Goal: Information Seeking & Learning: Check status

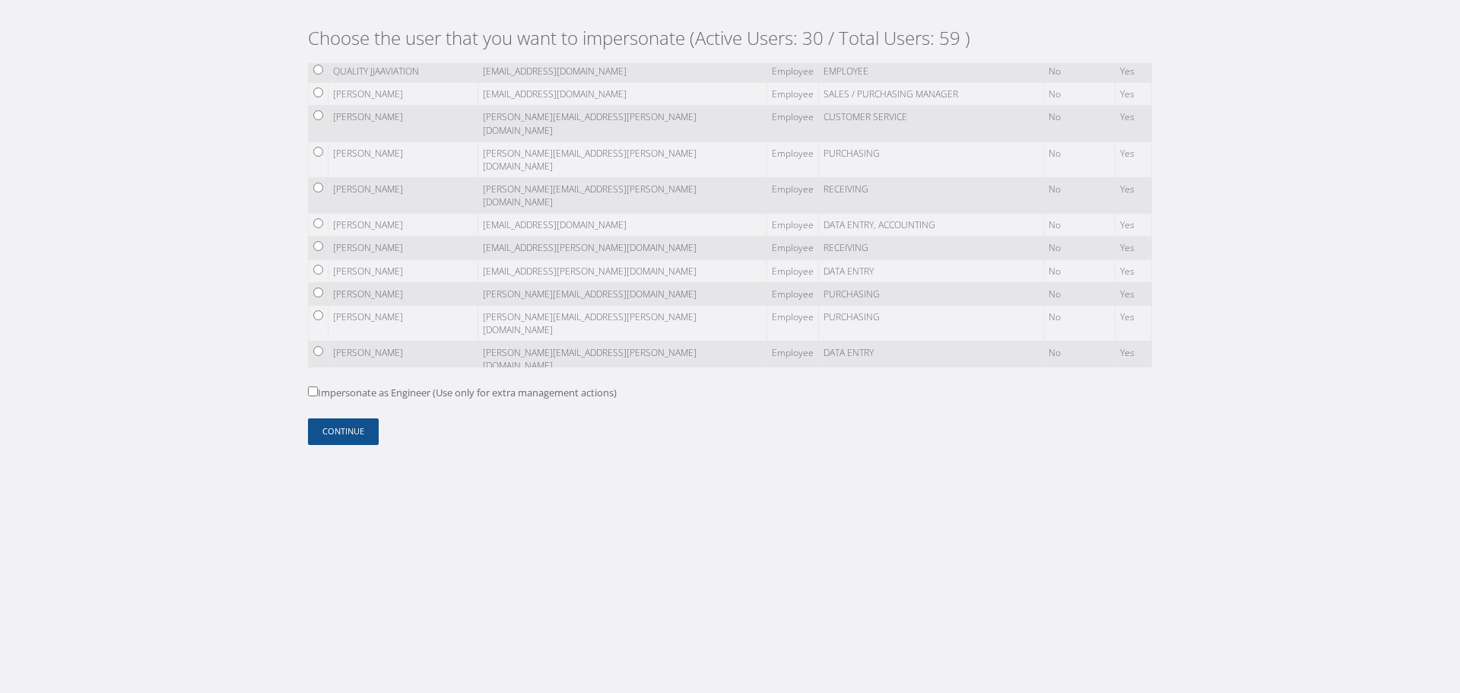
scroll to position [380, 0]
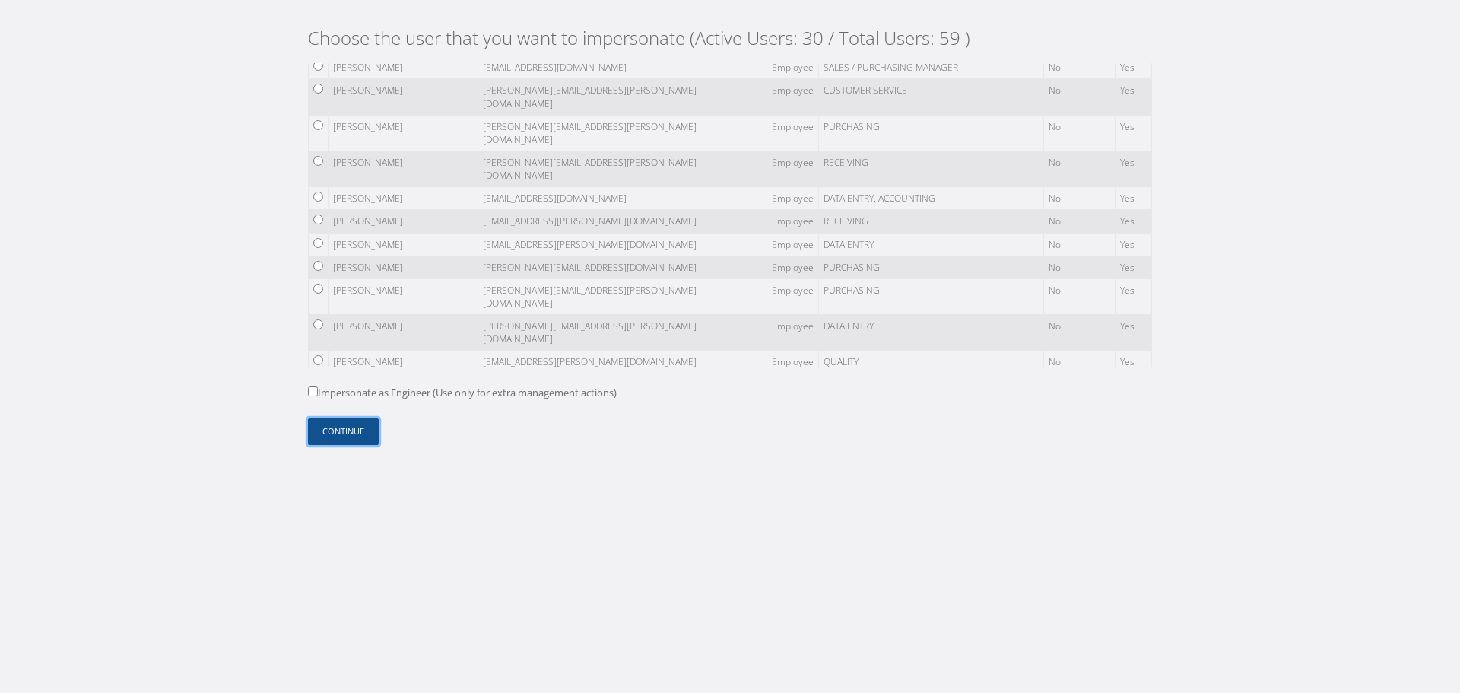
click at [354, 431] on button "Continue" at bounding box center [343, 431] width 71 height 27
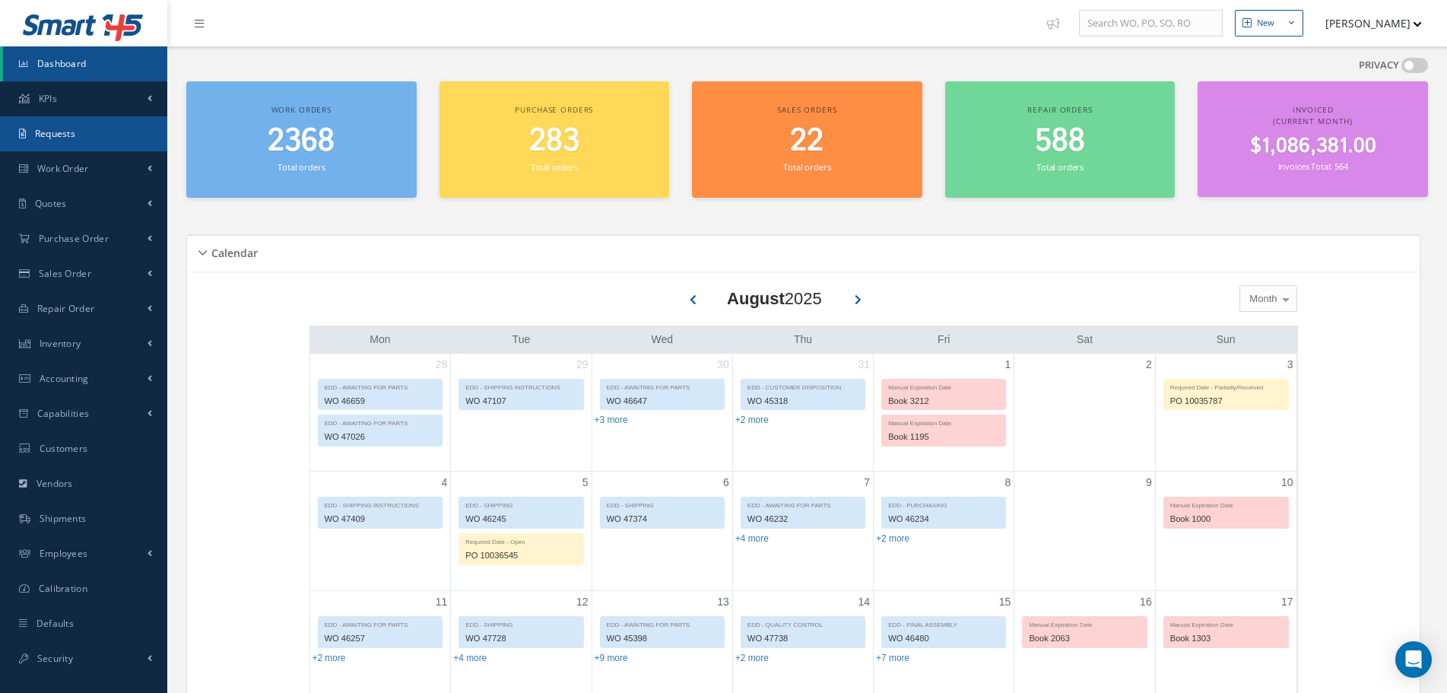
click at [84, 135] on link "Requests" at bounding box center [83, 133] width 167 height 35
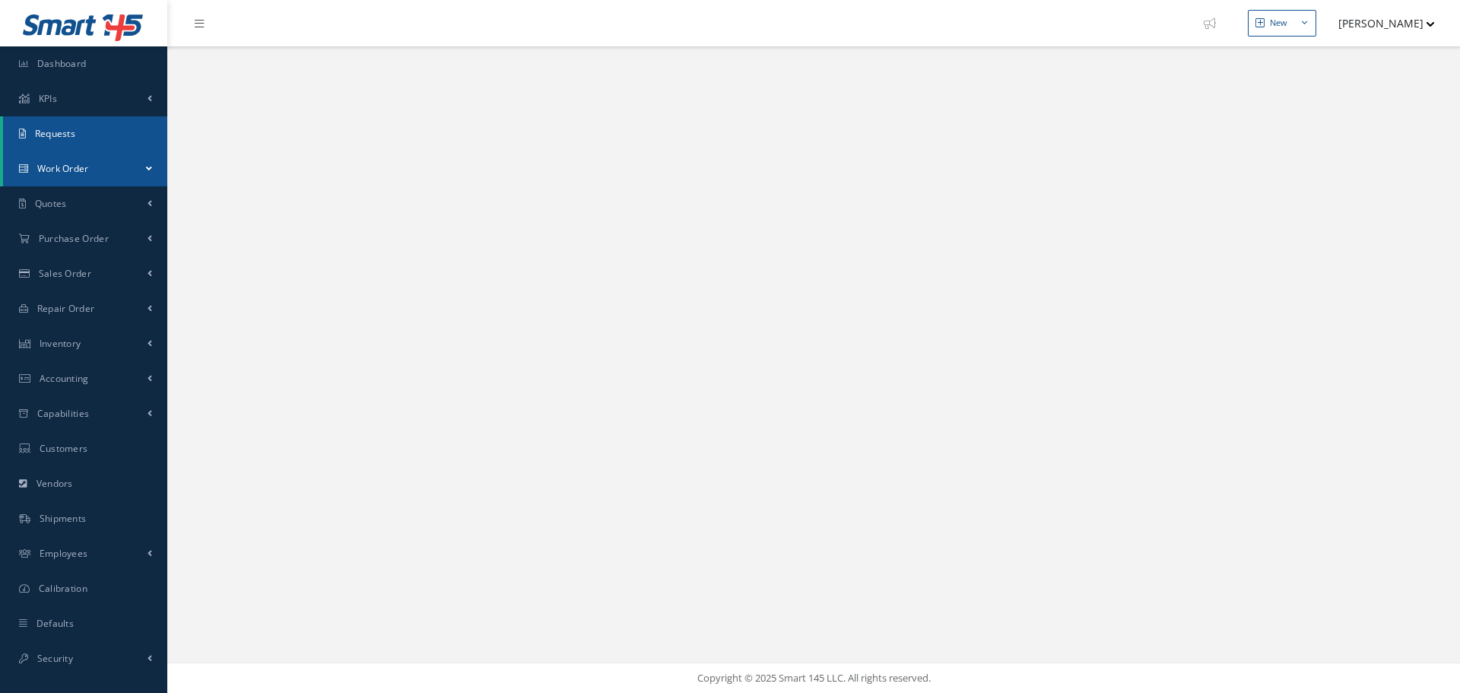
select select "25"
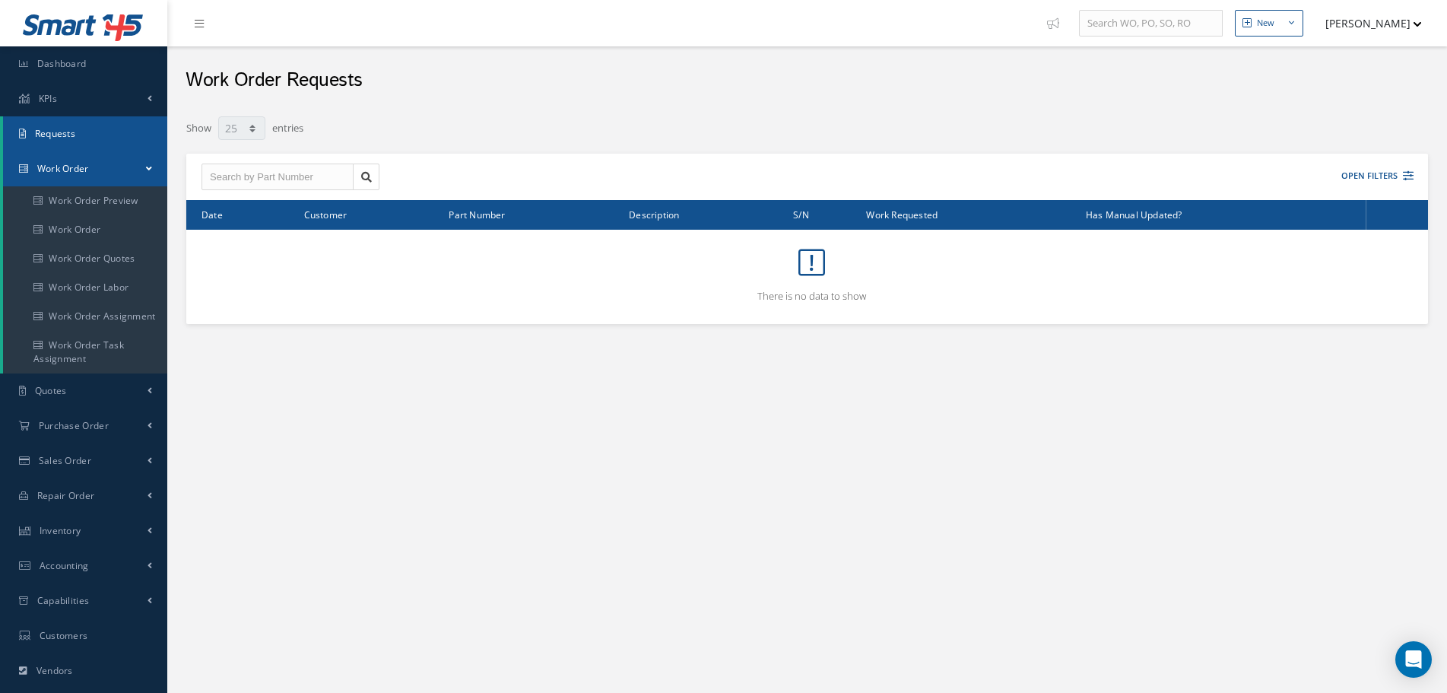
click at [84, 174] on span "Work Order" at bounding box center [63, 168] width 52 height 13
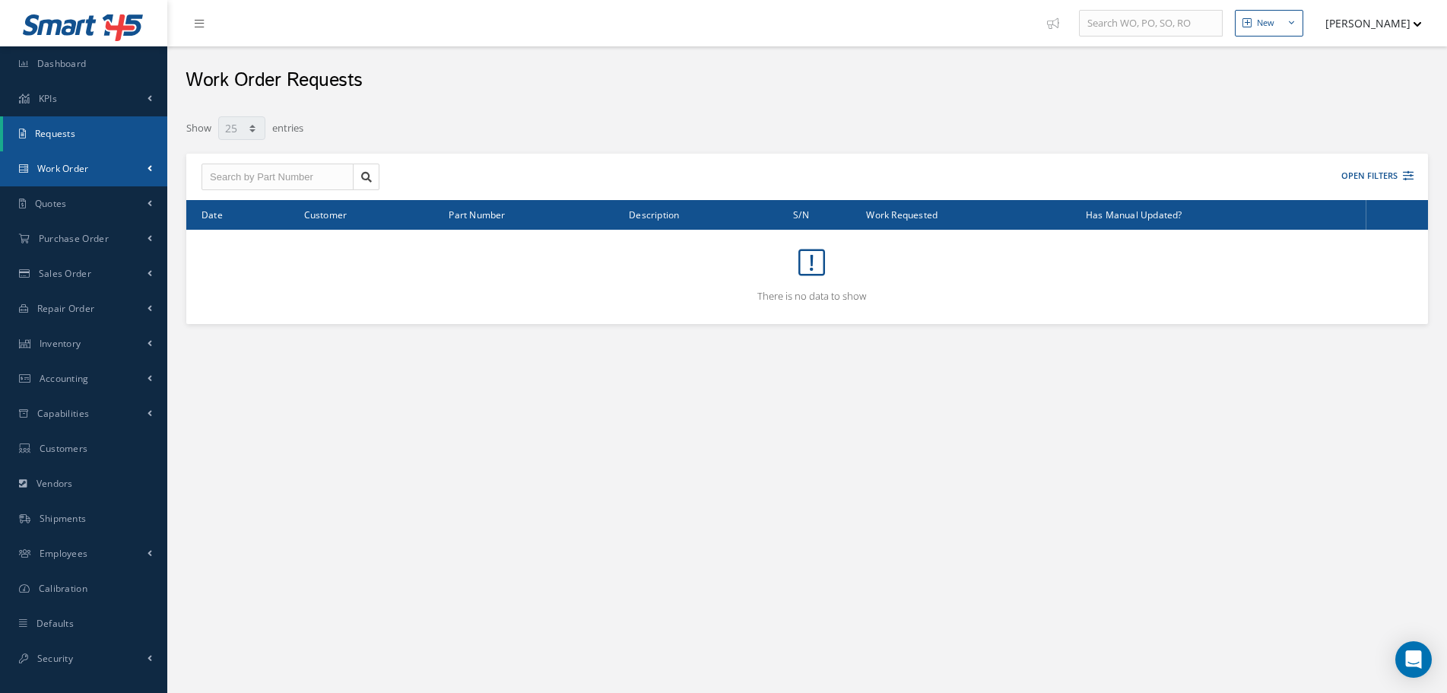
drag, startPoint x: 98, startPoint y: 168, endPoint x: 97, endPoint y: 181, distance: 13.0
click at [99, 168] on link "Work Order" at bounding box center [83, 168] width 167 height 35
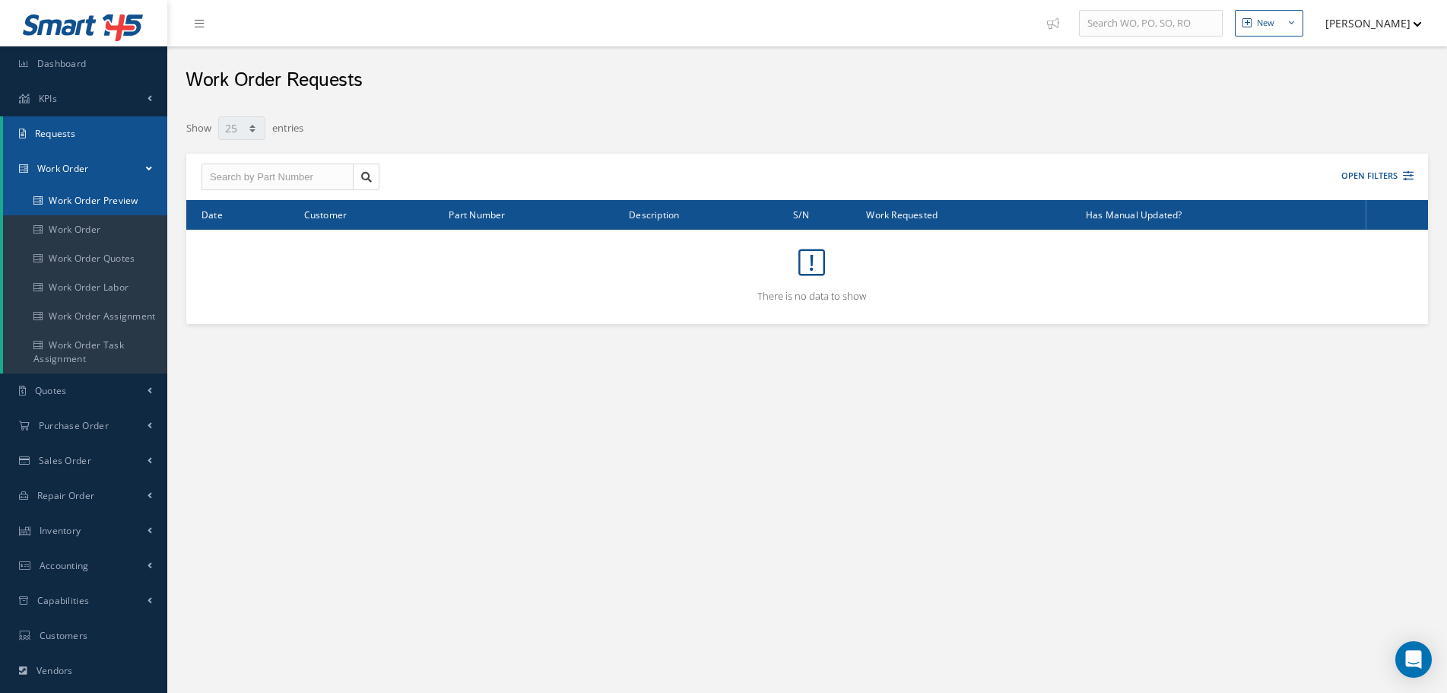
click at [94, 201] on link "Work Order Preview" at bounding box center [85, 200] width 164 height 29
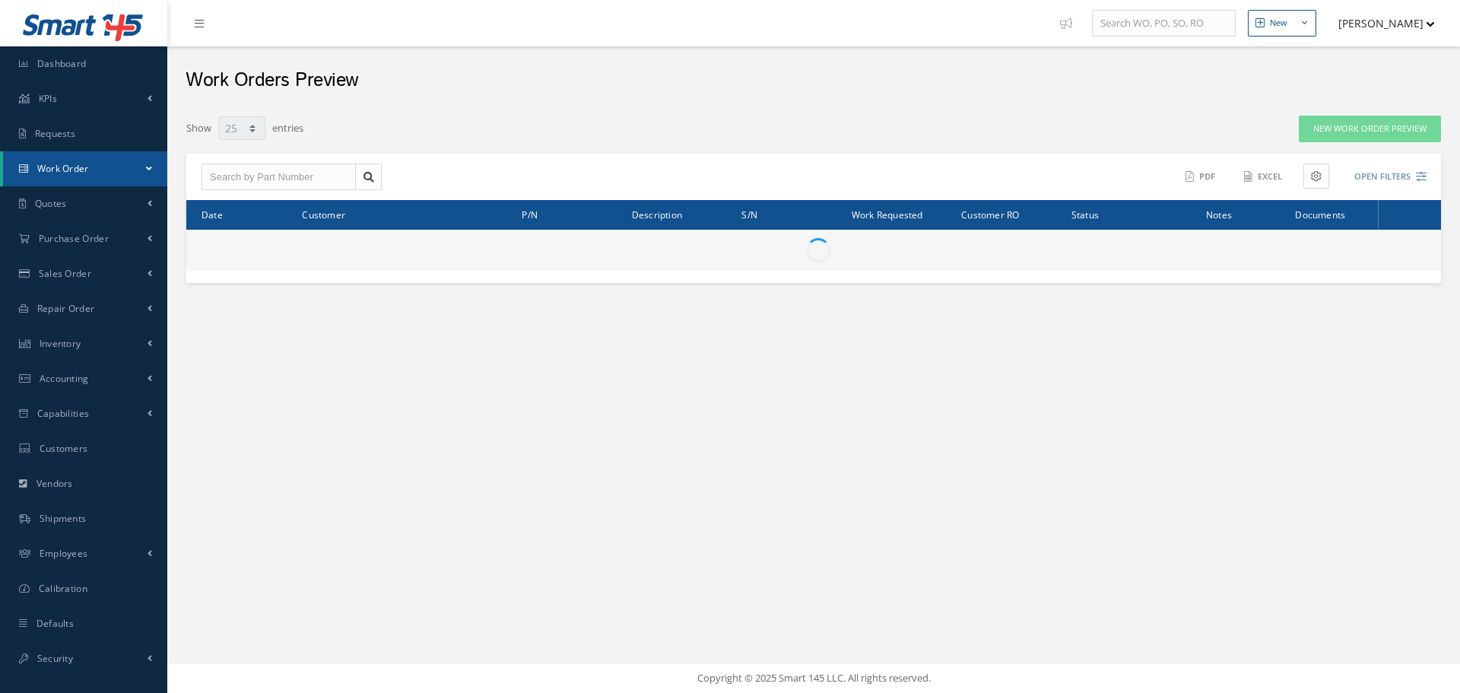
select select "25"
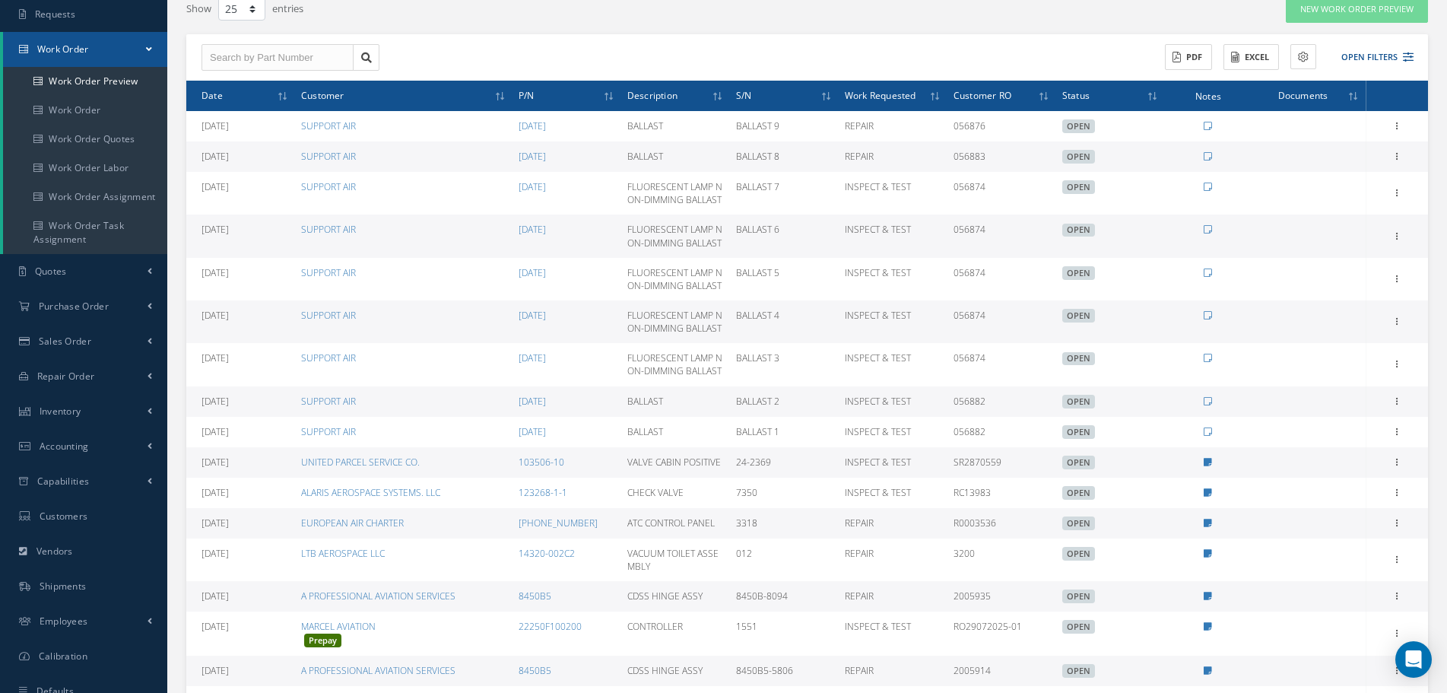
scroll to position [112, 0]
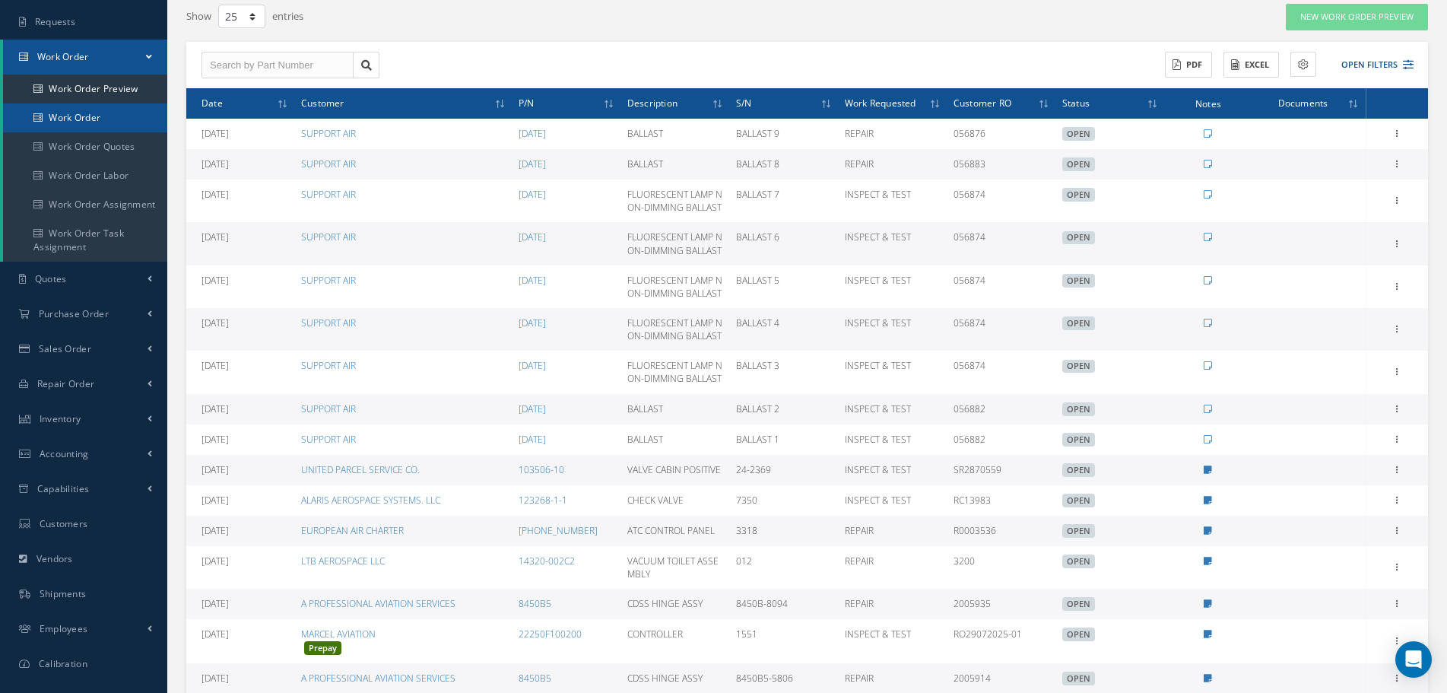
click at [96, 115] on link "Work Order" at bounding box center [85, 117] width 164 height 29
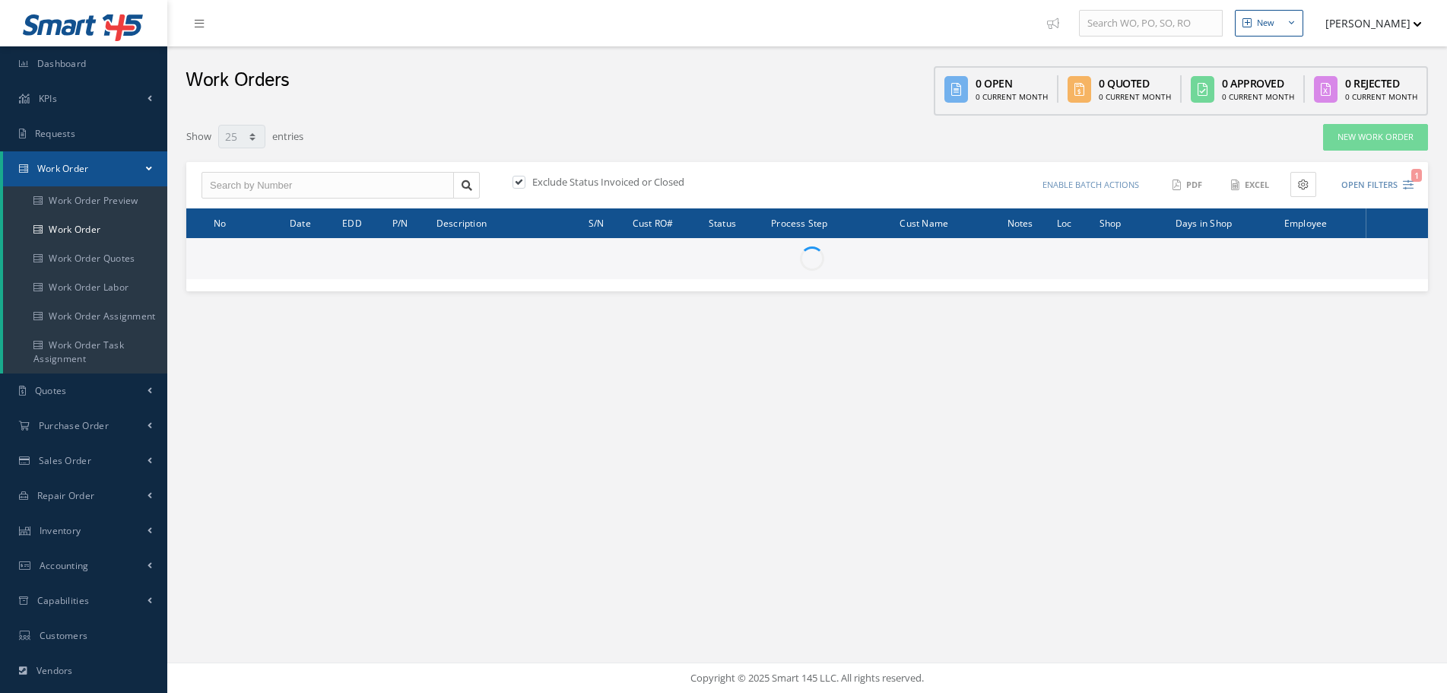
select select "25"
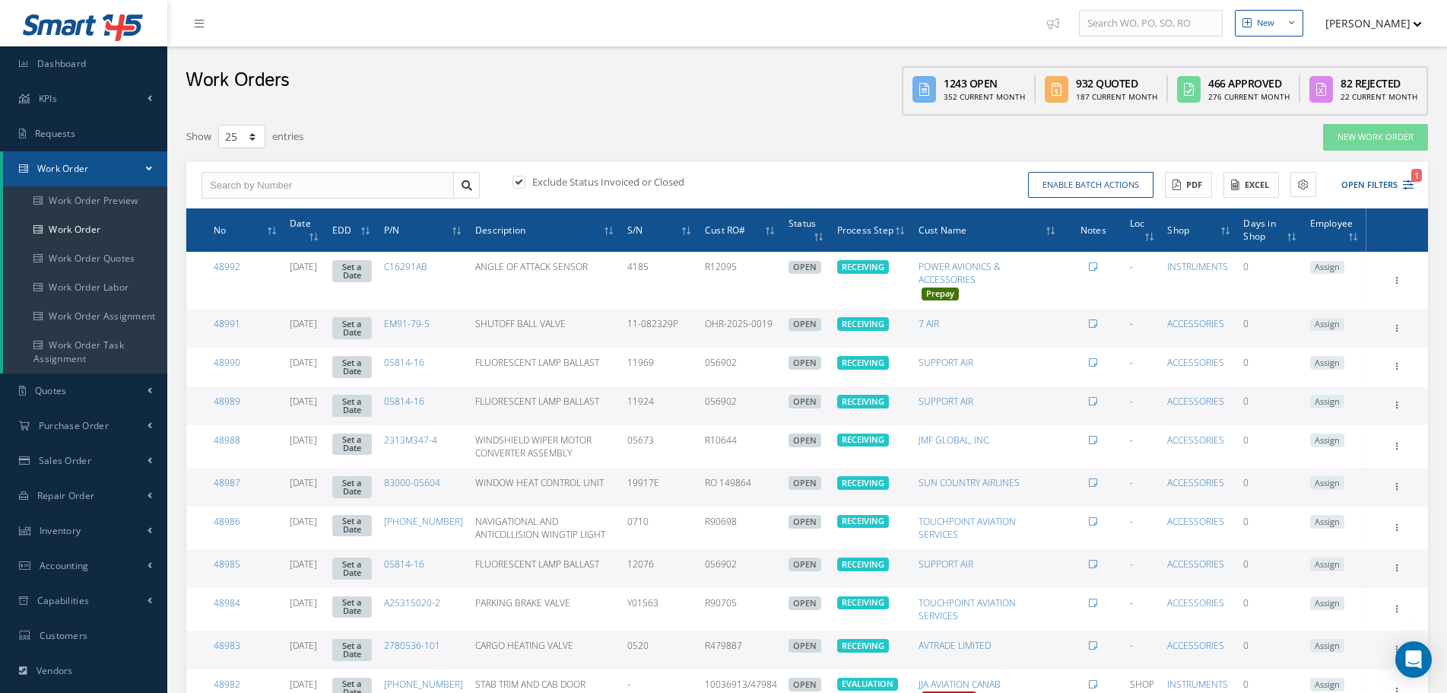
type input "All Work Request"
type input "All Work Performed"
type input "All Status"
type input "WO Part Status"
click at [1393, 188] on button "Open Filters 1" at bounding box center [1371, 185] width 86 height 25
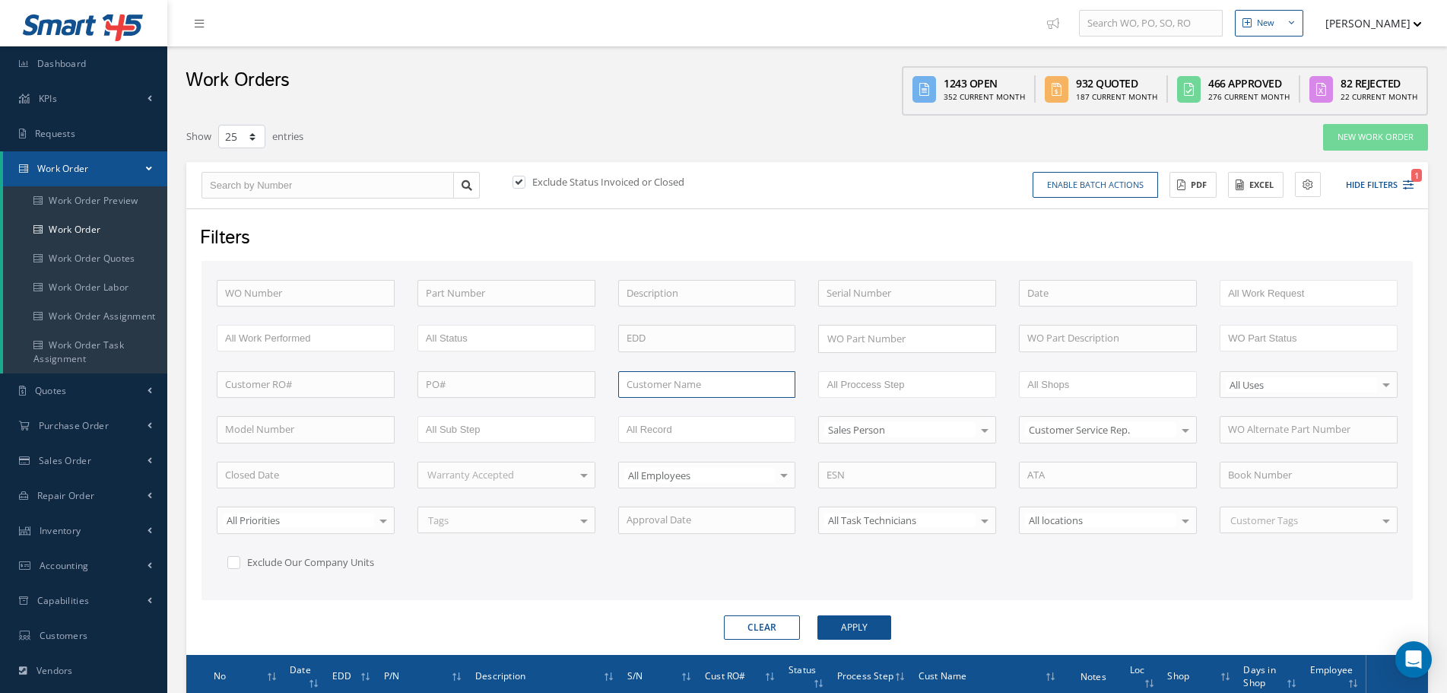
click at [706, 388] on input "text" at bounding box center [707, 384] width 178 height 27
paste input "BRITISH INTERNATIONAL INDUSTRIES LTD."
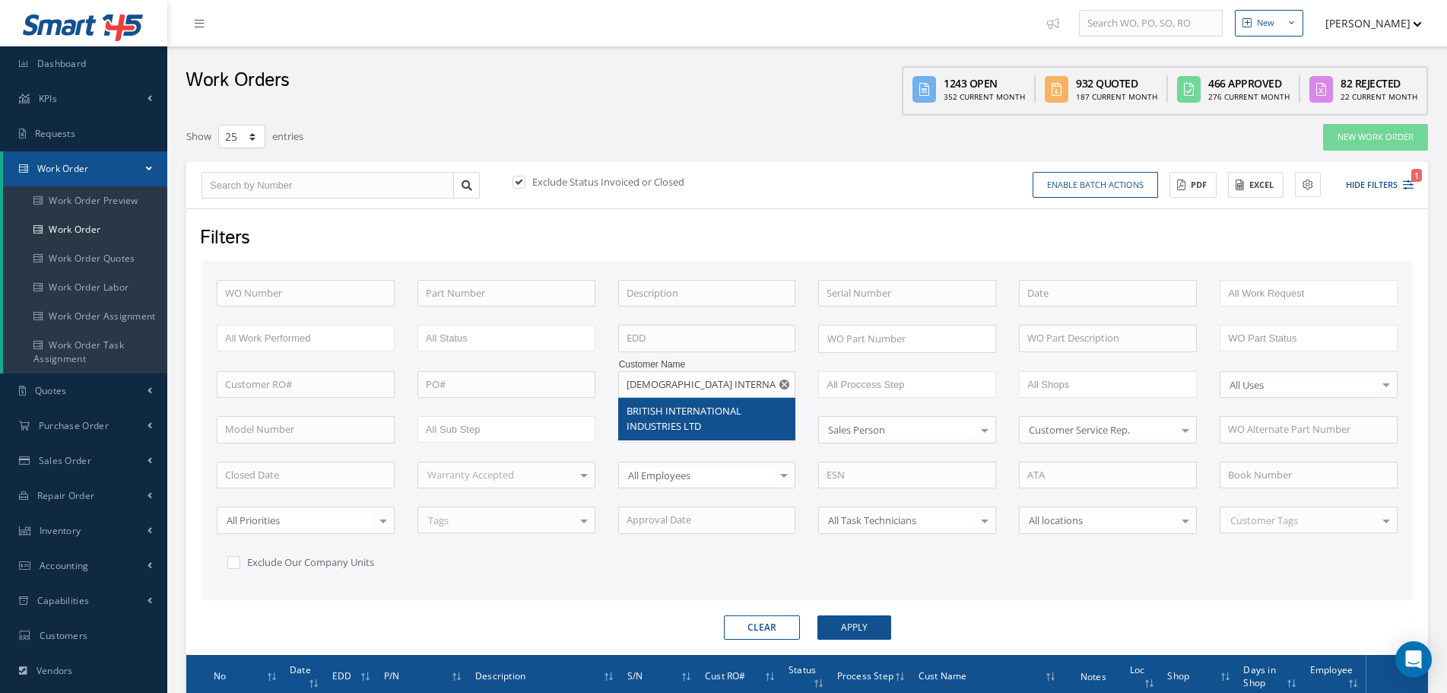
click at [729, 406] on span "BRITISH INTERNATIONAL INDUSTRIES LTD" at bounding box center [684, 418] width 115 height 29
type input "BRITISH INTERNATIONAL INDUSTRIES LTD"
click at [862, 622] on button "Apply" at bounding box center [855, 627] width 74 height 24
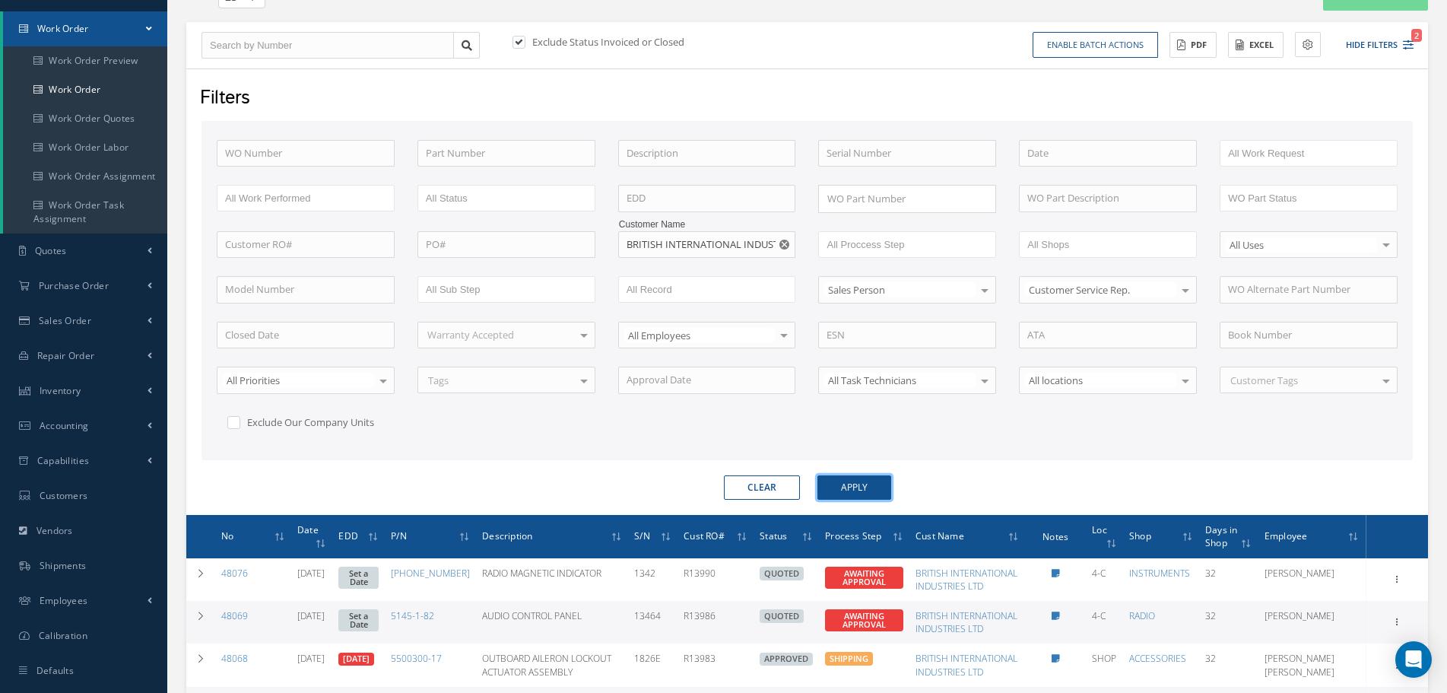
scroll to position [94, 0]
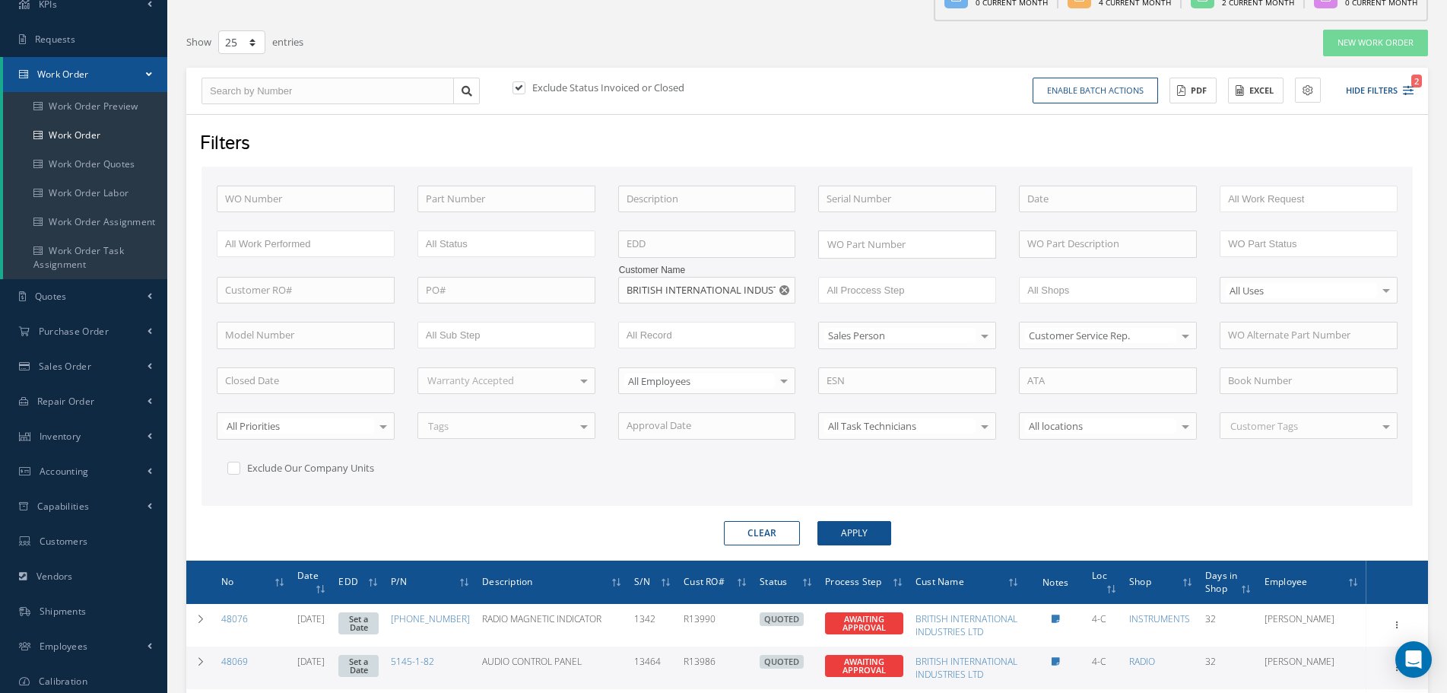
click at [539, 83] on label "Exclude Status Invoiced or Closed" at bounding box center [607, 88] width 156 height 14
click at [522, 84] on input "checkbox" at bounding box center [518, 89] width 10 height 10
checkbox input "false"
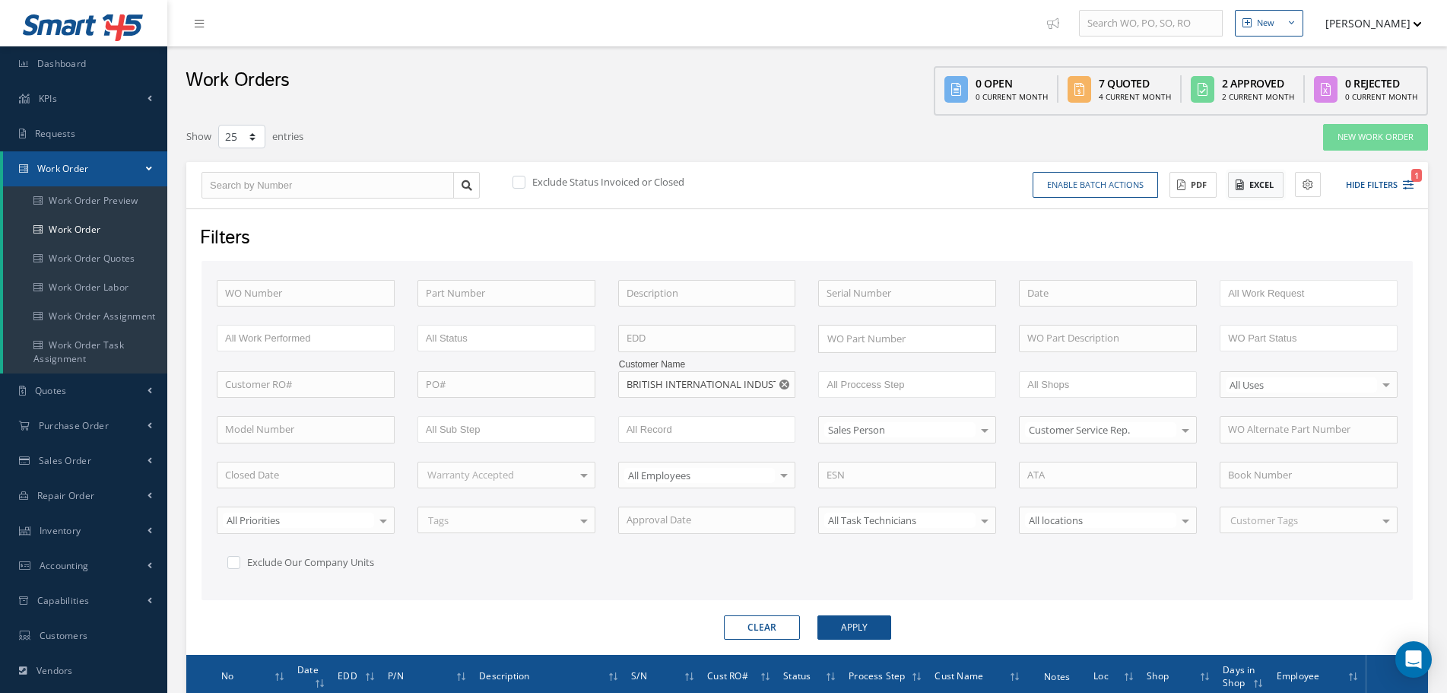
click at [1264, 179] on button "Excel" at bounding box center [1256, 185] width 56 height 27
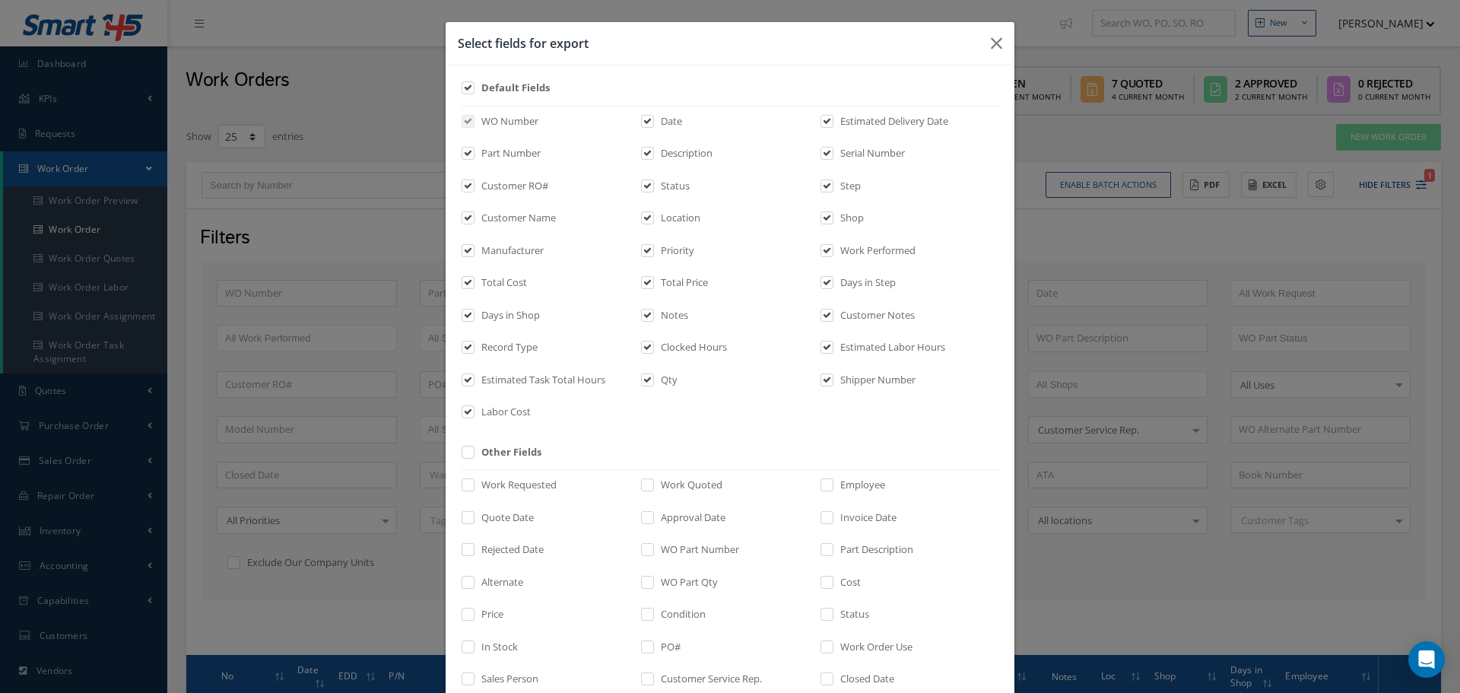
click at [705, 518] on label "Approval Date" at bounding box center [691, 517] width 68 height 15
click at [653, 518] on input "checkbox" at bounding box center [648, 521] width 10 height 17
checkbox input "true"
click at [837, 521] on label "Invoice Date" at bounding box center [867, 517] width 60 height 15
click at [833, 521] on input "checkbox" at bounding box center [828, 521] width 10 height 17
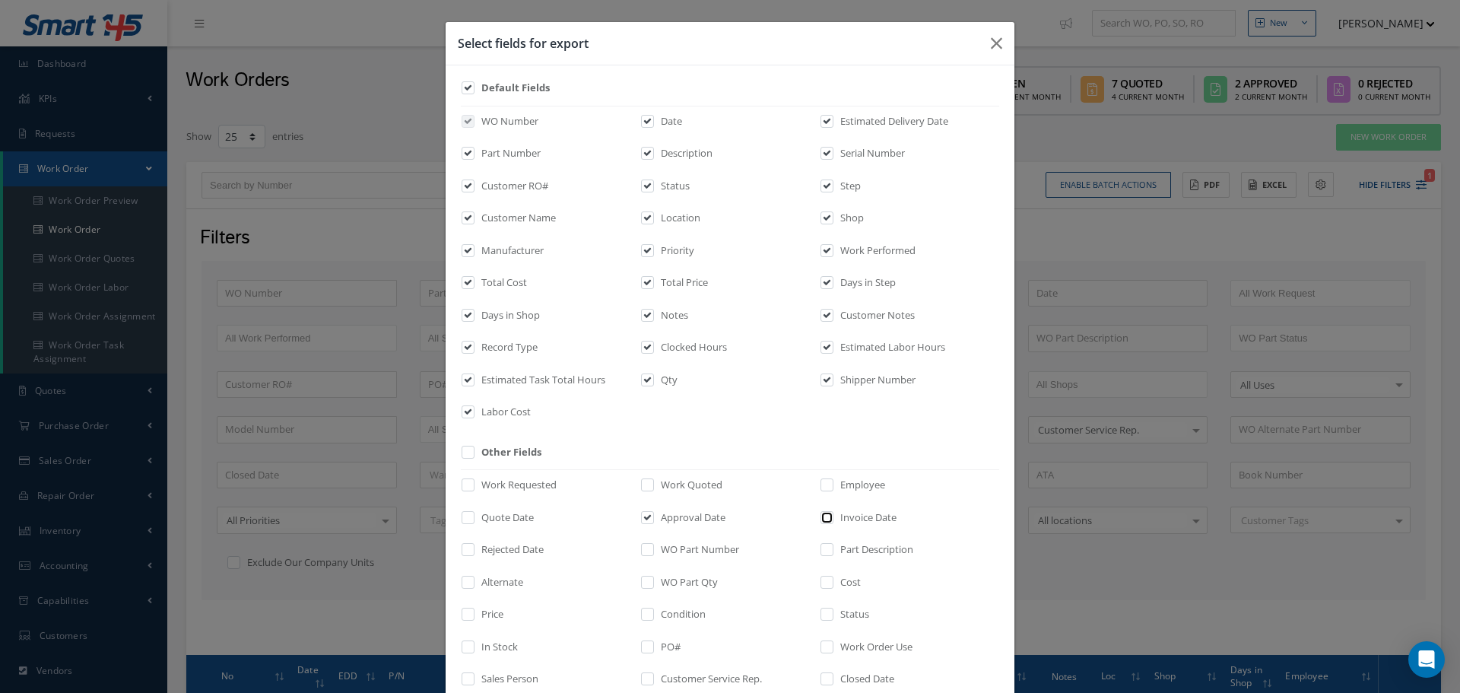
checkbox input "true"
click at [0, 0] on div "Quote Date" at bounding box center [0, 0] width 0 height 0
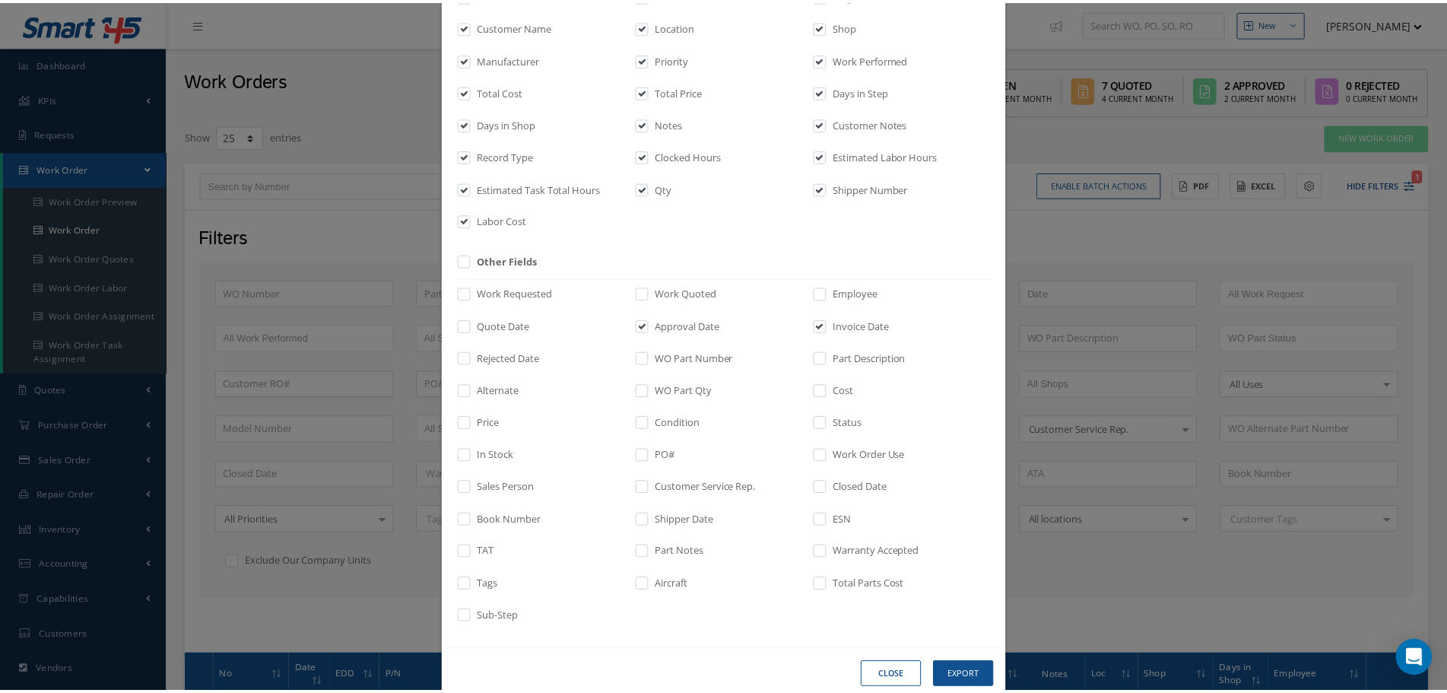
scroll to position [221, 0]
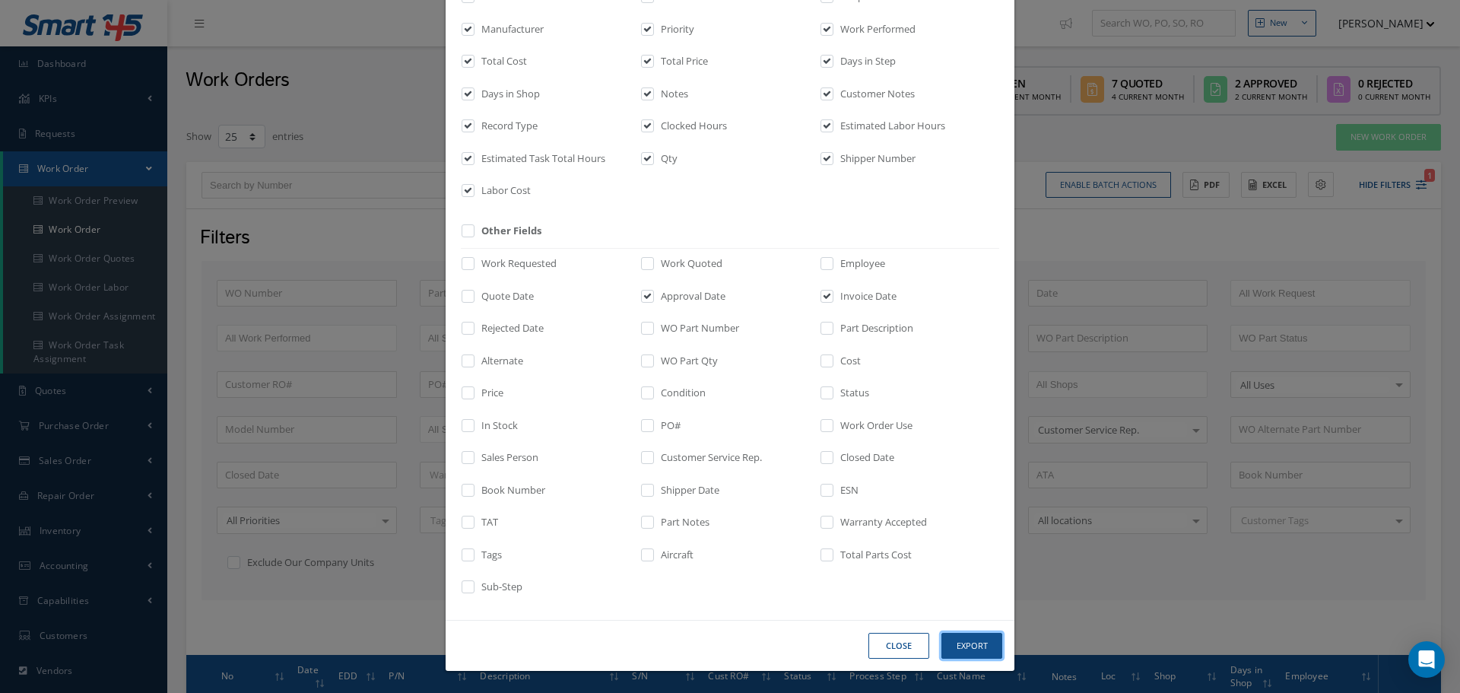
click at [0, 0] on button "Export" at bounding box center [0, 0] width 0 height 0
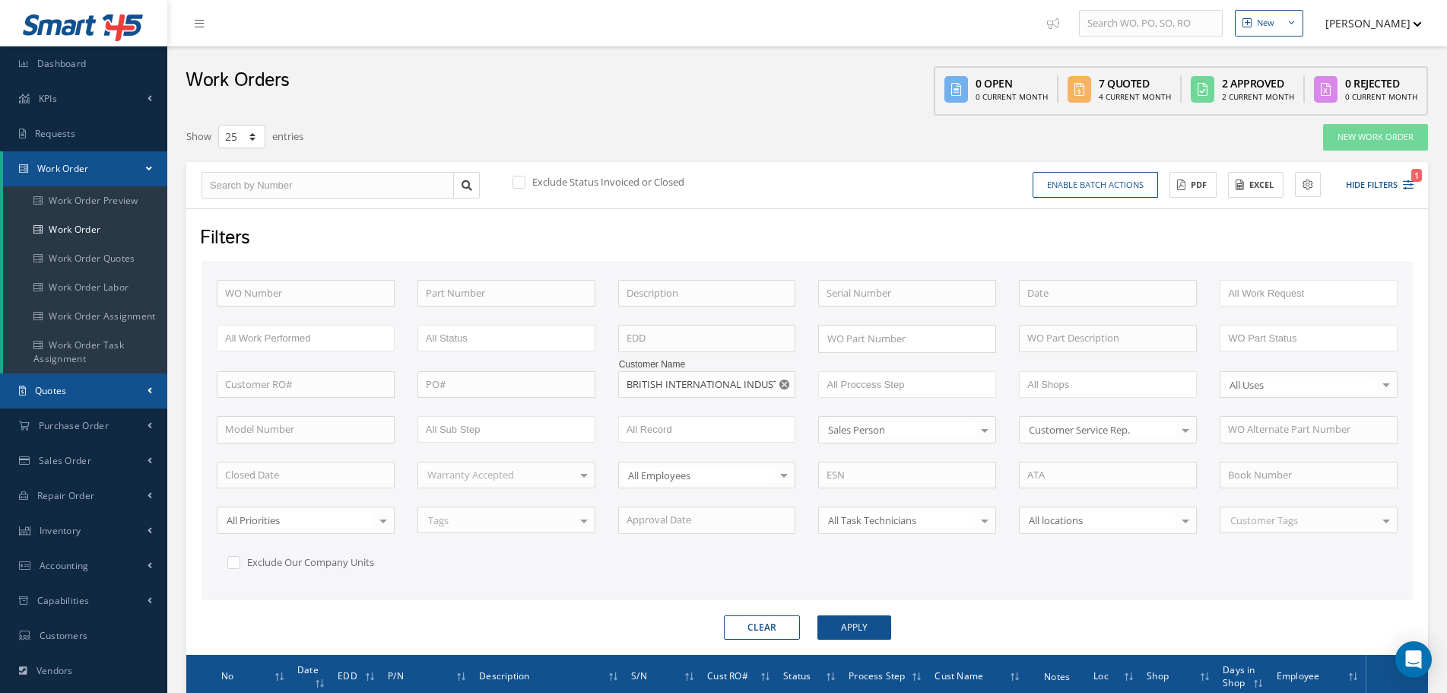
click at [102, 402] on link "Quotes" at bounding box center [83, 390] width 167 height 35
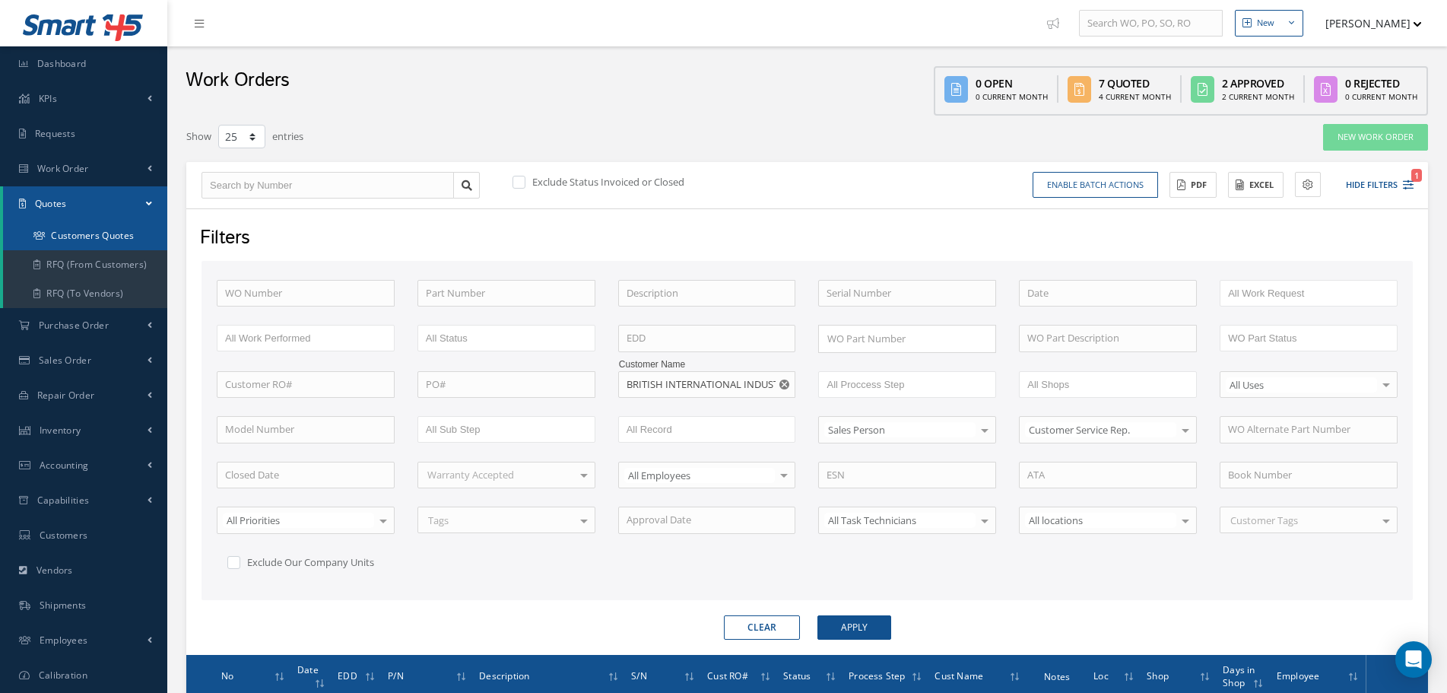
click at [109, 242] on link "Customers Quotes" at bounding box center [85, 235] width 164 height 29
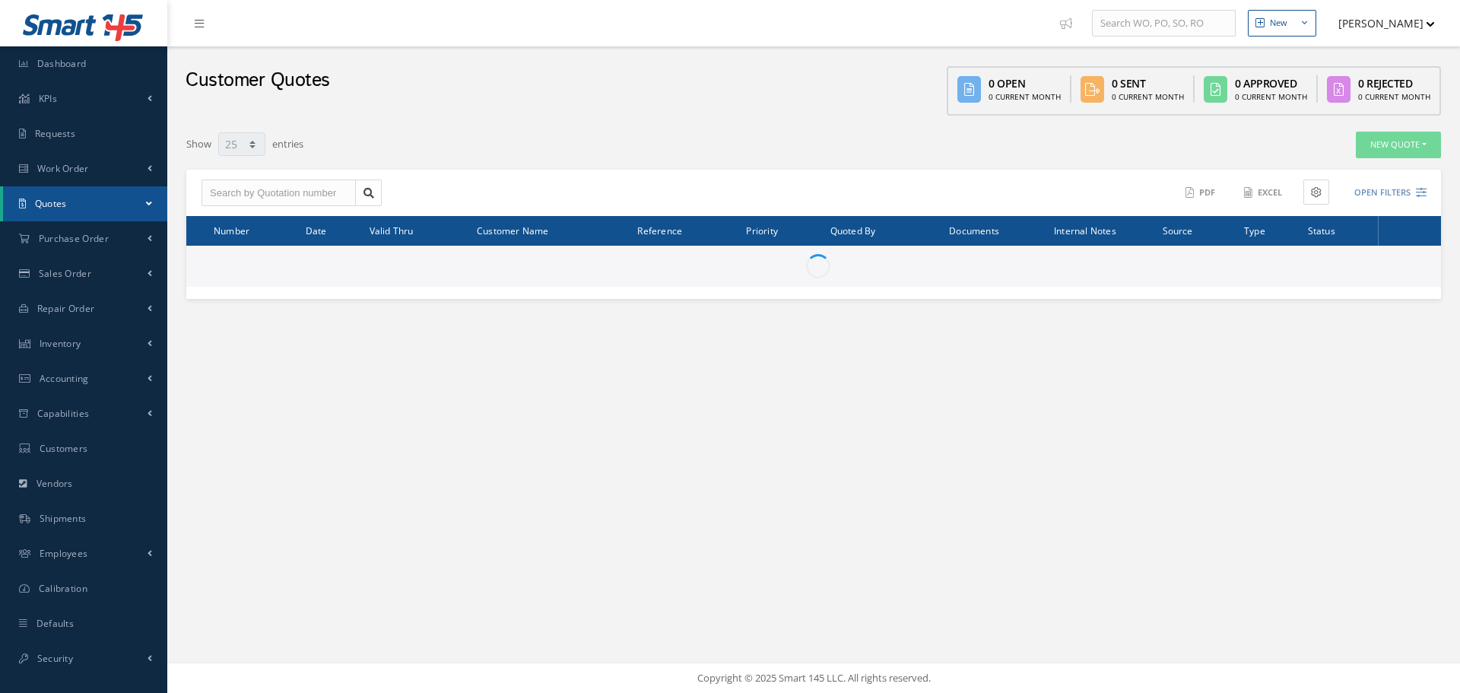
select select "25"
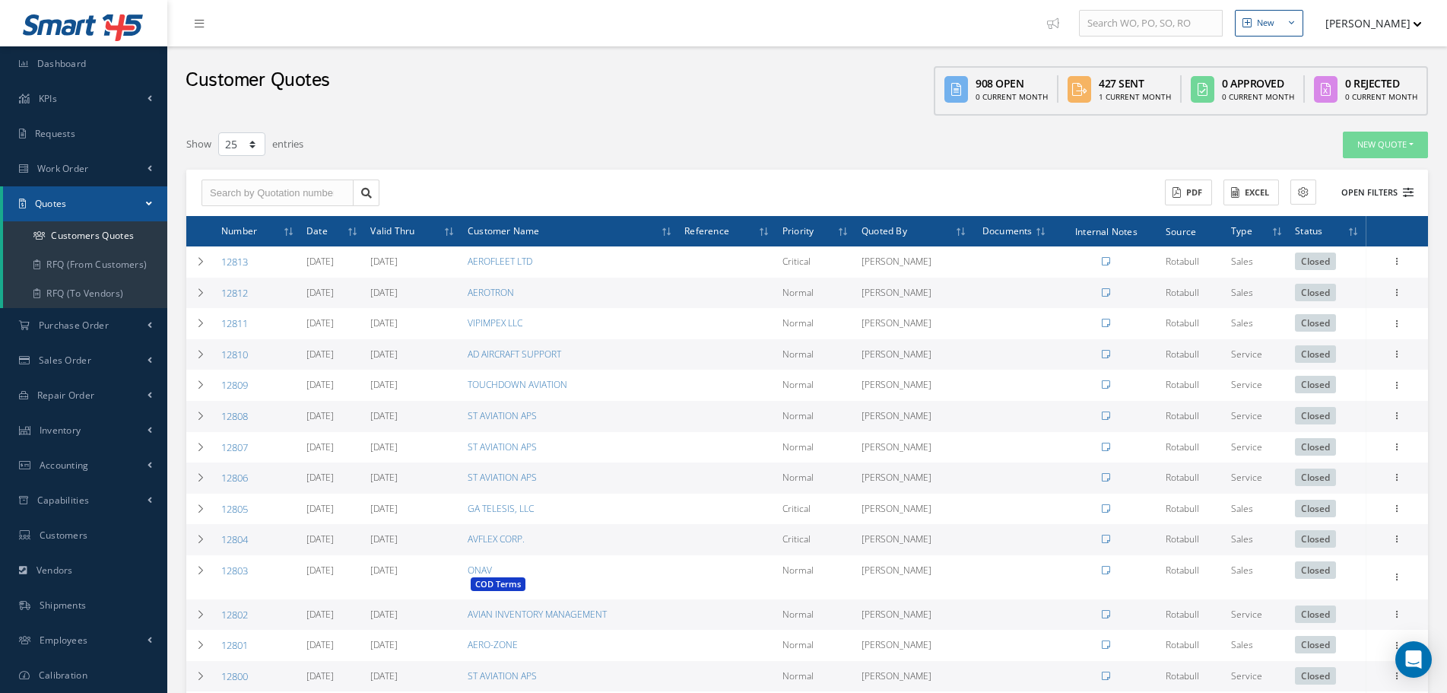
click at [1395, 185] on button "Open Filters" at bounding box center [1371, 192] width 86 height 25
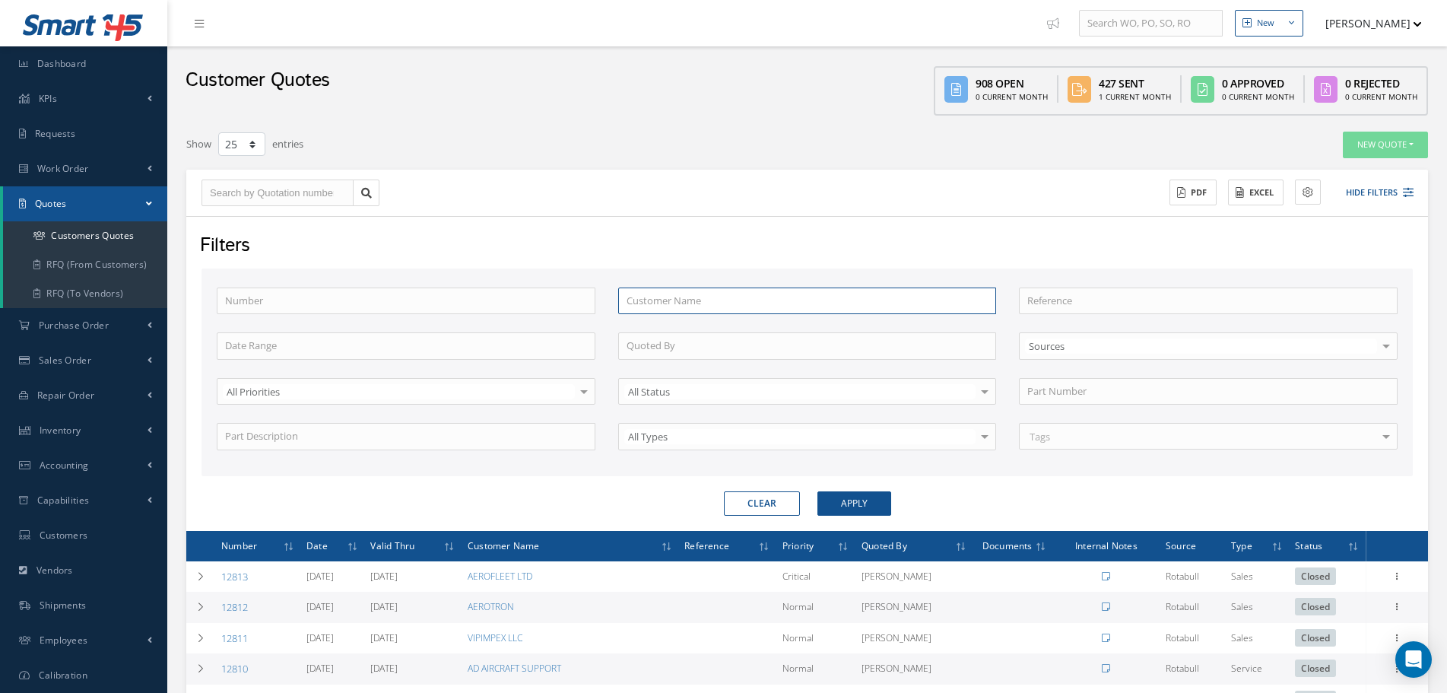
click at [712, 310] on input "text" at bounding box center [807, 300] width 379 height 27
paste input "BRITISH INTERNATIONAL INDUSTRIES LTD."
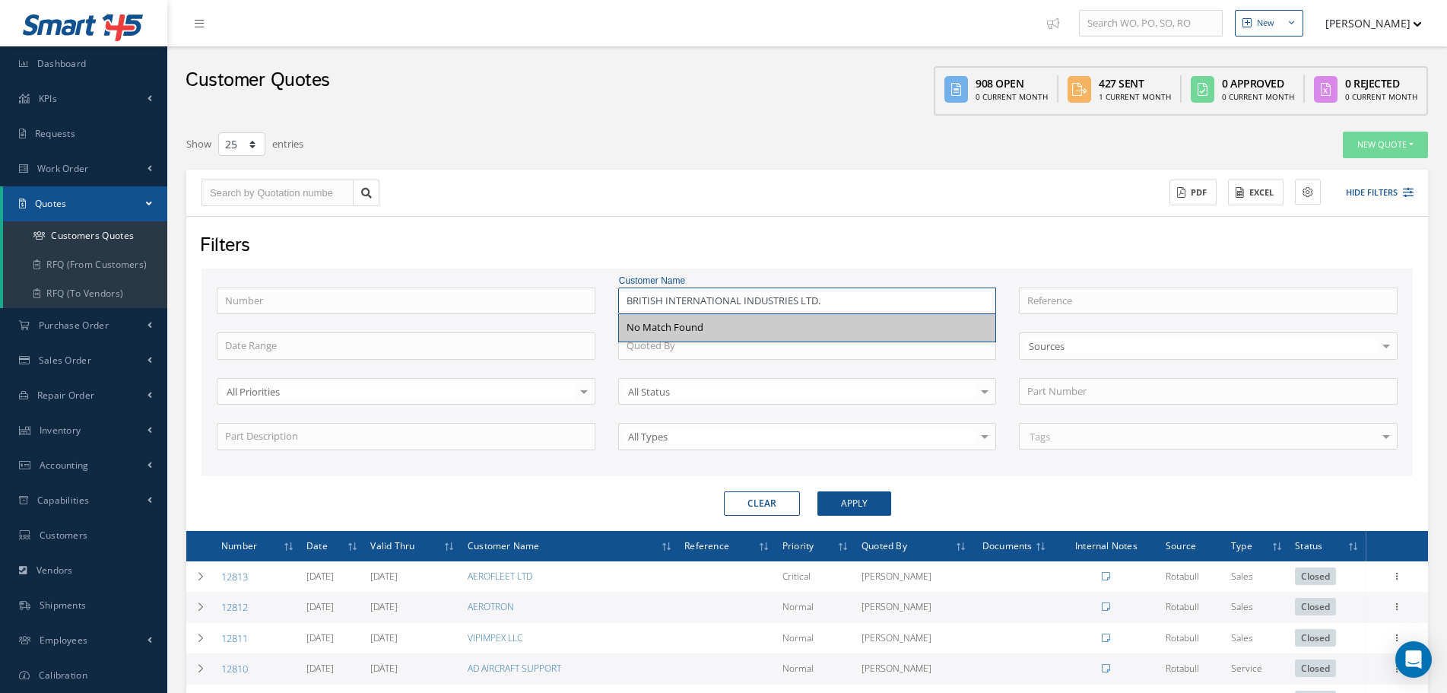
drag, startPoint x: 845, startPoint y: 300, endPoint x: 741, endPoint y: 304, distance: 104.3
click at [741, 304] on input "BRITISH INTERNATIONAL INDUSTRIES LTD." at bounding box center [807, 300] width 379 height 27
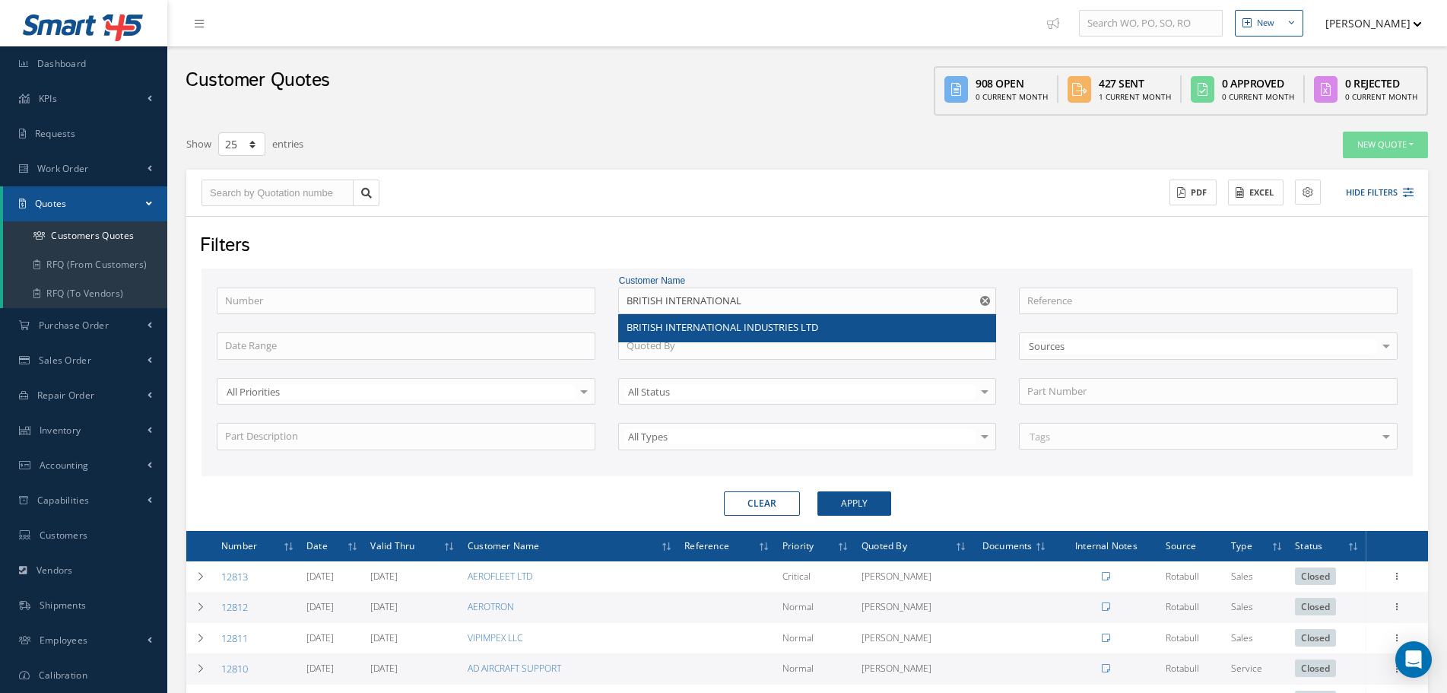
click at [768, 327] on span "BRITISH INTERNATIONAL INDUSTRIES LTD" at bounding box center [723, 327] width 192 height 14
type input "BRITISH INTERNATIONAL INDUSTRIES LTD"
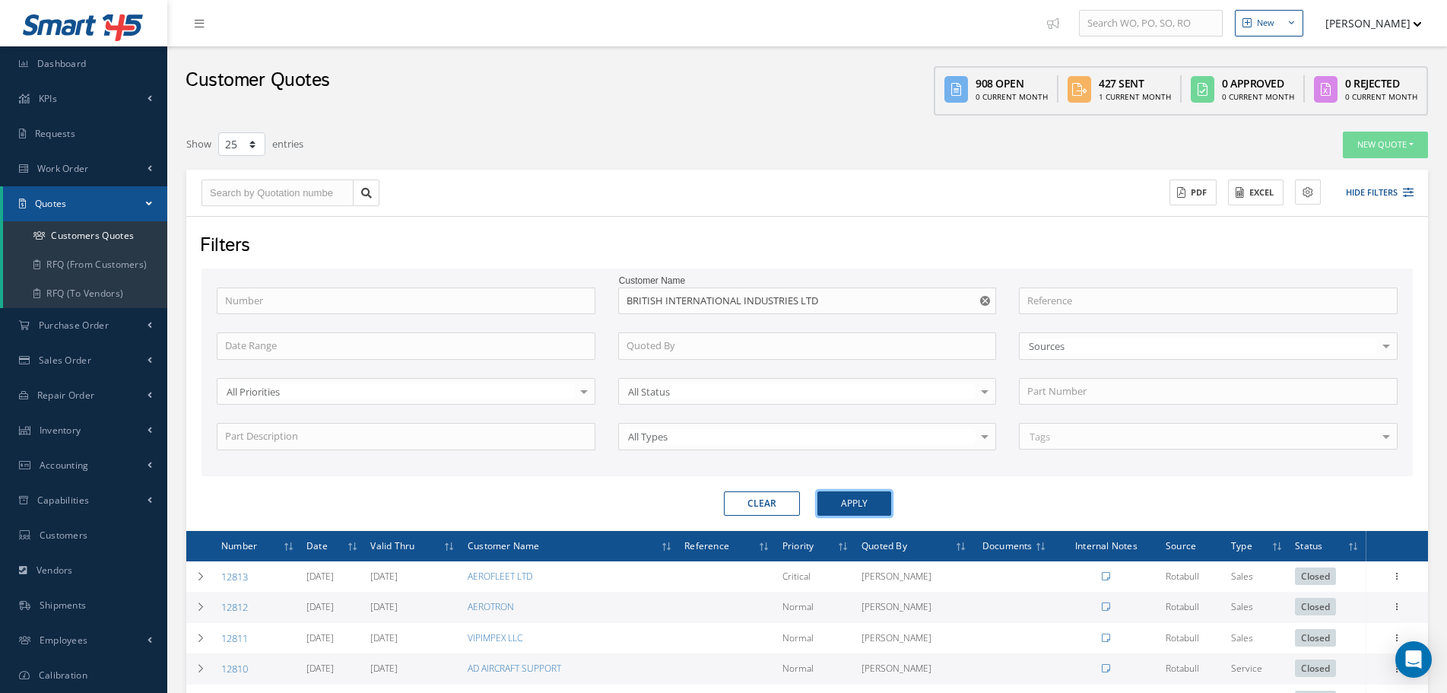
click at [864, 502] on button "Apply" at bounding box center [855, 503] width 74 height 24
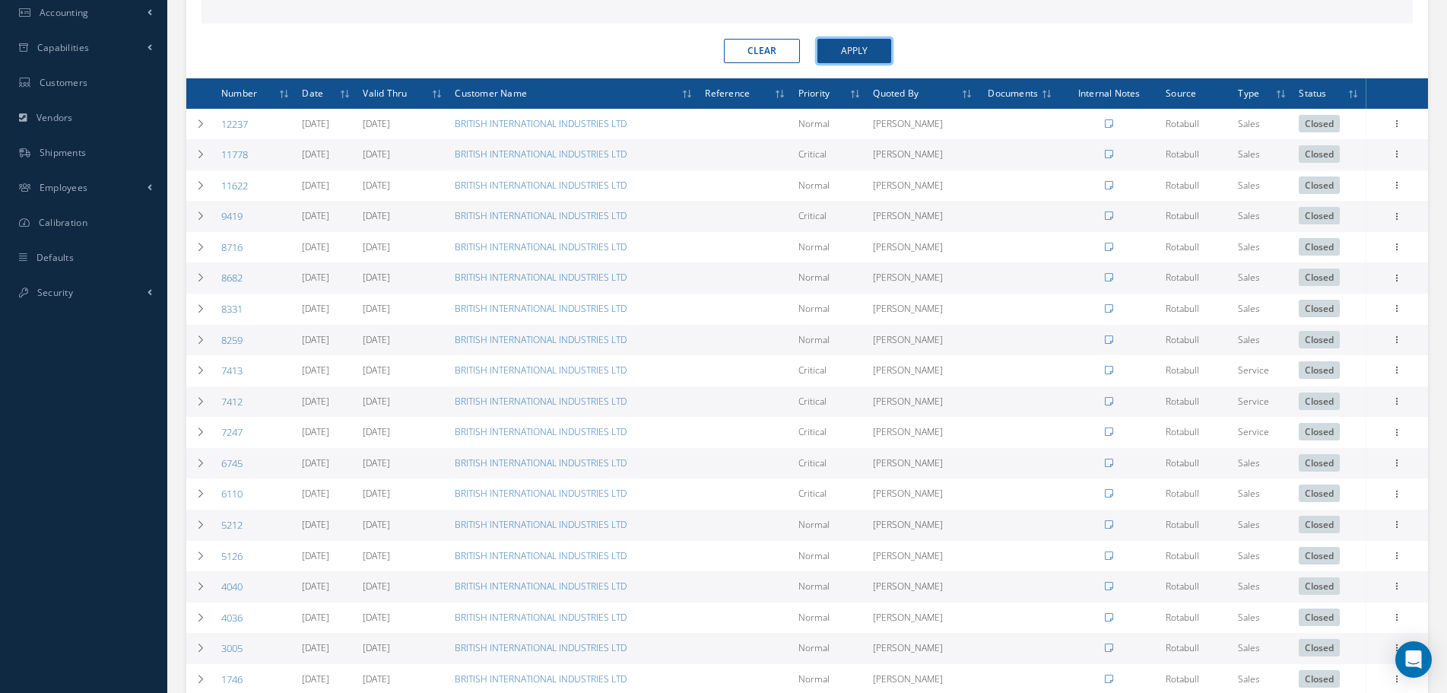
scroll to position [532, 0]
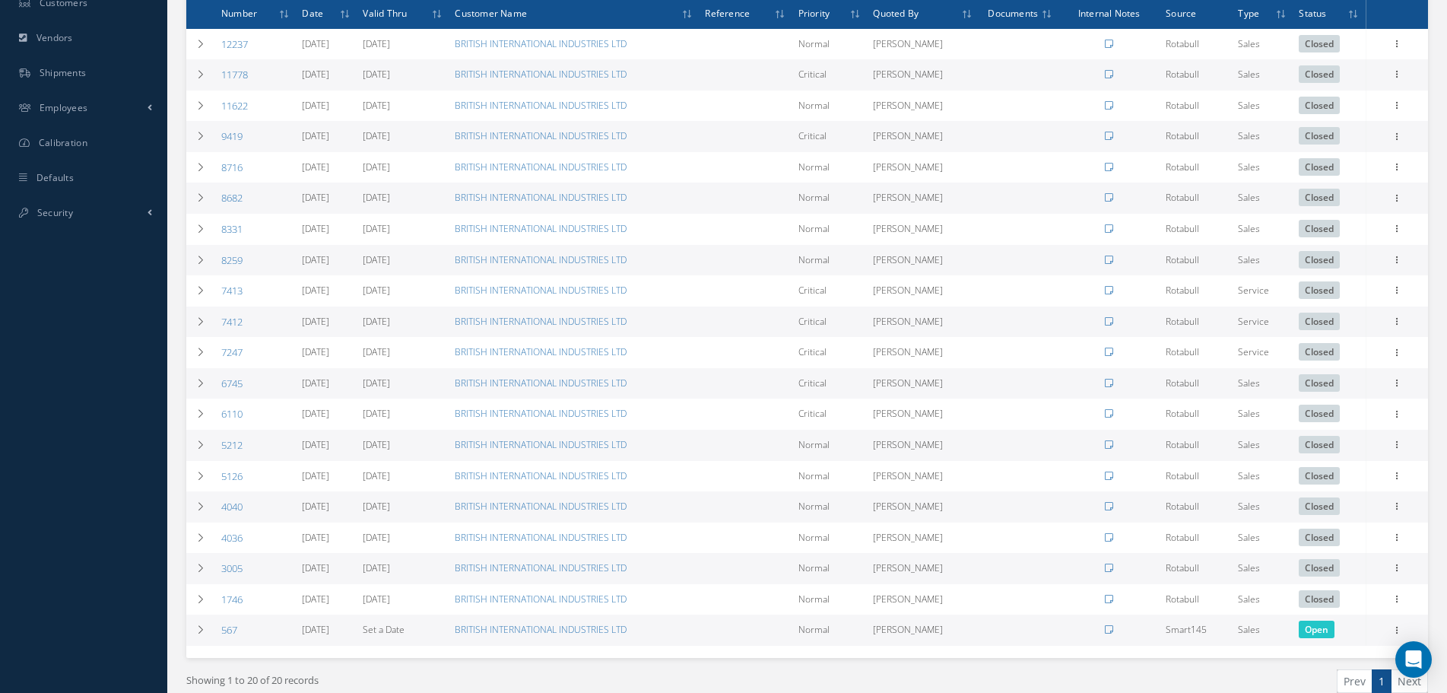
drag, startPoint x: 352, startPoint y: 140, endPoint x: 289, endPoint y: 146, distance: 63.4
click at [289, 146] on tr "9419 05/16/2025 06/15/2025 BRITISH INTERNATIONAL INDUSTRIES LTD Critical RAUL X…" at bounding box center [807, 136] width 1242 height 31
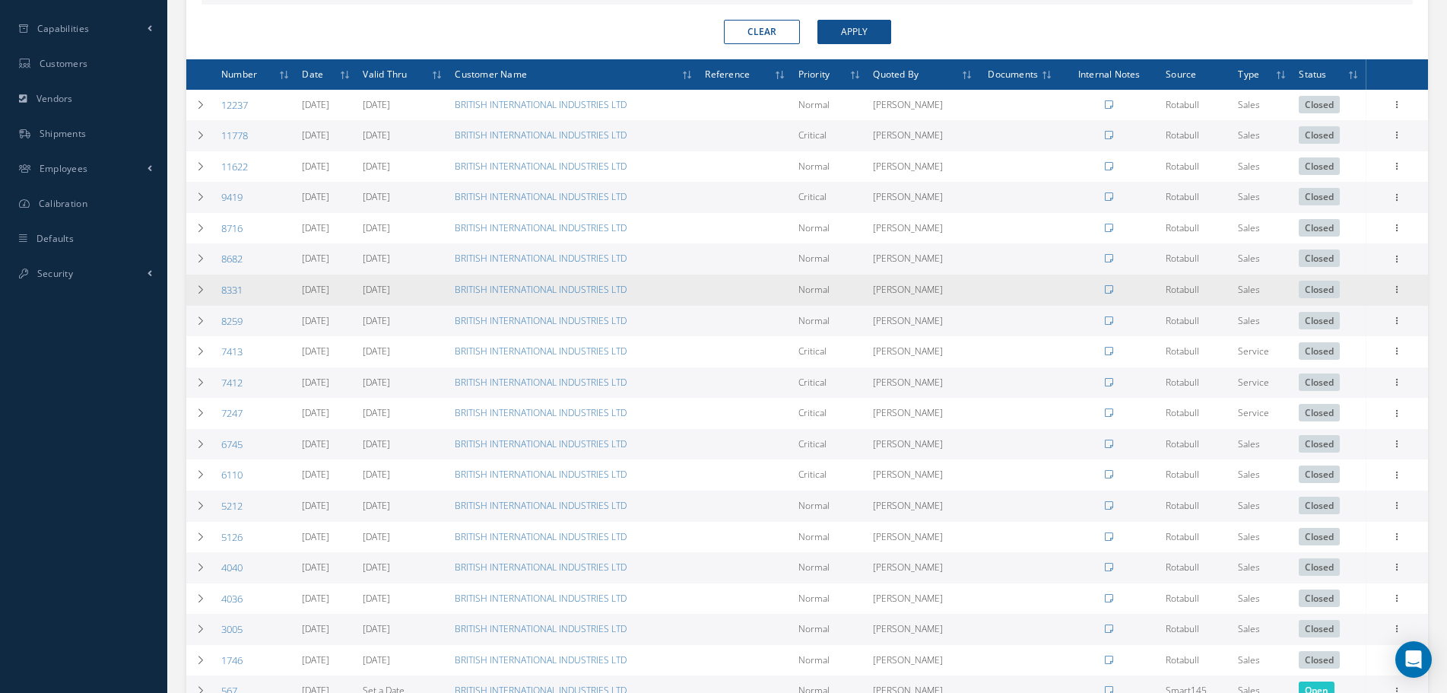
scroll to position [380, 0]
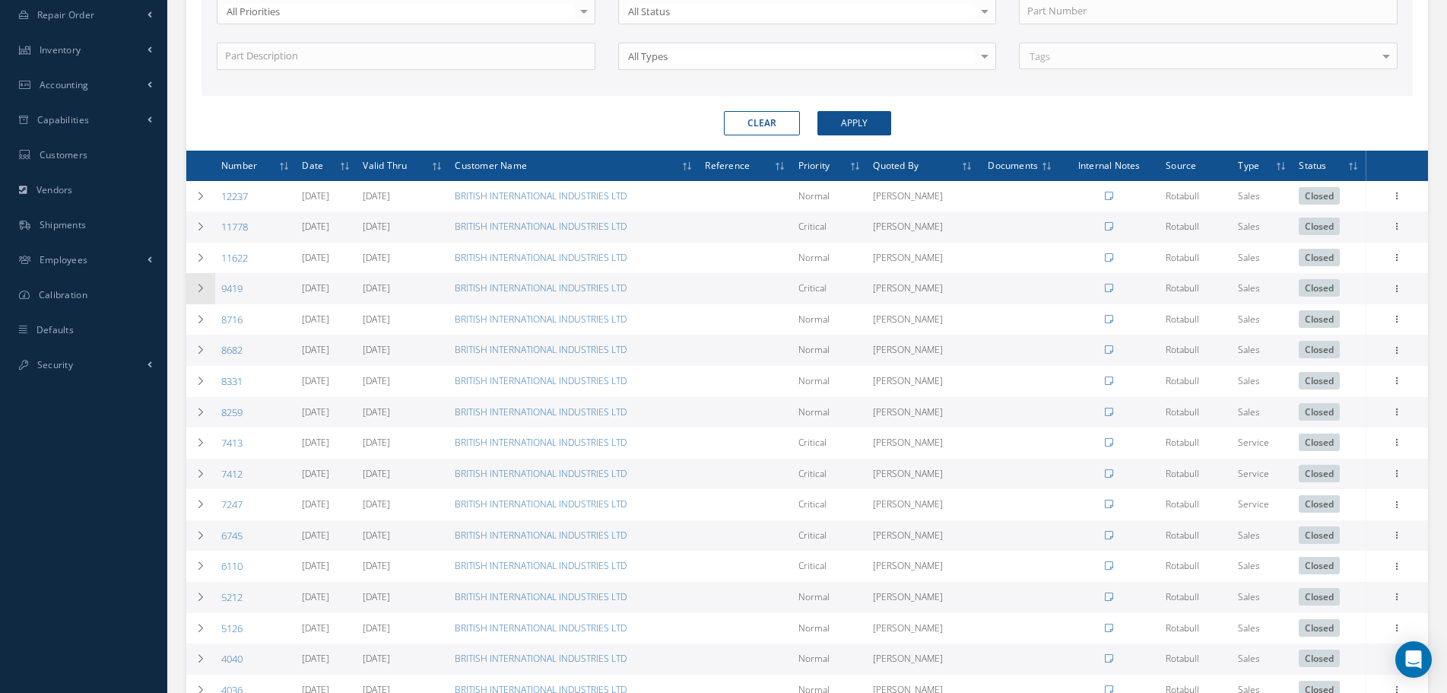
click at [196, 293] on icon at bounding box center [200, 288] width 11 height 9
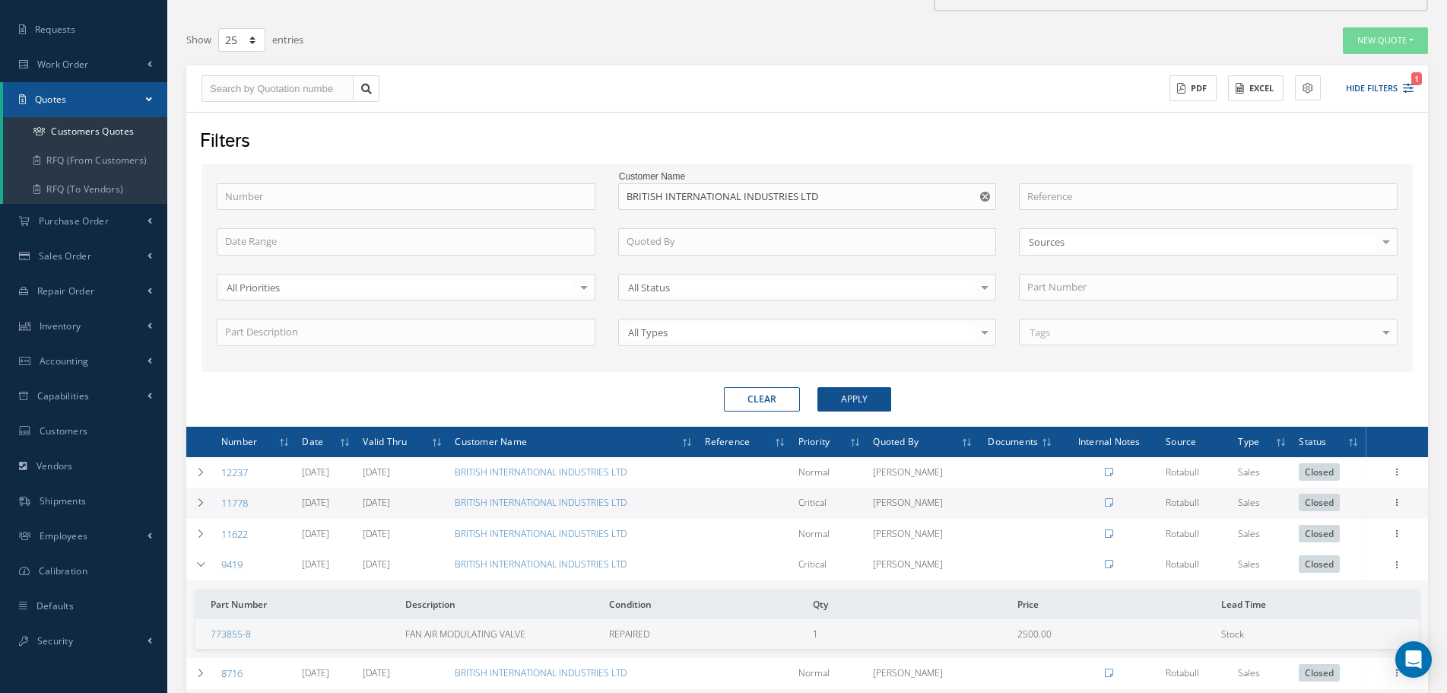
scroll to position [76, 0]
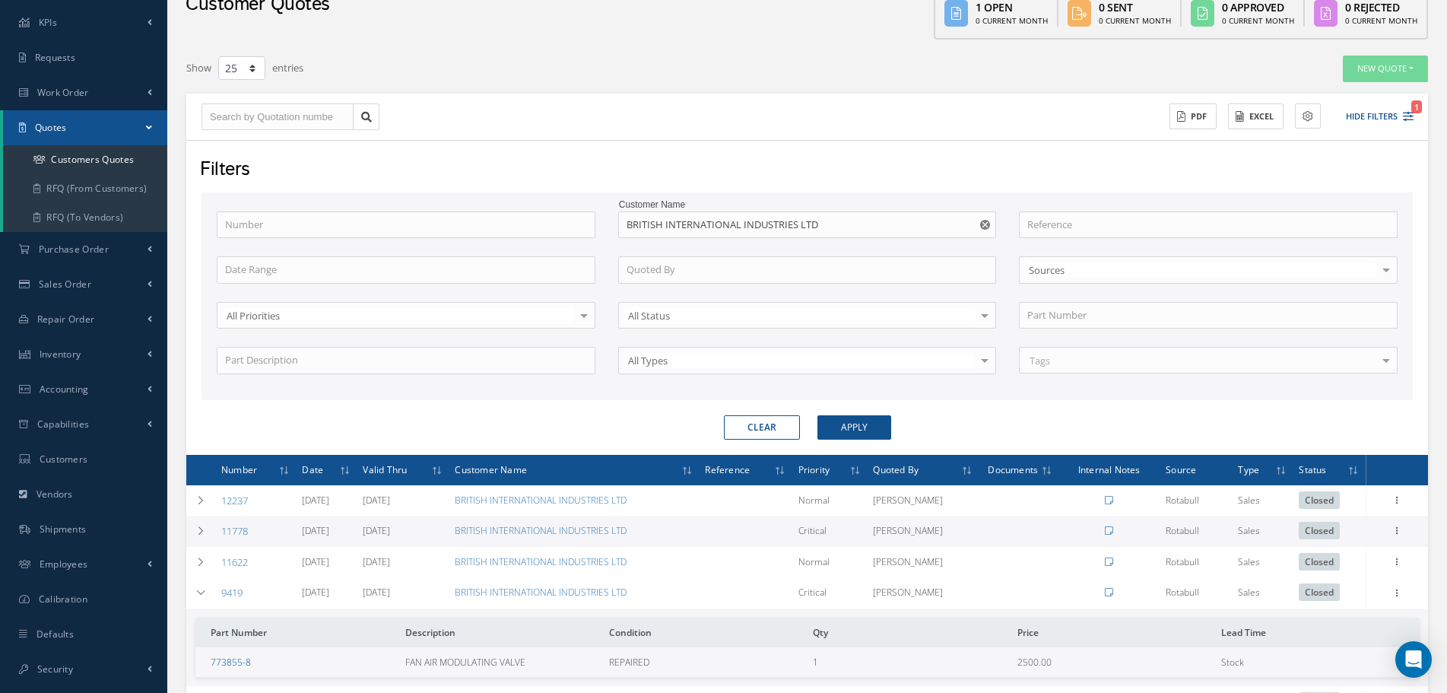
click at [229, 665] on link "773855-8" at bounding box center [231, 662] width 40 height 13
click at [89, 247] on span "Purchase Order" at bounding box center [74, 249] width 70 height 13
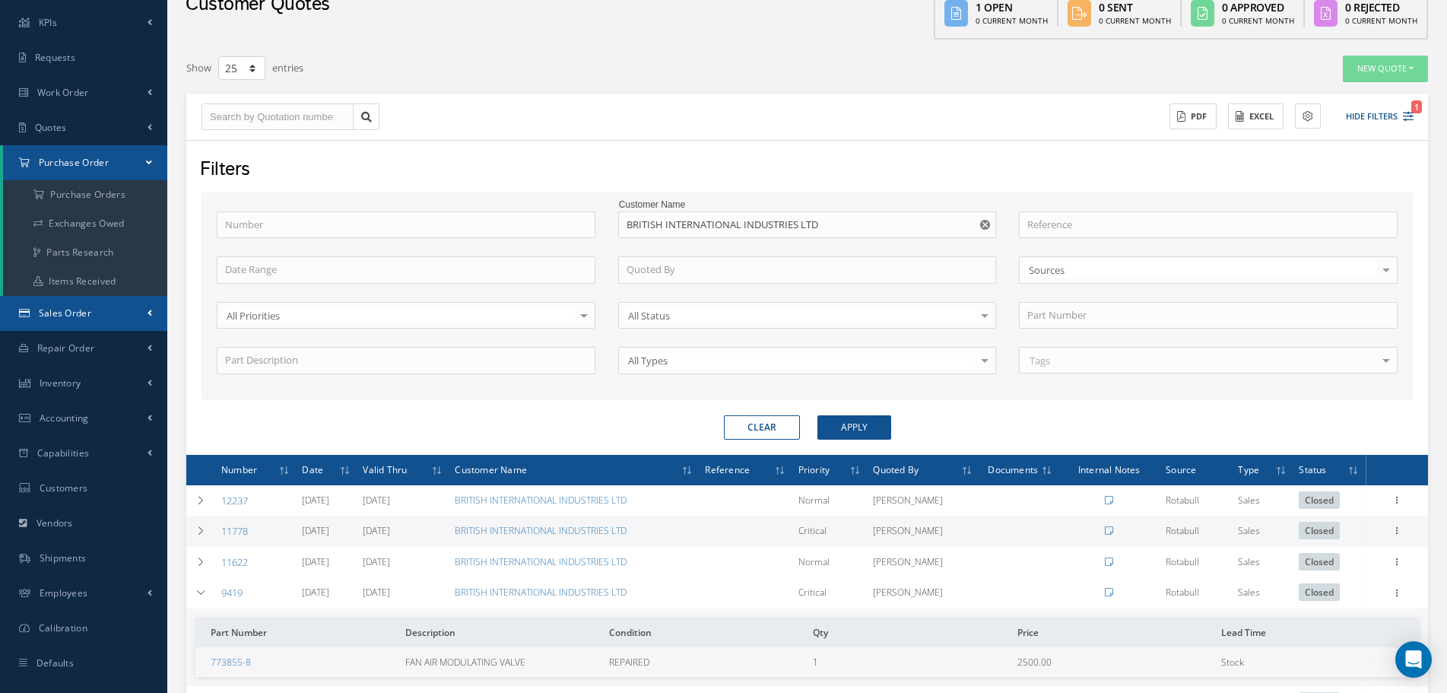
click at [102, 301] on link "Sales Order" at bounding box center [83, 313] width 167 height 35
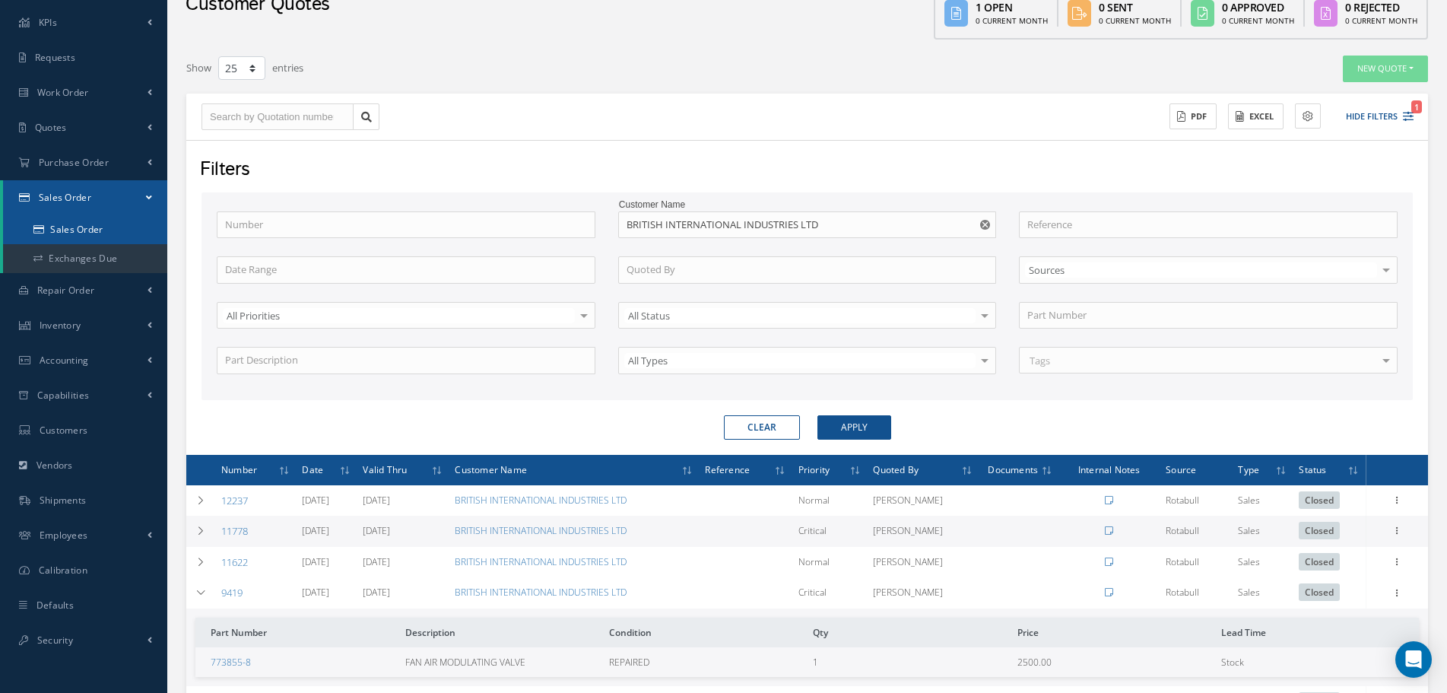
click at [111, 236] on link "Sales Order" at bounding box center [85, 229] width 164 height 29
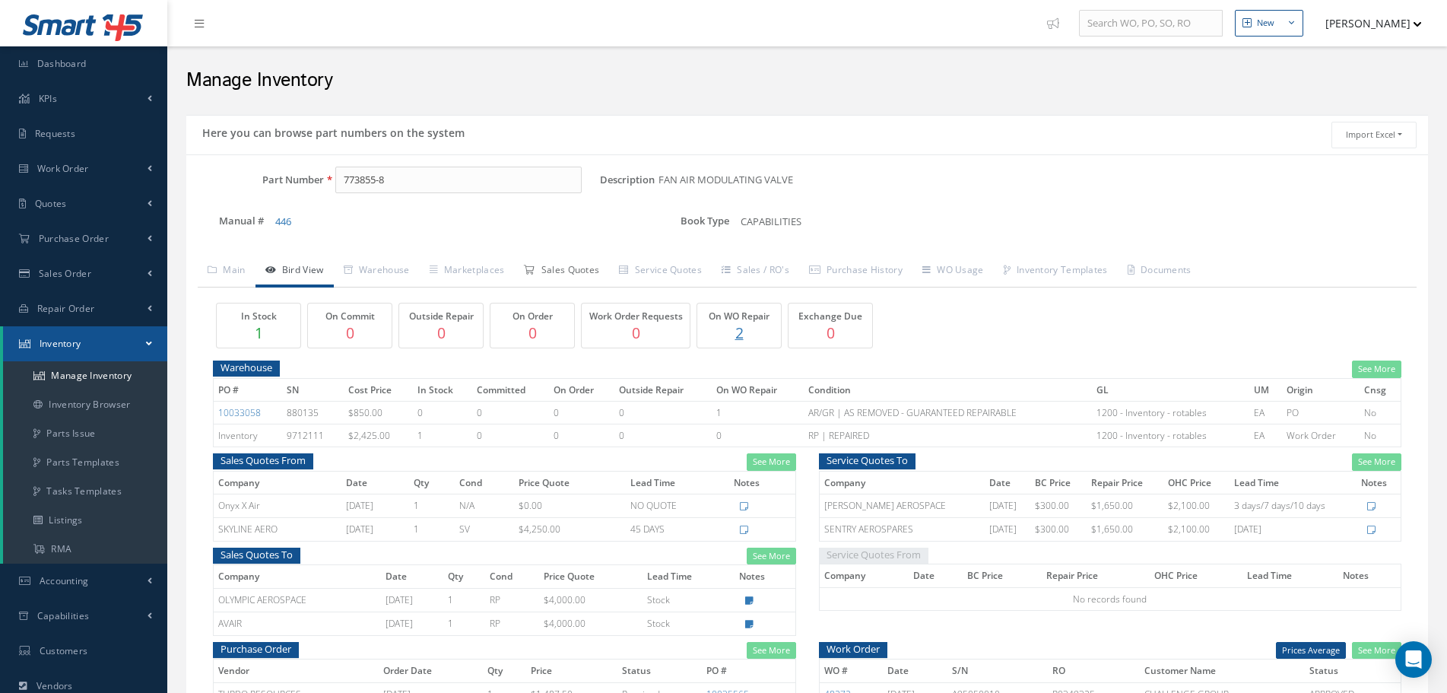
click at [589, 261] on link "Sales Quotes" at bounding box center [561, 272] width 95 height 32
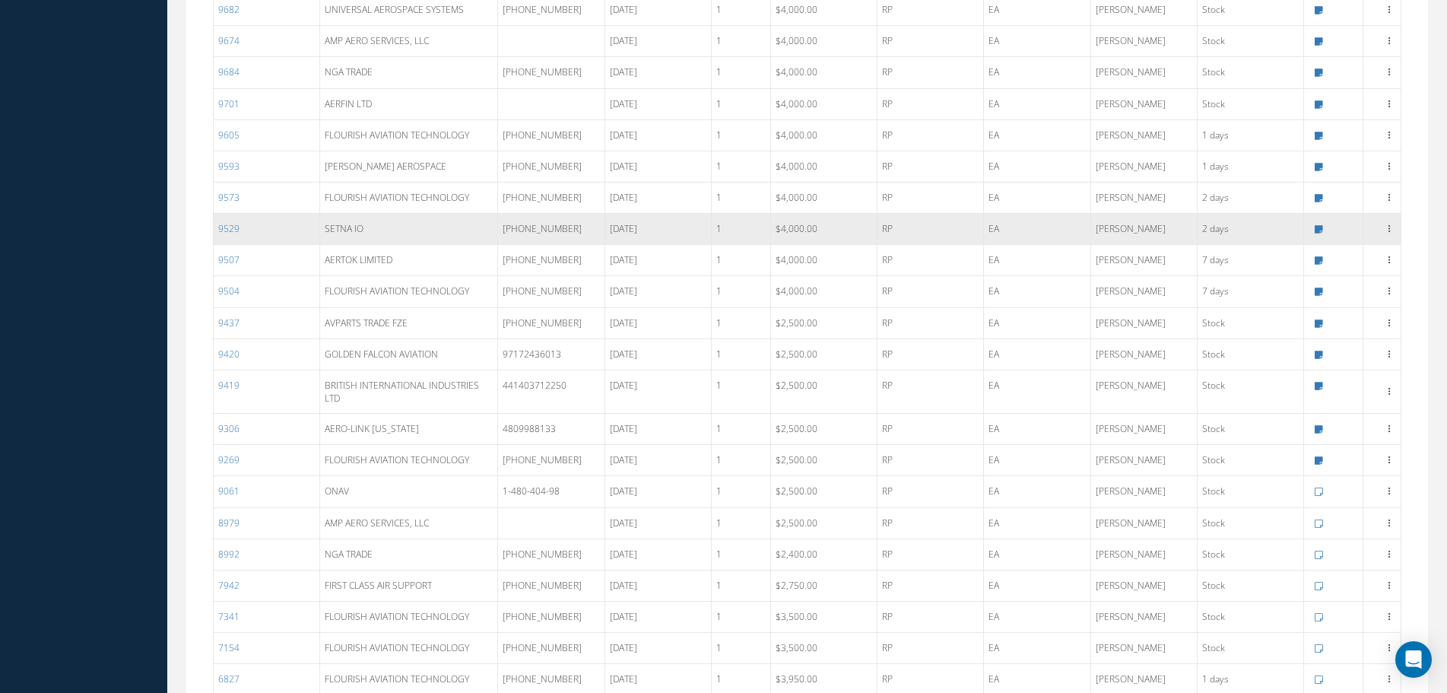
scroll to position [1369, 0]
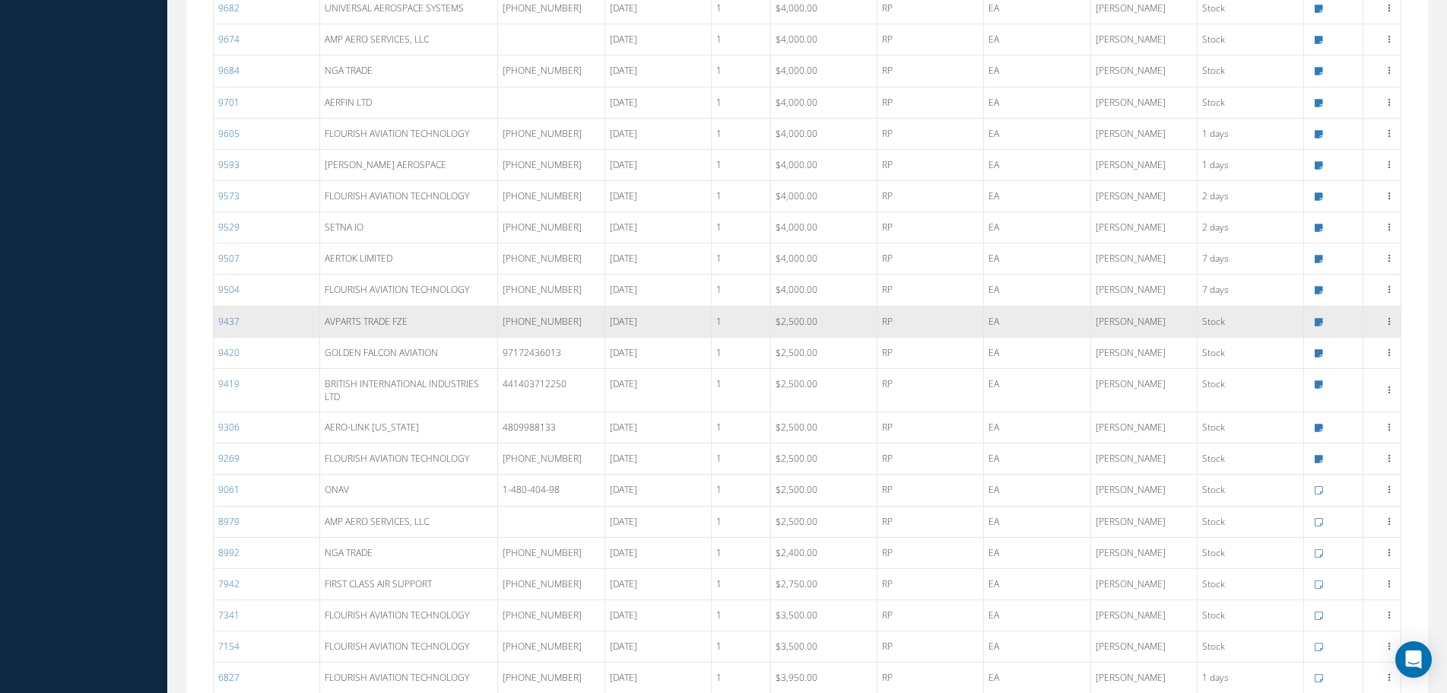
drag, startPoint x: 663, startPoint y: 370, endPoint x: 607, endPoint y: 302, distance: 88.0
click at [607, 302] on tbody "12743 OLYMPIC AEROSPACE [PHONE_NUMBER] [DATE] 1 $4,000.00 RP EA [PERSON_NAME] S…" at bounding box center [808, 481] width 1188 height 1476
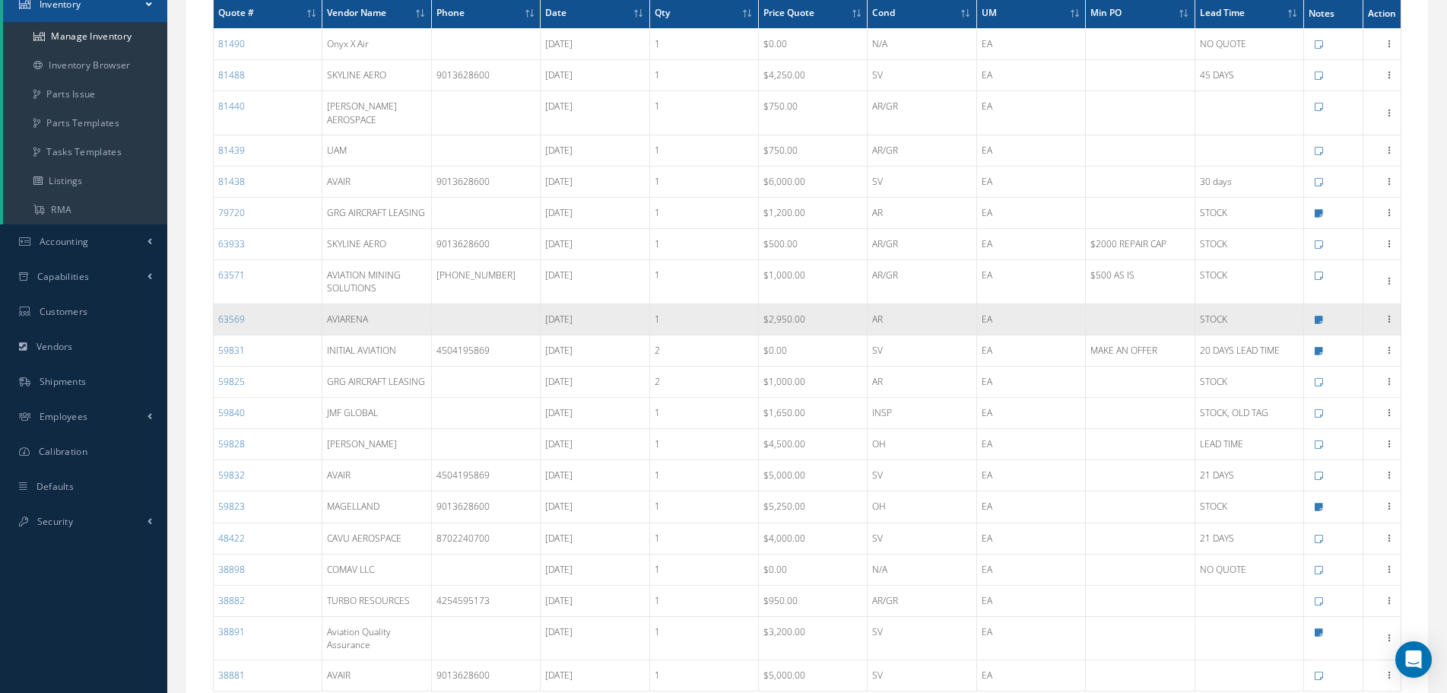
scroll to position [45, 0]
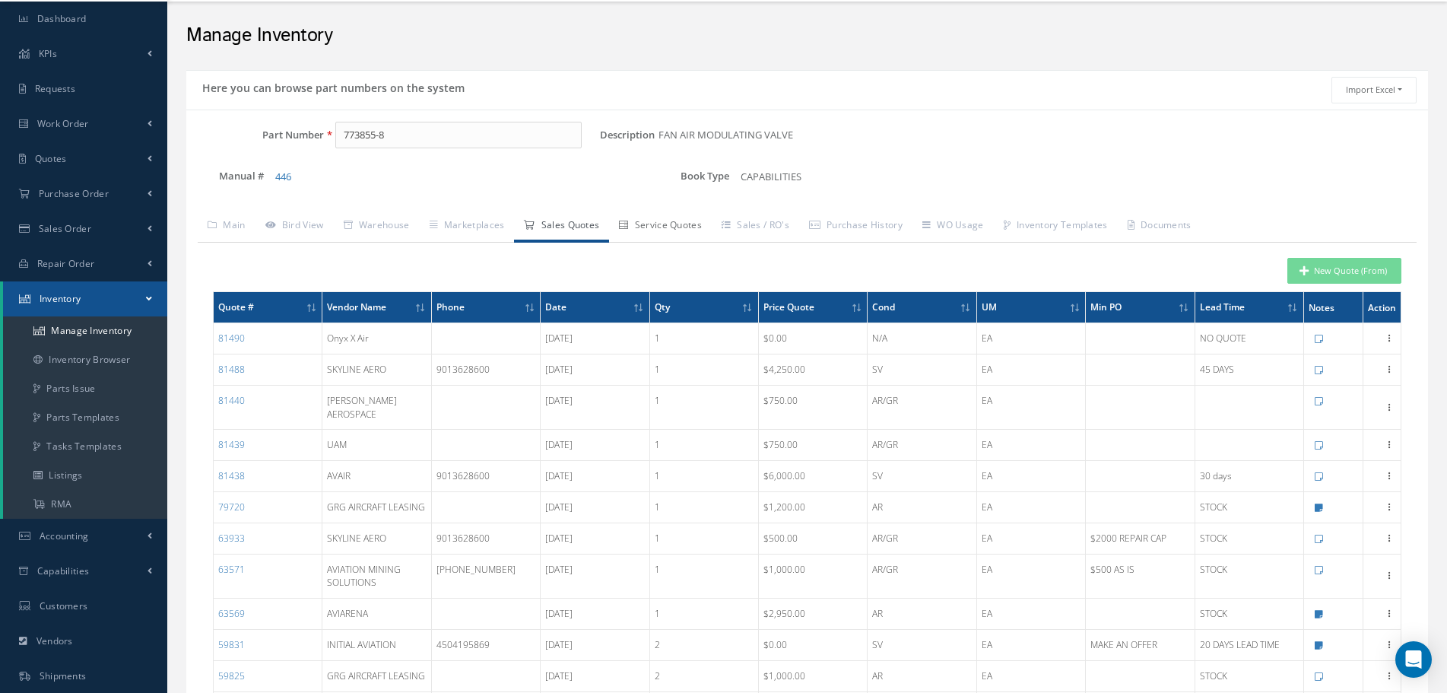
click at [674, 220] on link "Service Quotes" at bounding box center [660, 227] width 103 height 32
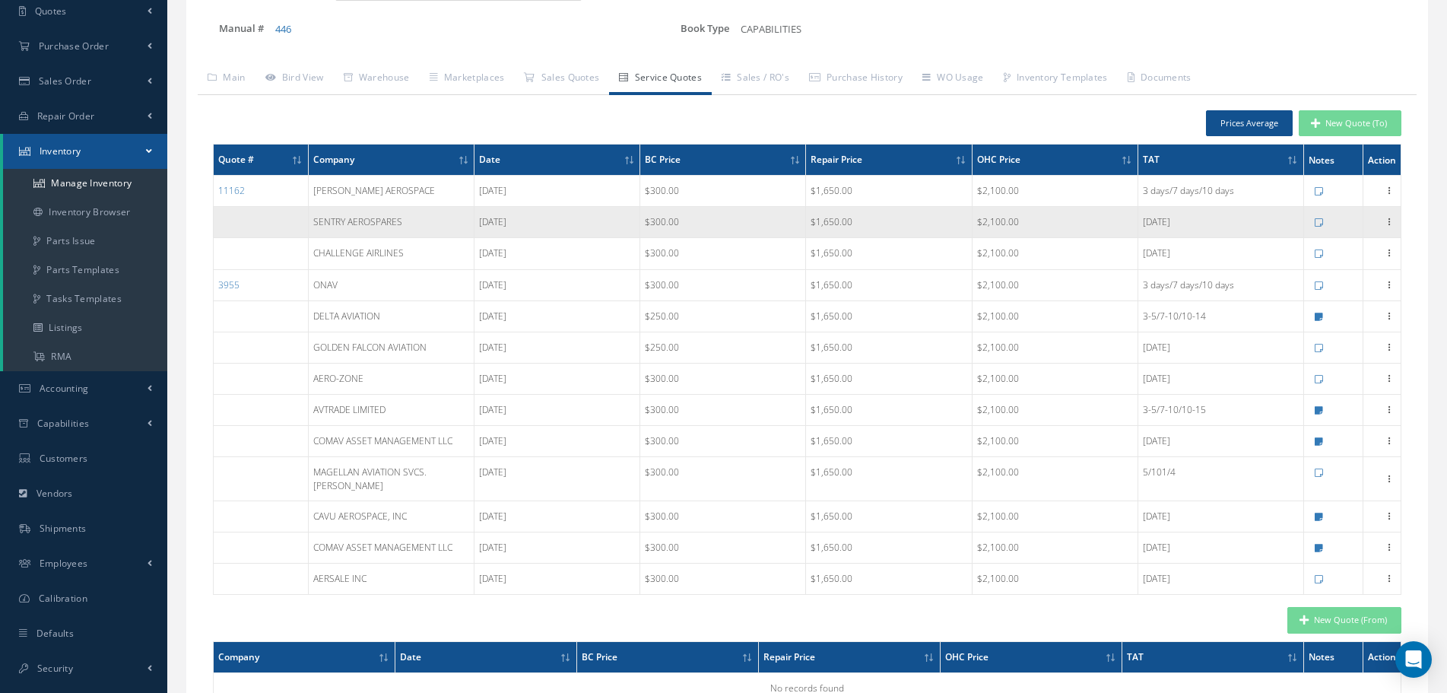
scroll to position [139, 0]
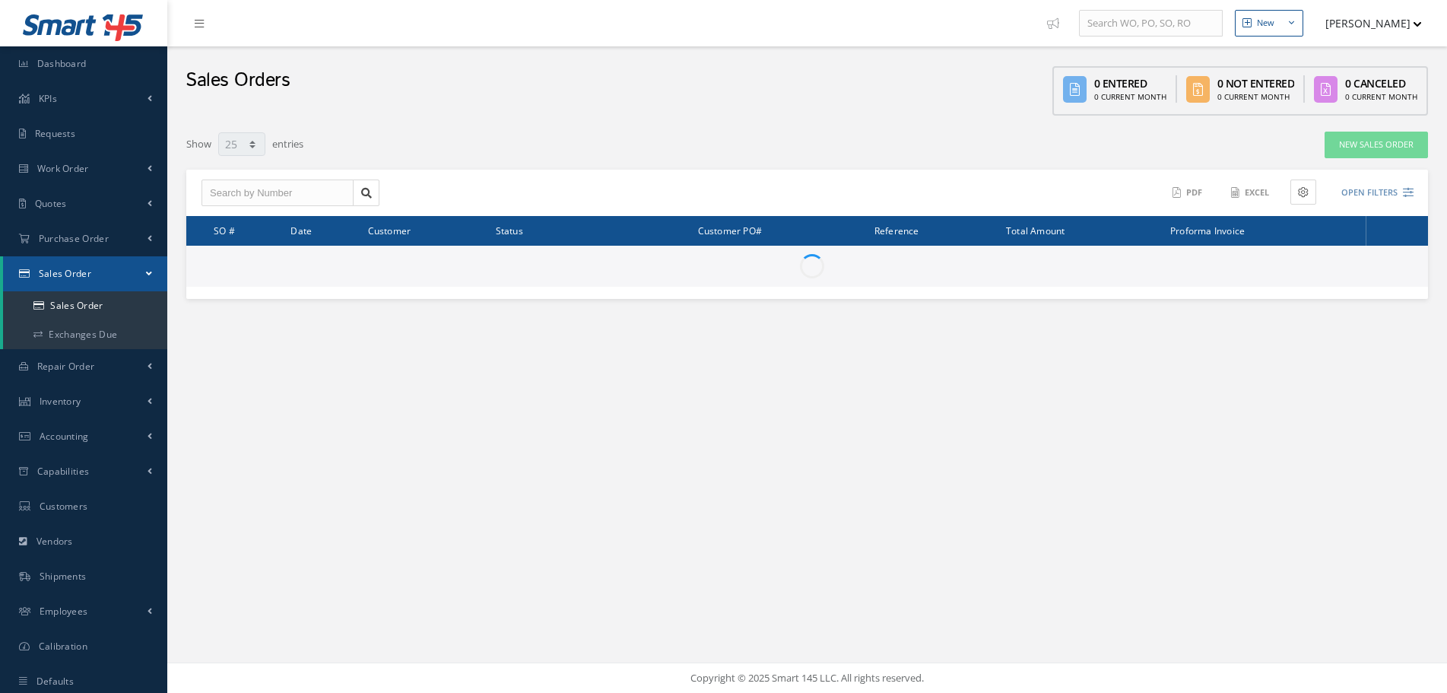
select select "25"
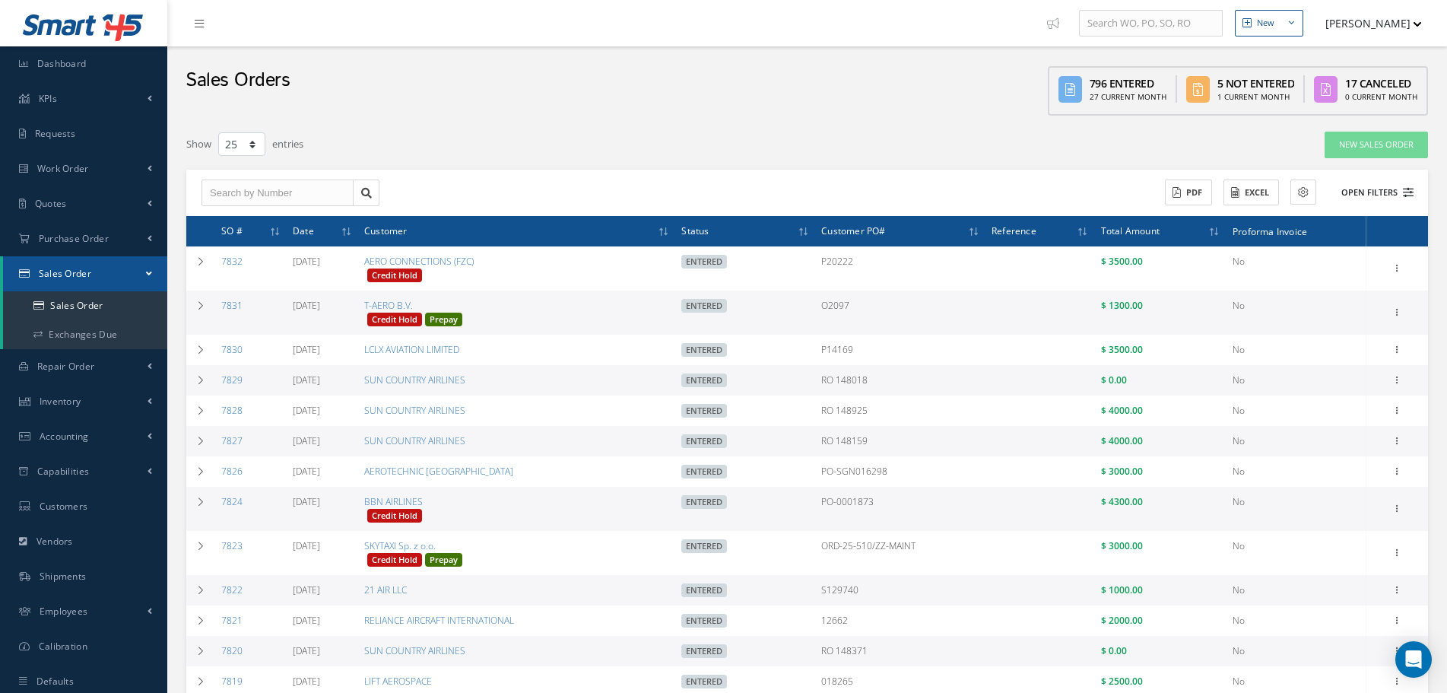
click at [1386, 195] on button "Open Filters" at bounding box center [1371, 192] width 86 height 25
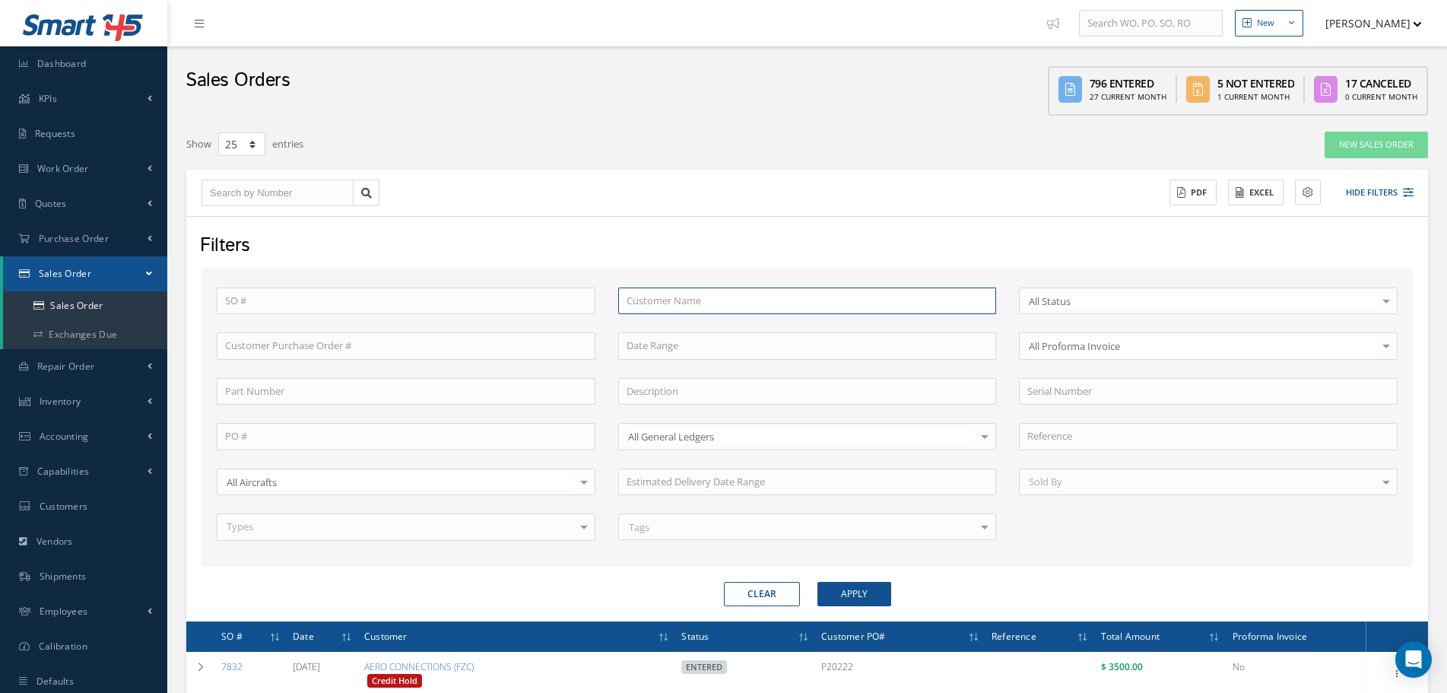
click at [741, 306] on input "text" at bounding box center [807, 300] width 379 height 27
paste input "BRITISH INTERNATIONAL INDUSTRIES LTD."
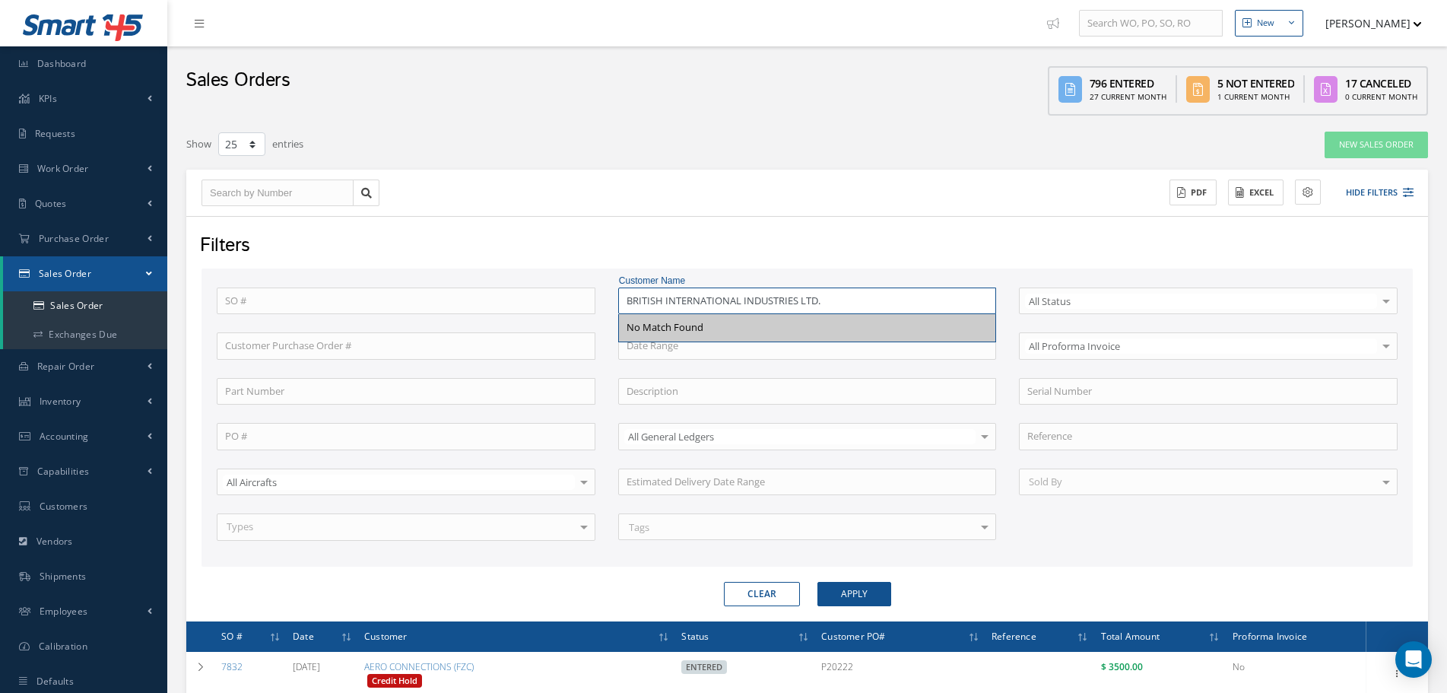
drag, startPoint x: 857, startPoint y: 302, endPoint x: 705, endPoint y: 311, distance: 152.4
click at [705, 311] on input "BRITISH INTERNATIONAL INDUSTRIES LTD." at bounding box center [807, 300] width 379 height 27
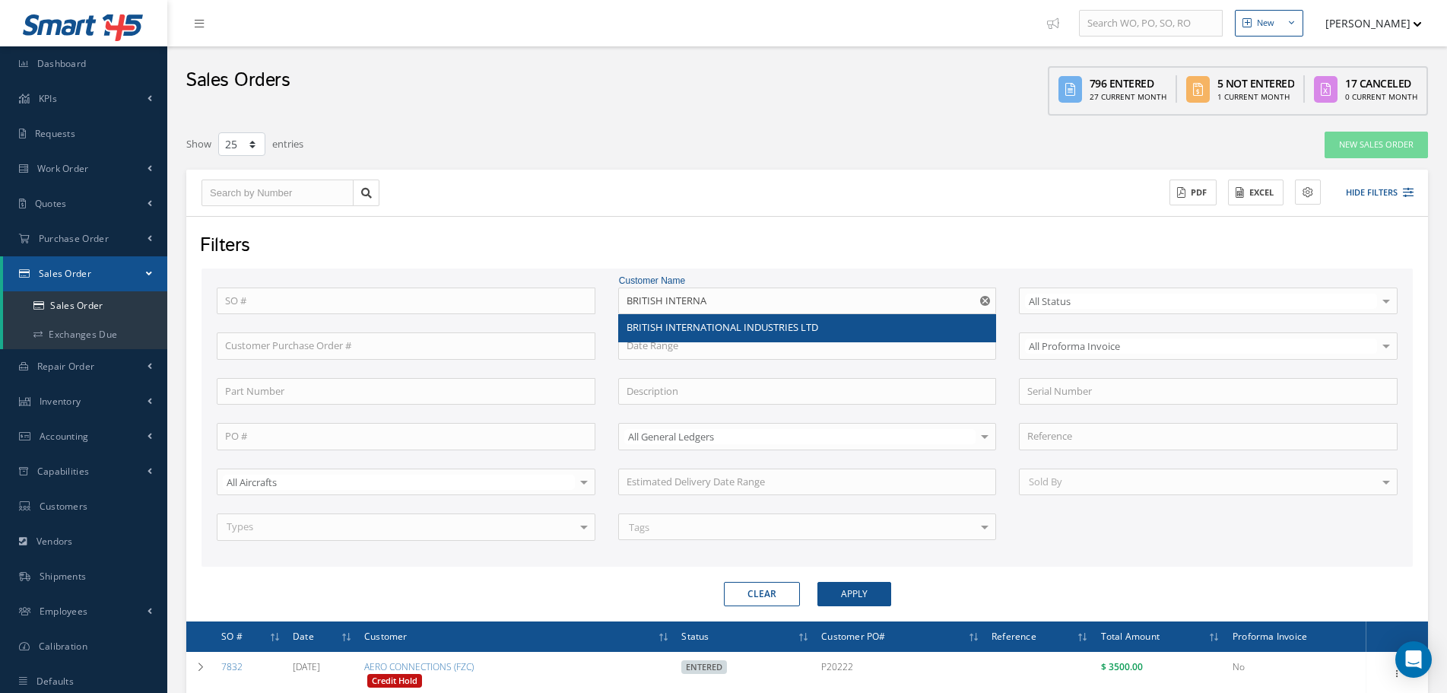
click at [773, 324] on span "BRITISH INTERNATIONAL INDUSTRIES LTD" at bounding box center [723, 327] width 192 height 14
type input "BRITISH INTERNATIONAL INDUSTRIES LTD"
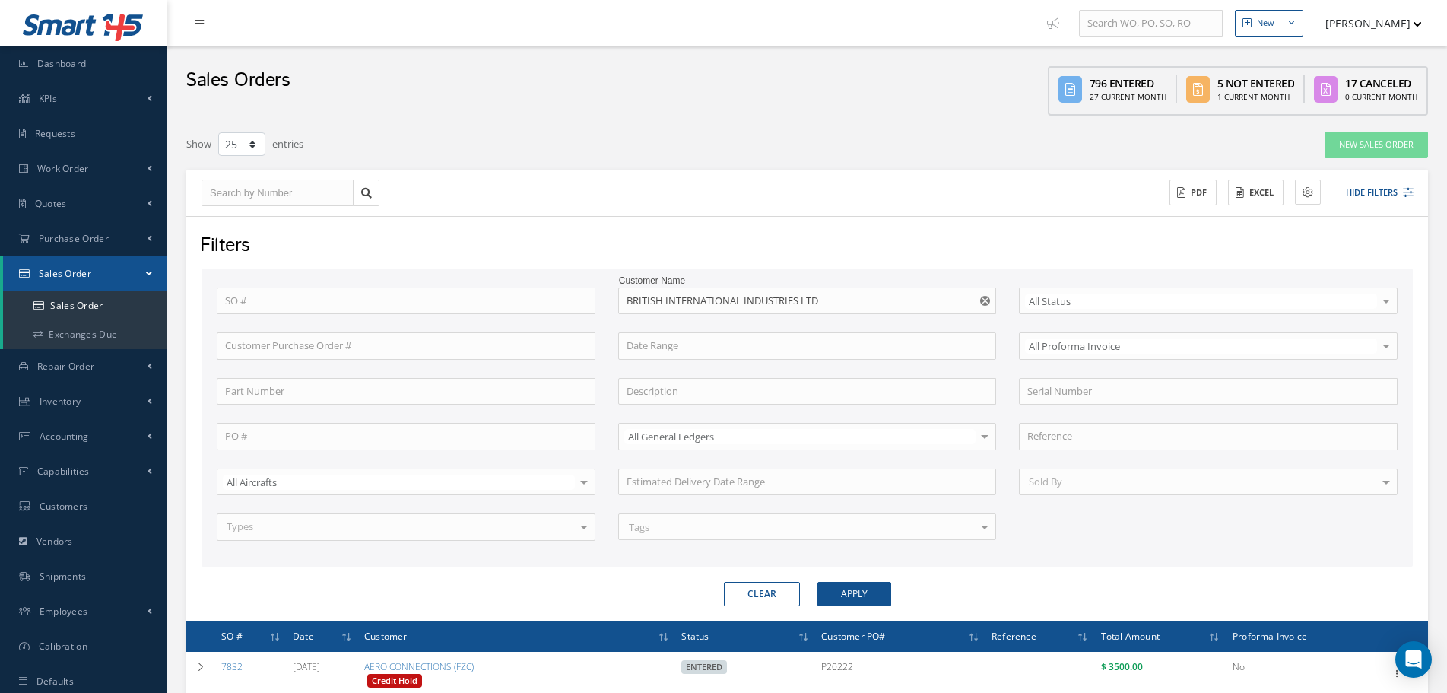
click at [866, 608] on div "Filters SO # Customer Name BRITISH INTERNATIONAL INDUSTRIES LTD Select All Stat…" at bounding box center [807, 418] width 1242 height 405
click at [866, 591] on button "Apply" at bounding box center [855, 594] width 74 height 24
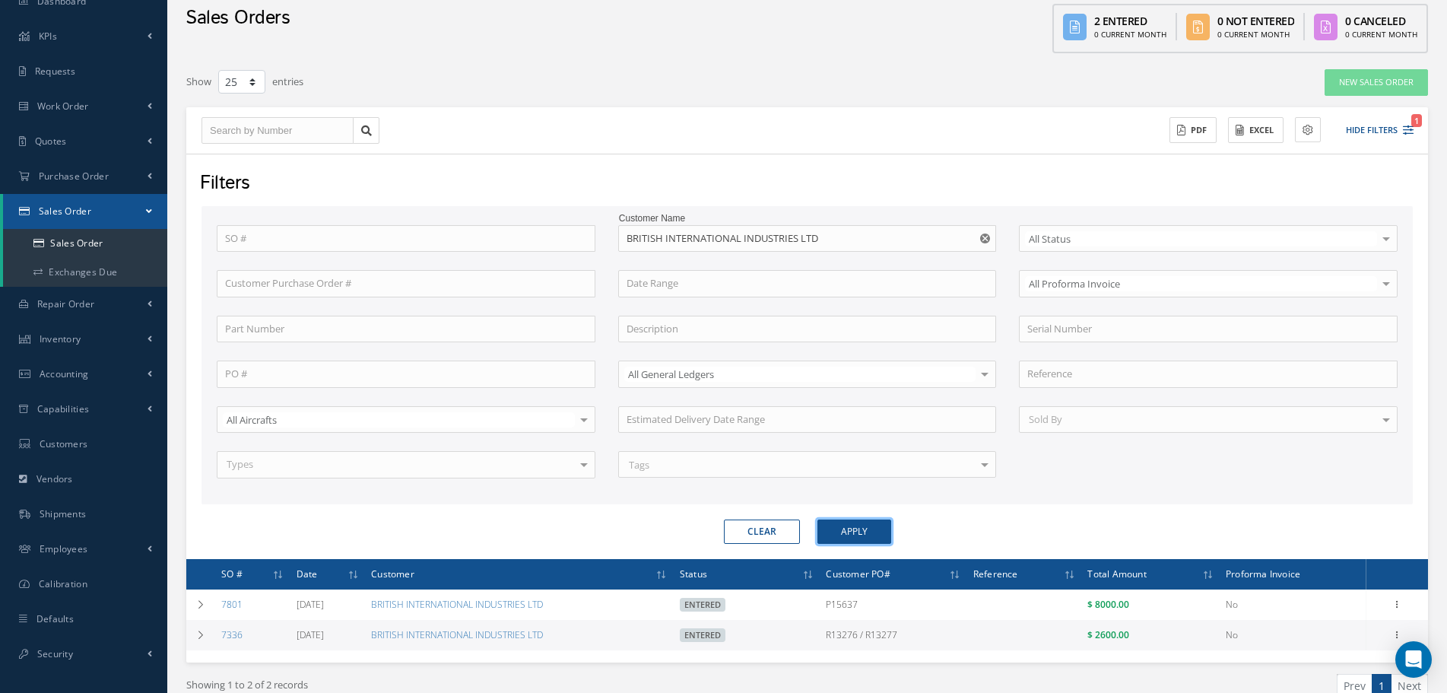
scroll to position [136, 0]
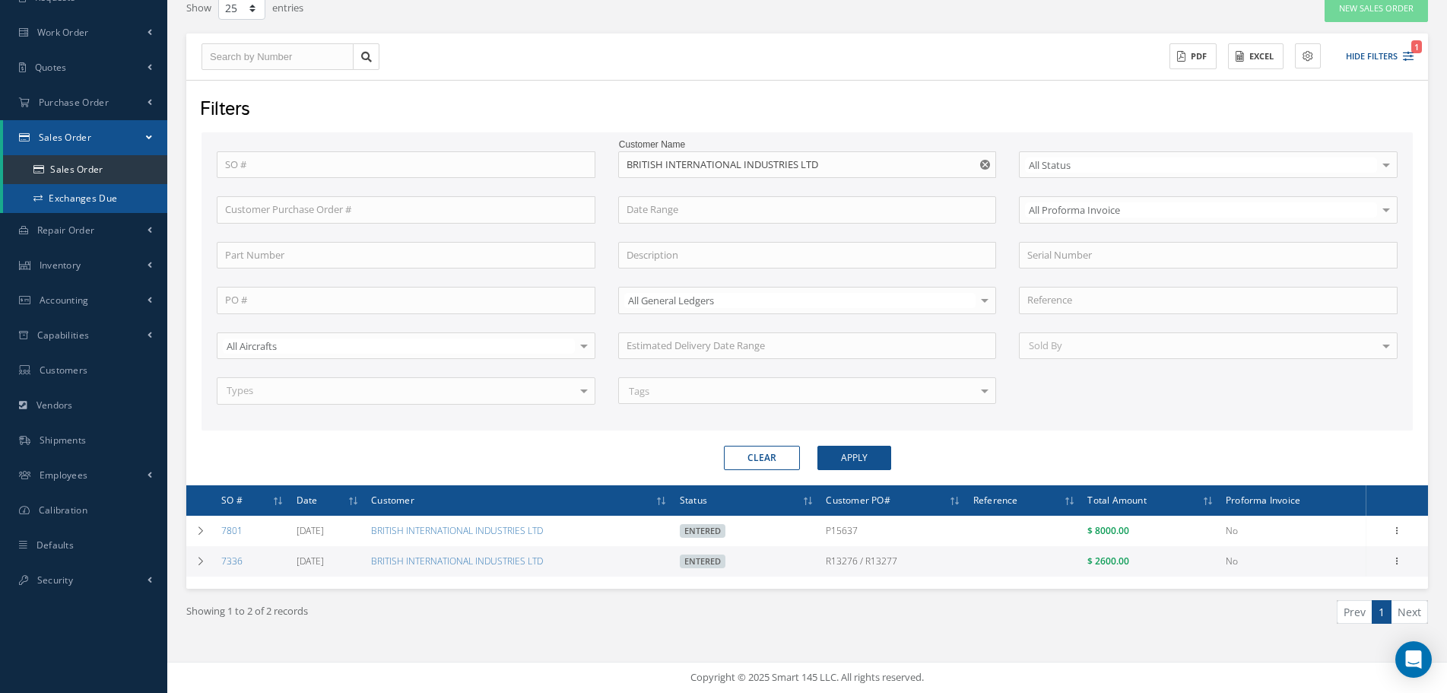
click at [106, 202] on link "Exchanges Due" at bounding box center [85, 198] width 164 height 29
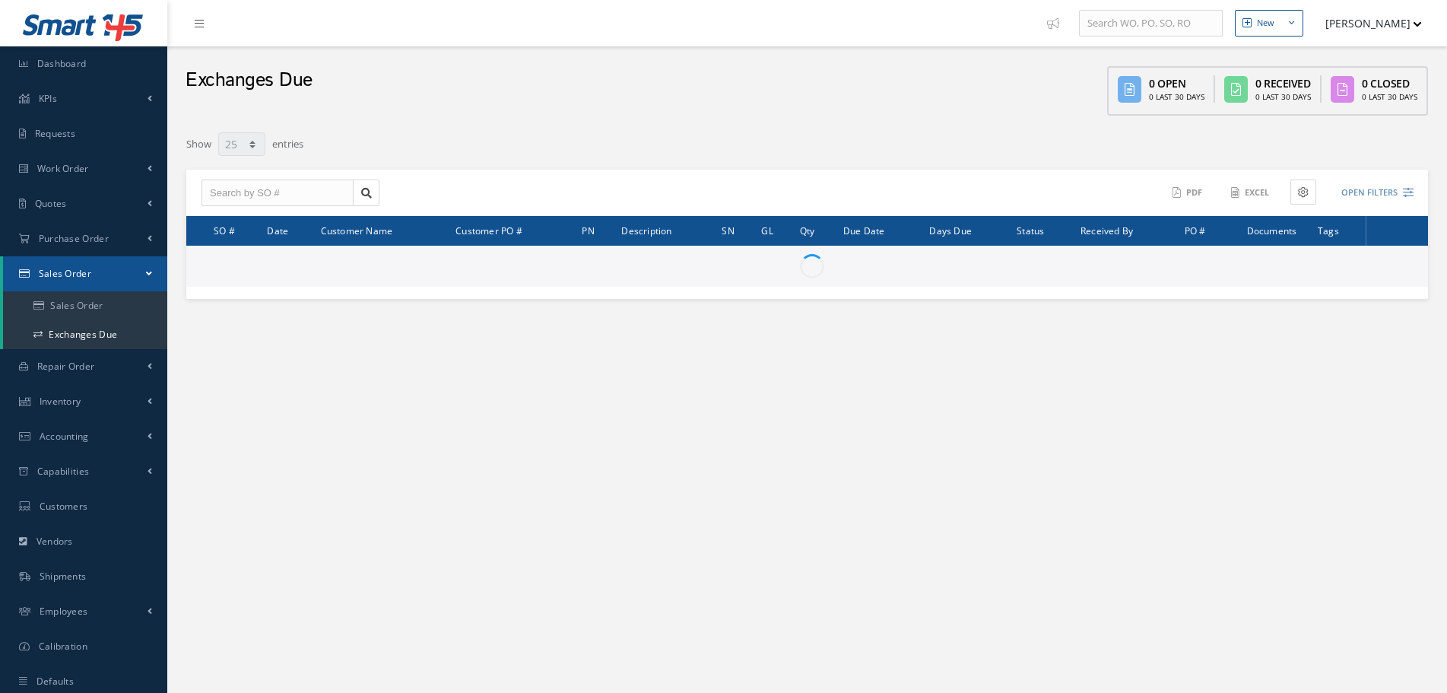
select select "25"
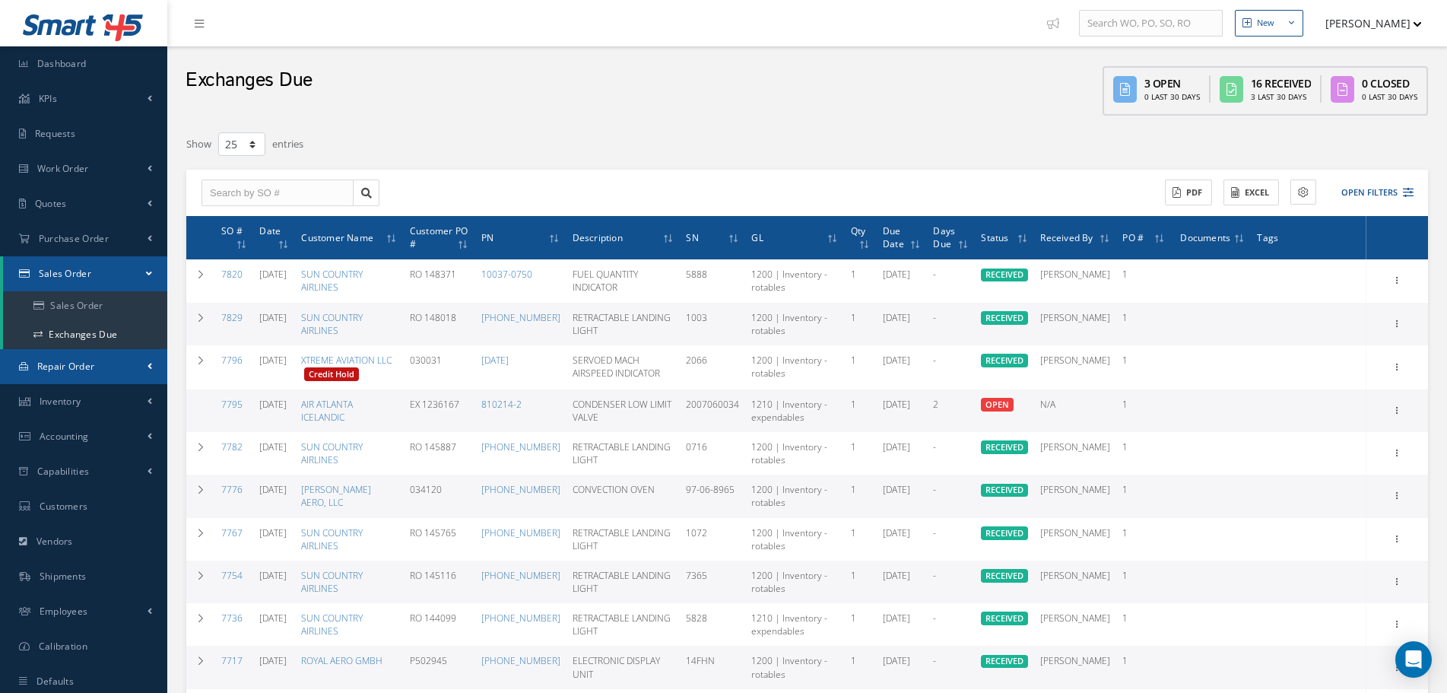
click at [107, 369] on link "Repair Order" at bounding box center [83, 366] width 167 height 35
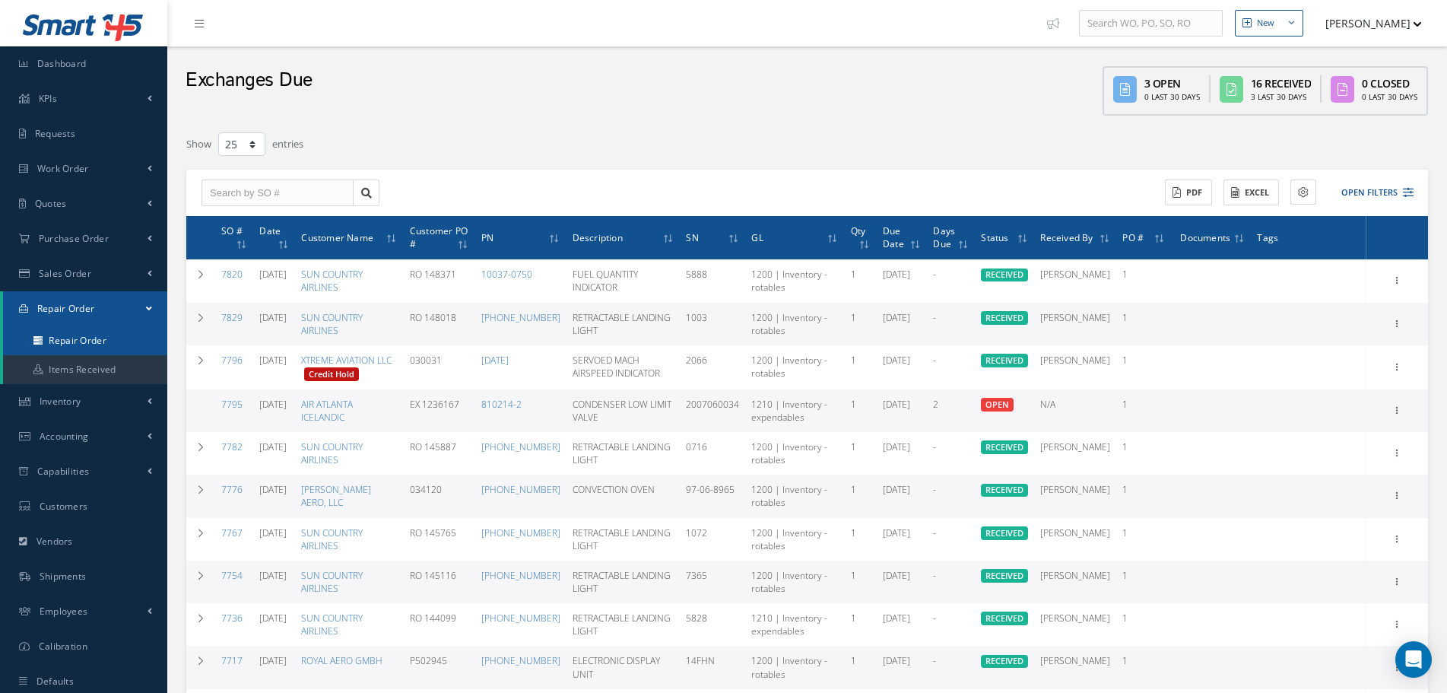
click at [103, 348] on link "Repair Order" at bounding box center [85, 340] width 164 height 29
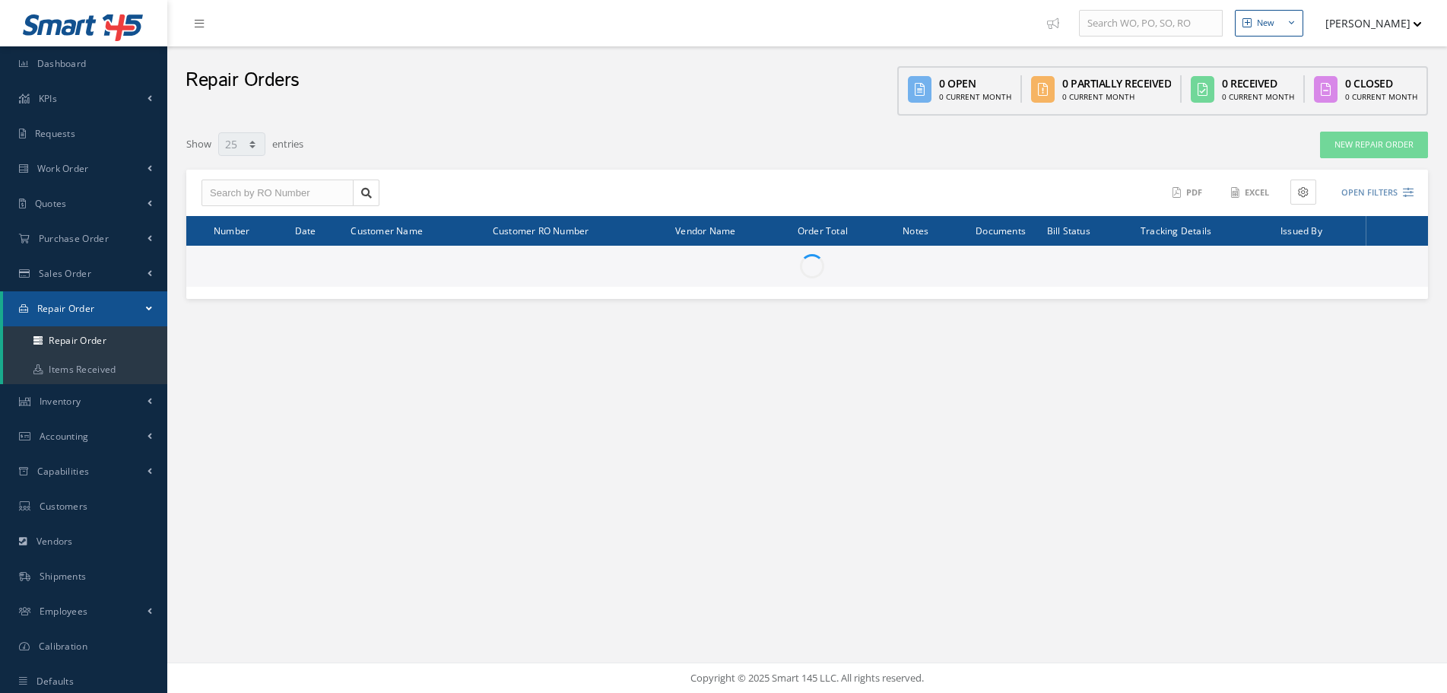
select select "25"
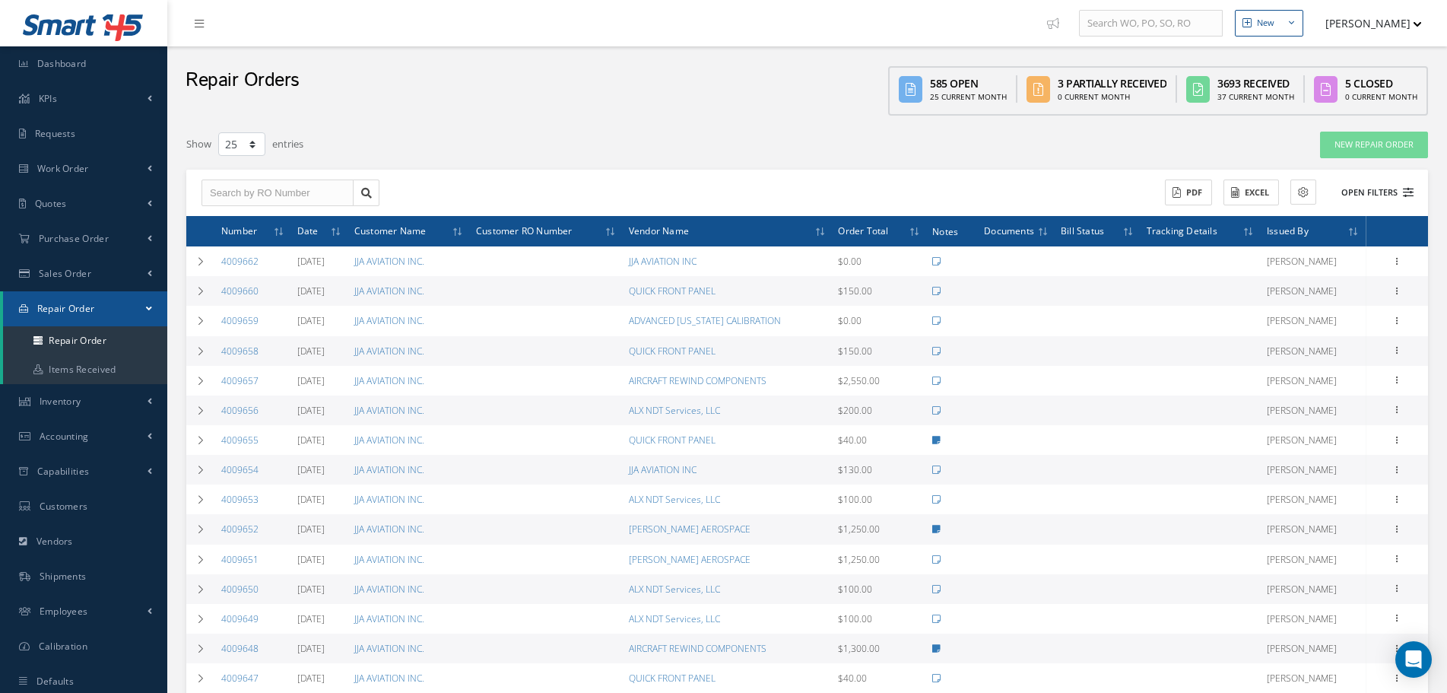
click at [1374, 193] on button "Open Filters" at bounding box center [1371, 192] width 86 height 25
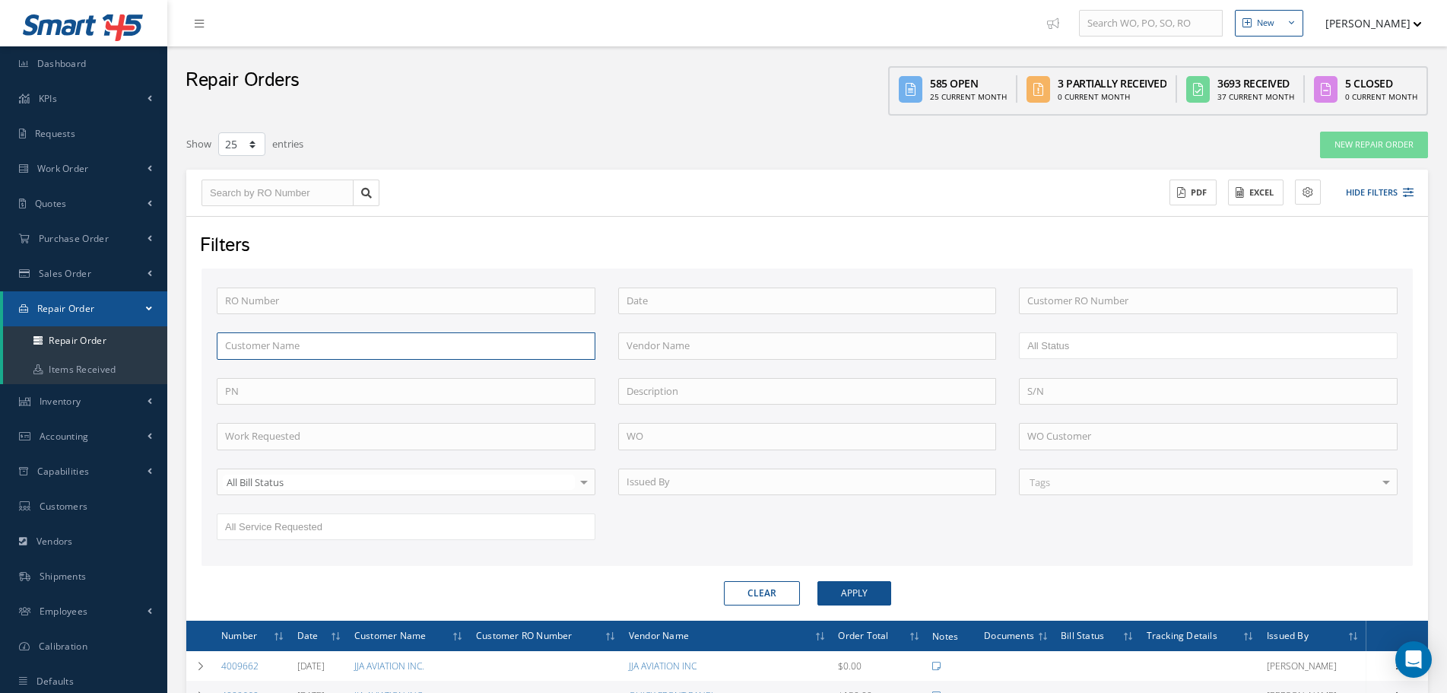
click at [465, 356] on input "text" at bounding box center [406, 345] width 379 height 27
paste input "BRITISH INTERNATIONAL INDUSTRIES LTD."
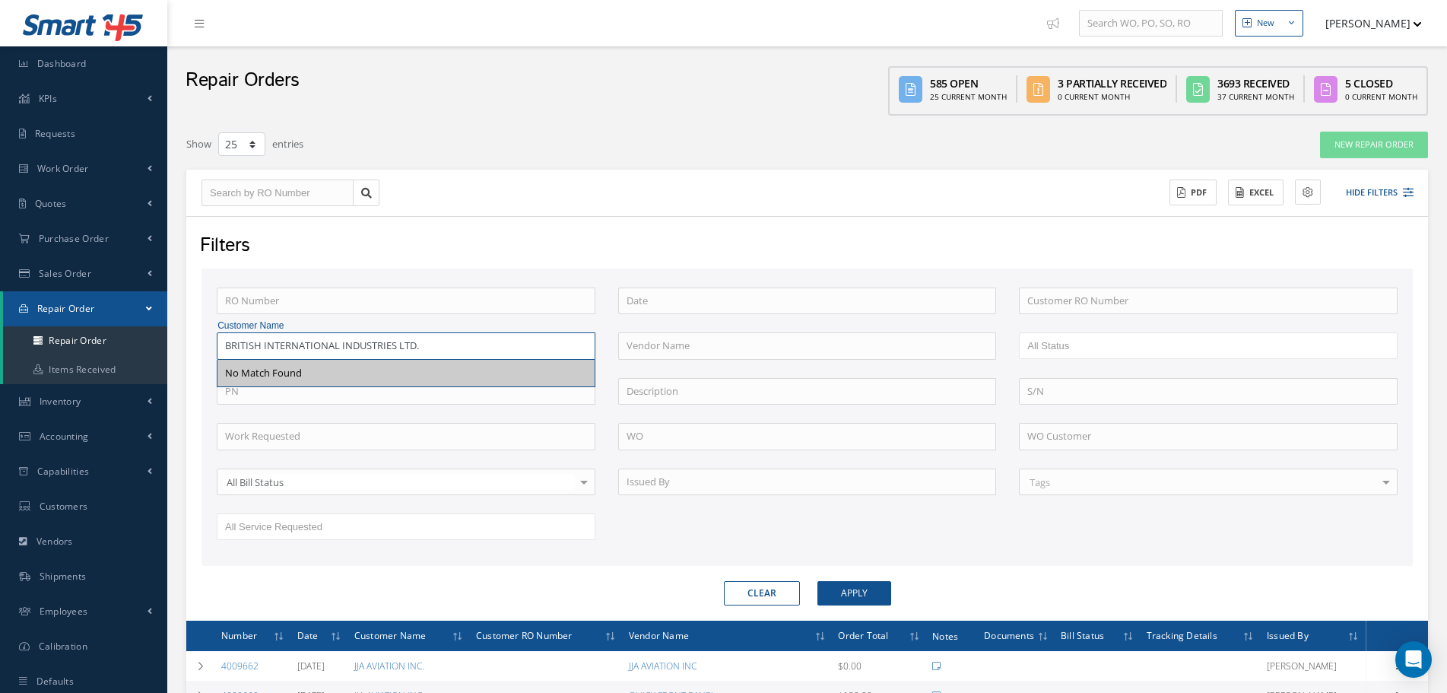
drag, startPoint x: 465, startPoint y: 353, endPoint x: 335, endPoint y: 360, distance: 130.2
click at [335, 360] on div "BRITISH INTERNATIONAL INDUSTRIES LTD. No Match Found" at bounding box center [406, 345] width 379 height 27
type input "B"
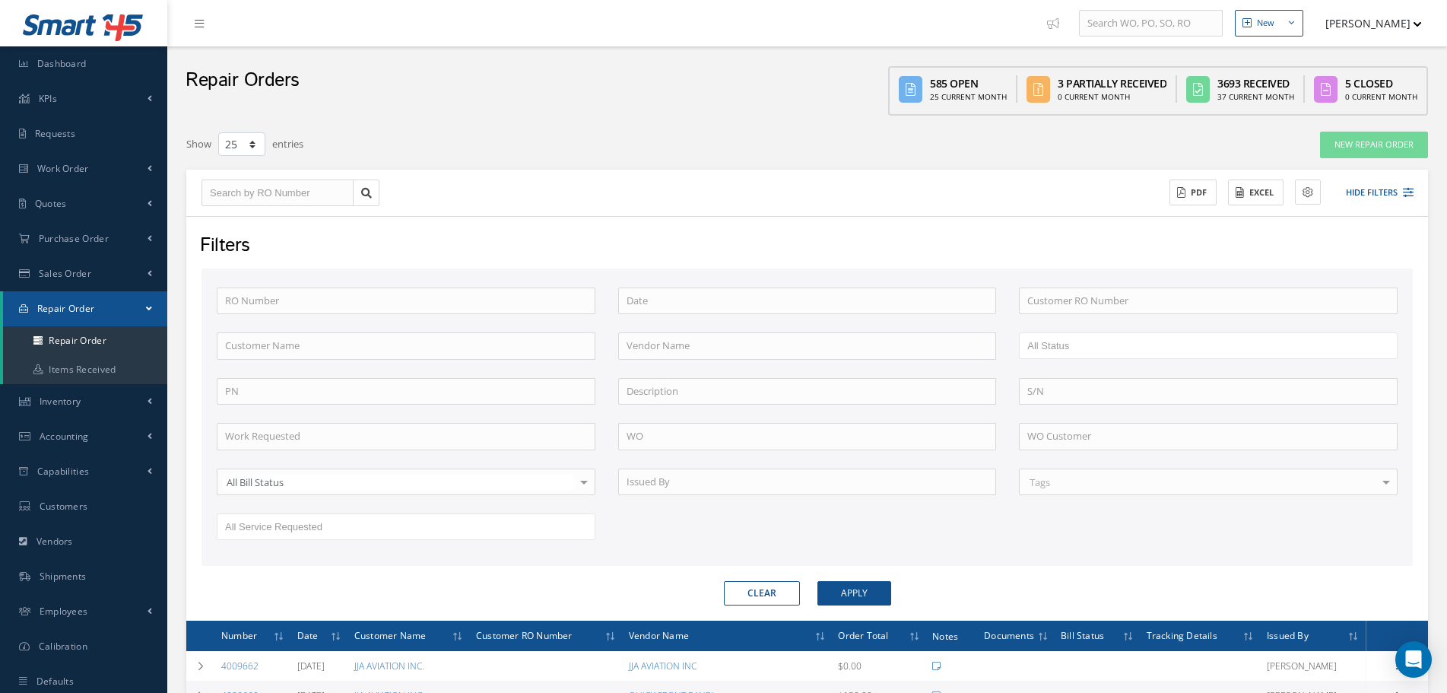
click at [1097, 573] on form "RO Number Customer RO Number Customer Name Vendor Name Open Vendor Quoted Custo…" at bounding box center [808, 437] width 1212 height 338
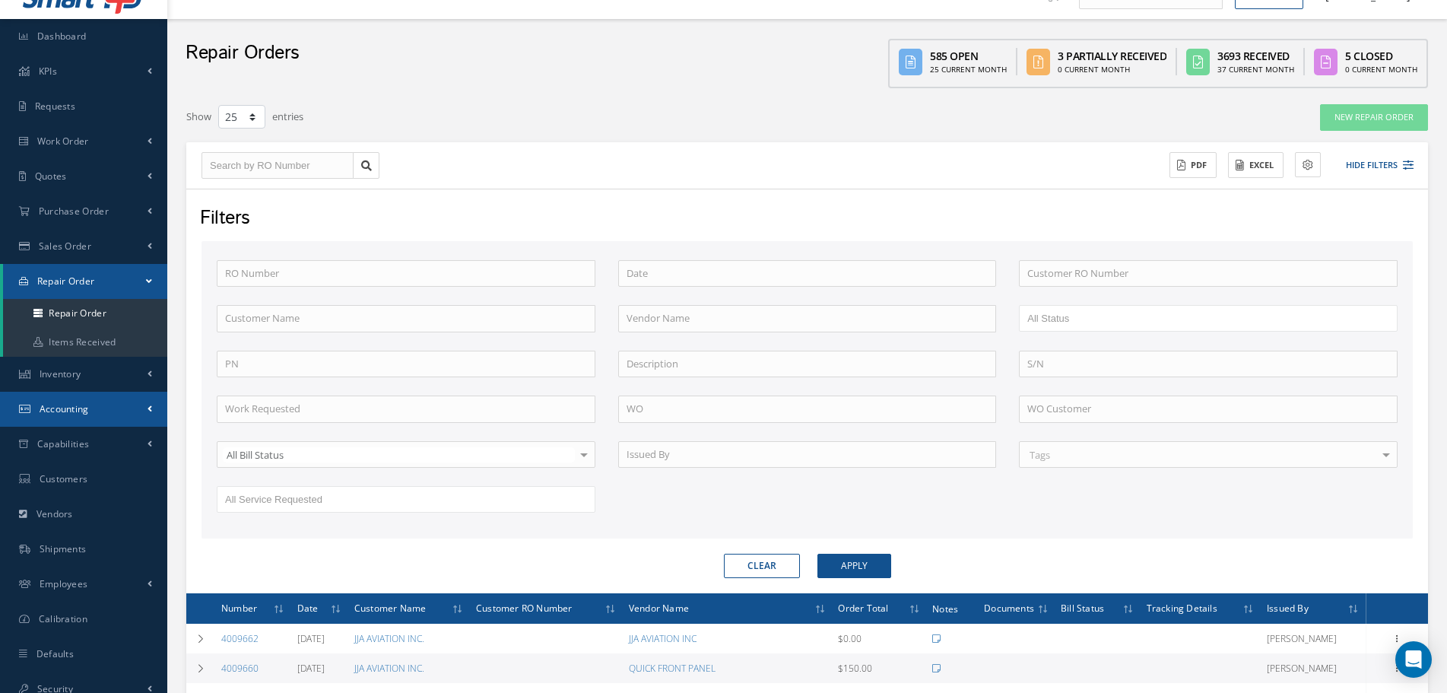
scroll to position [76, 0]
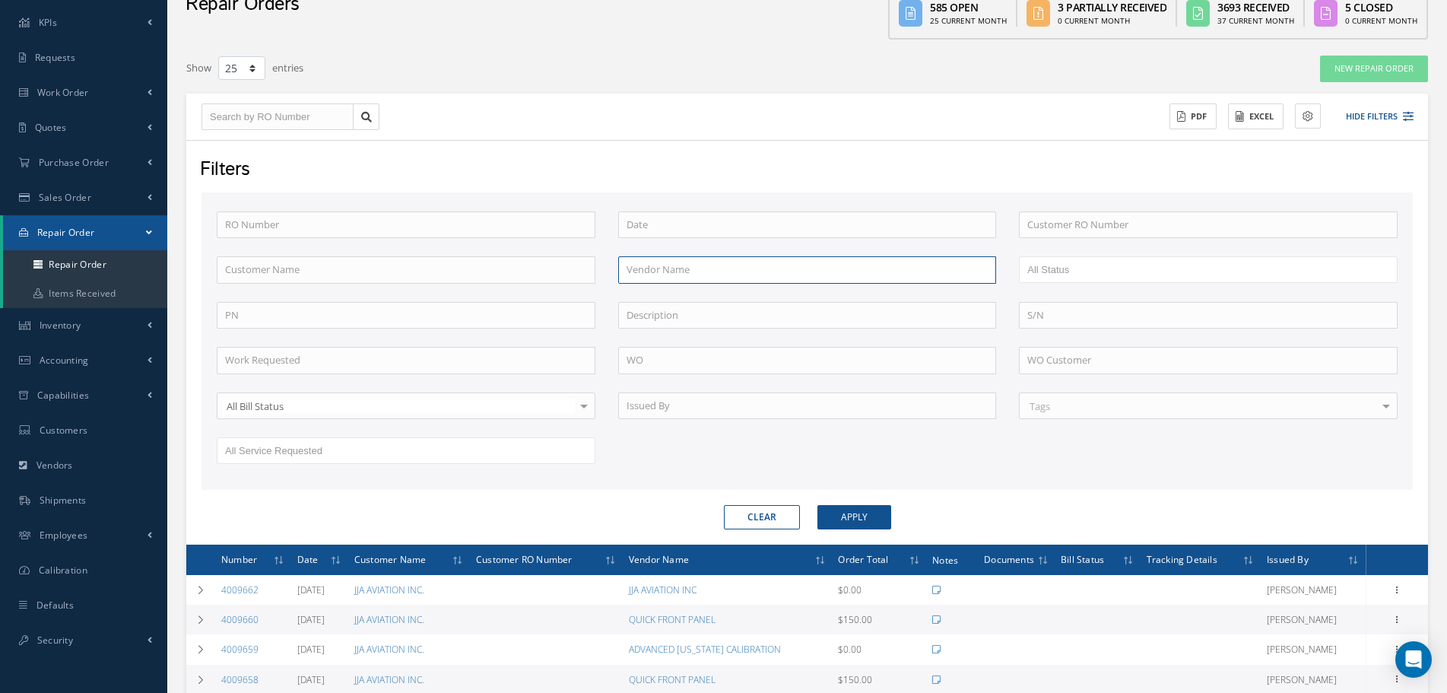
click at [783, 259] on input "text" at bounding box center [807, 269] width 379 height 27
click at [99, 333] on link "Inventory" at bounding box center [83, 325] width 167 height 35
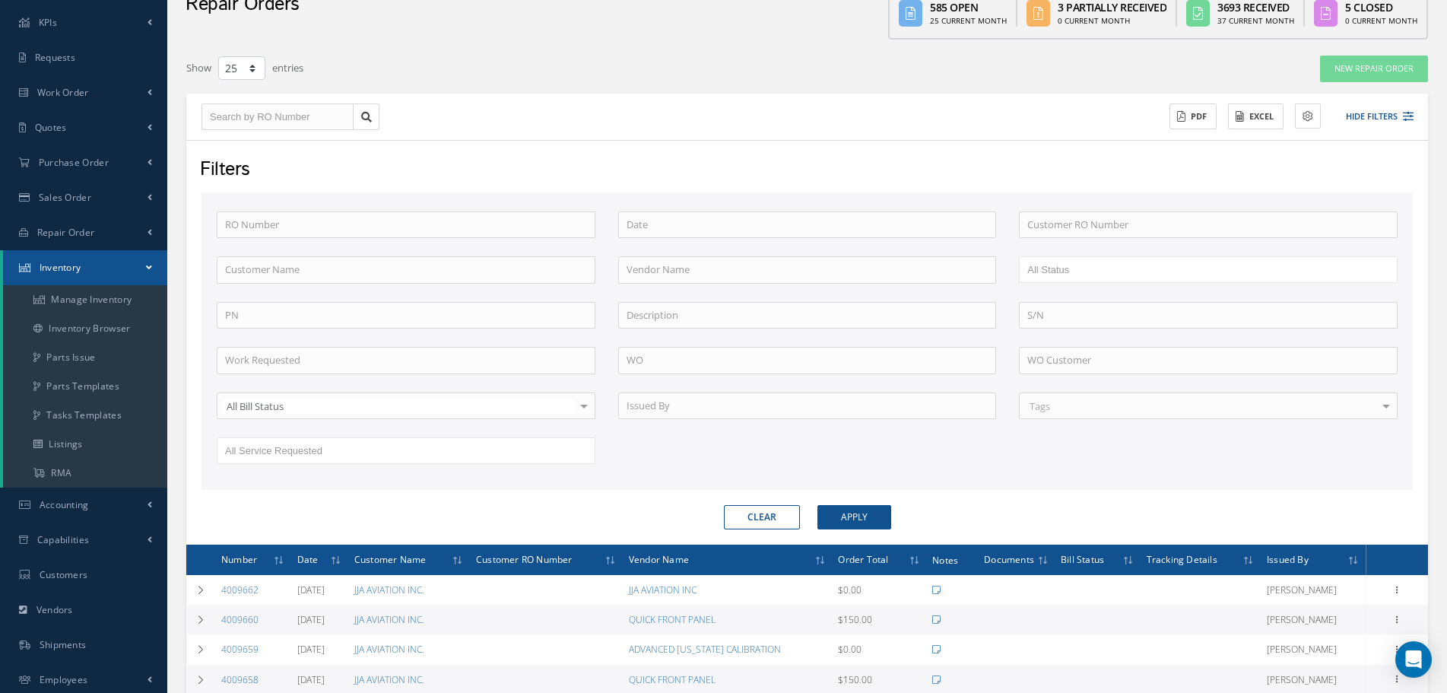
click at [115, 277] on link "Inventory" at bounding box center [85, 267] width 164 height 35
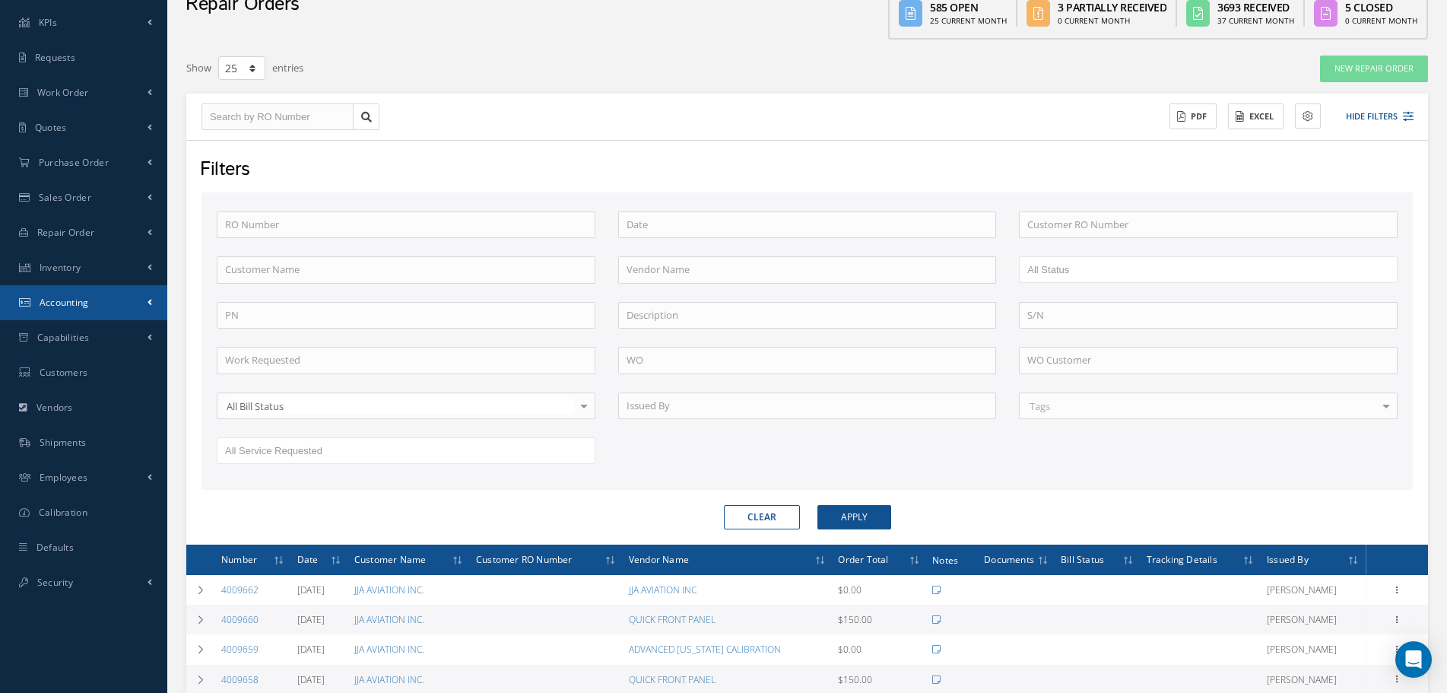
click at [119, 308] on link "Accounting" at bounding box center [83, 302] width 167 height 35
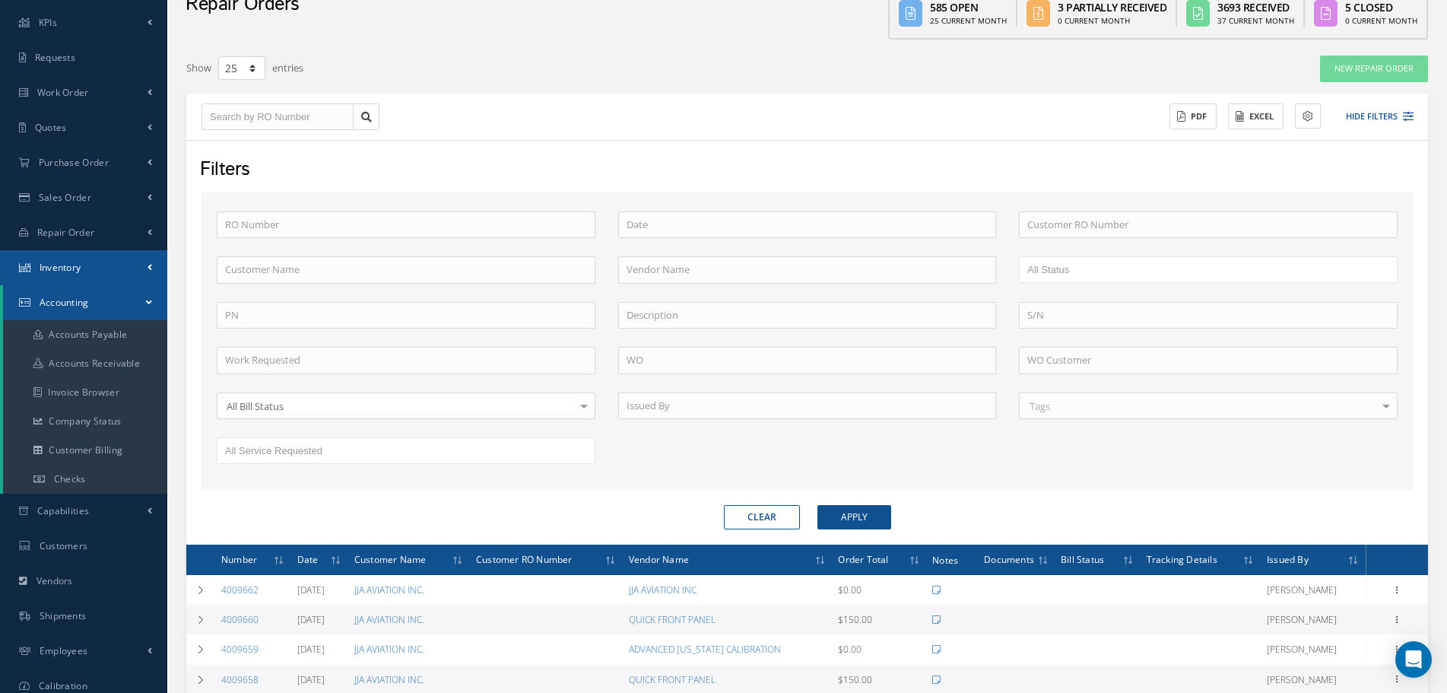
click at [124, 276] on link "Inventory" at bounding box center [83, 267] width 167 height 35
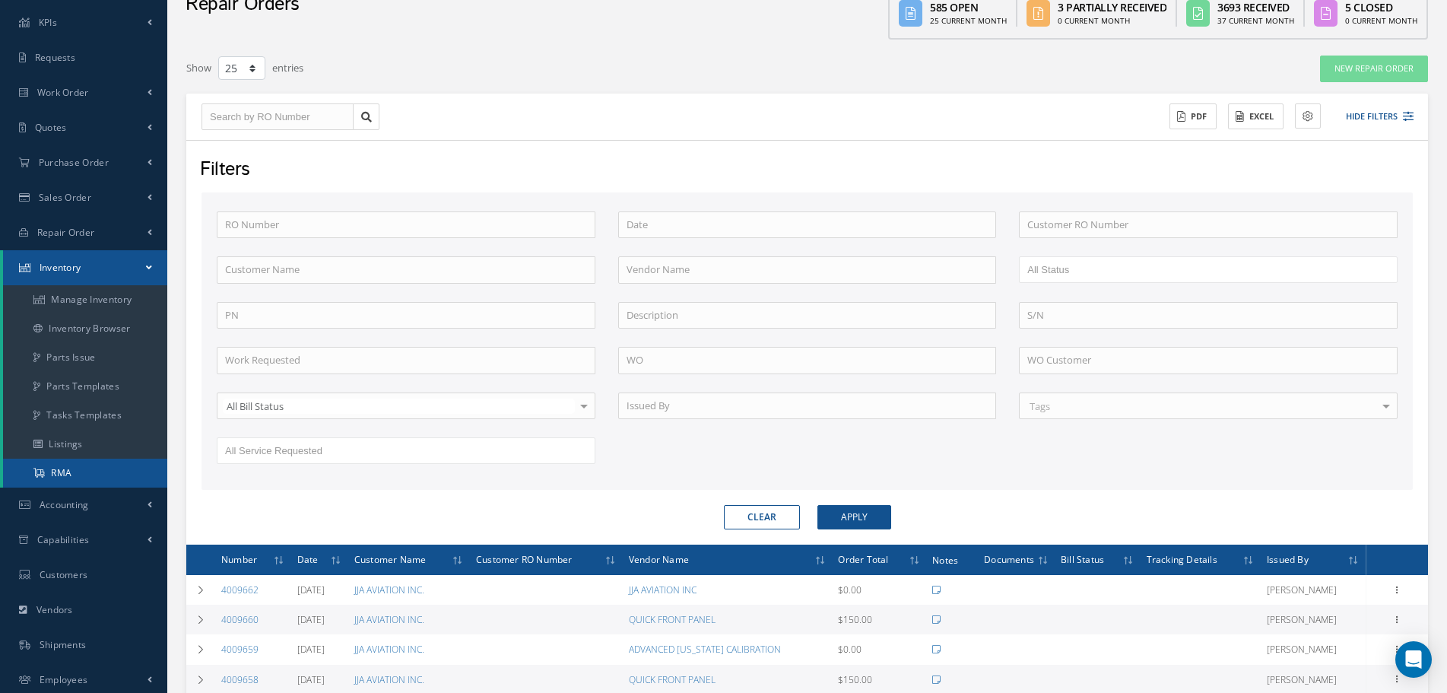
click at [90, 459] on link "RMA" at bounding box center [85, 473] width 164 height 29
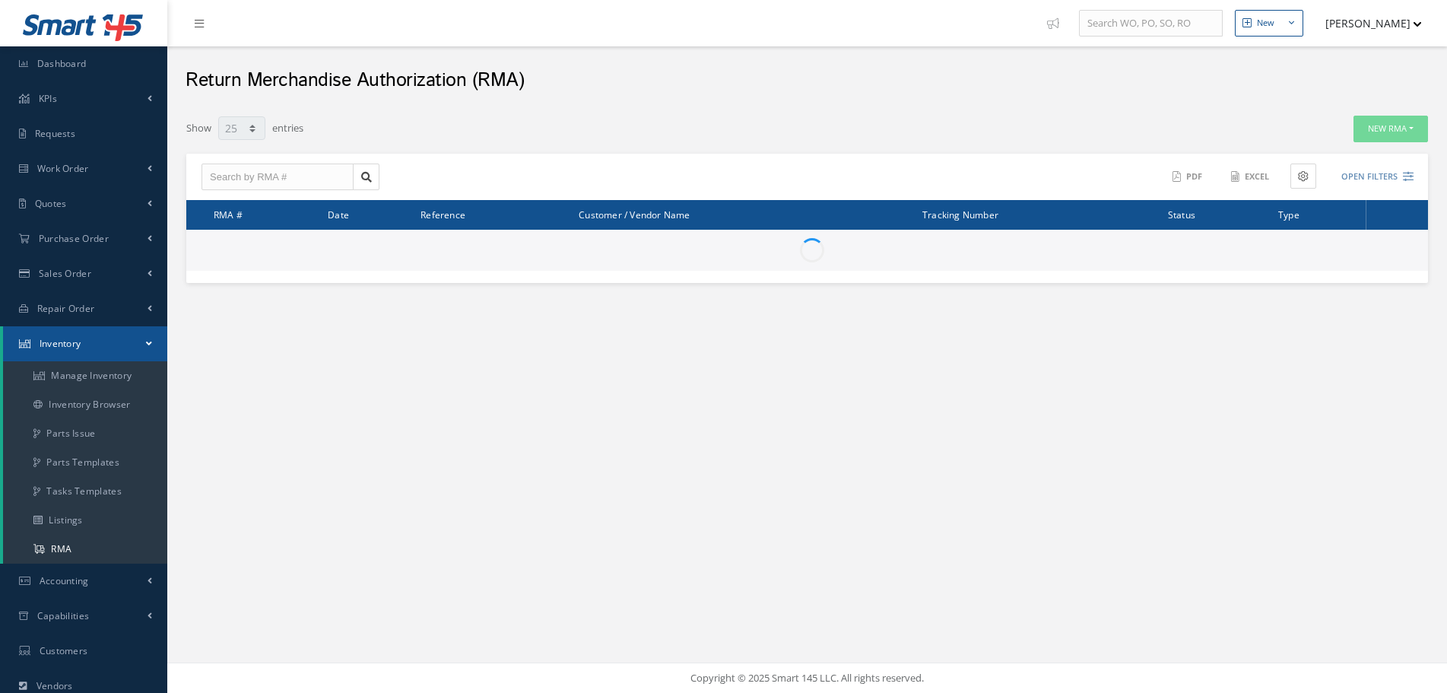
select select "25"
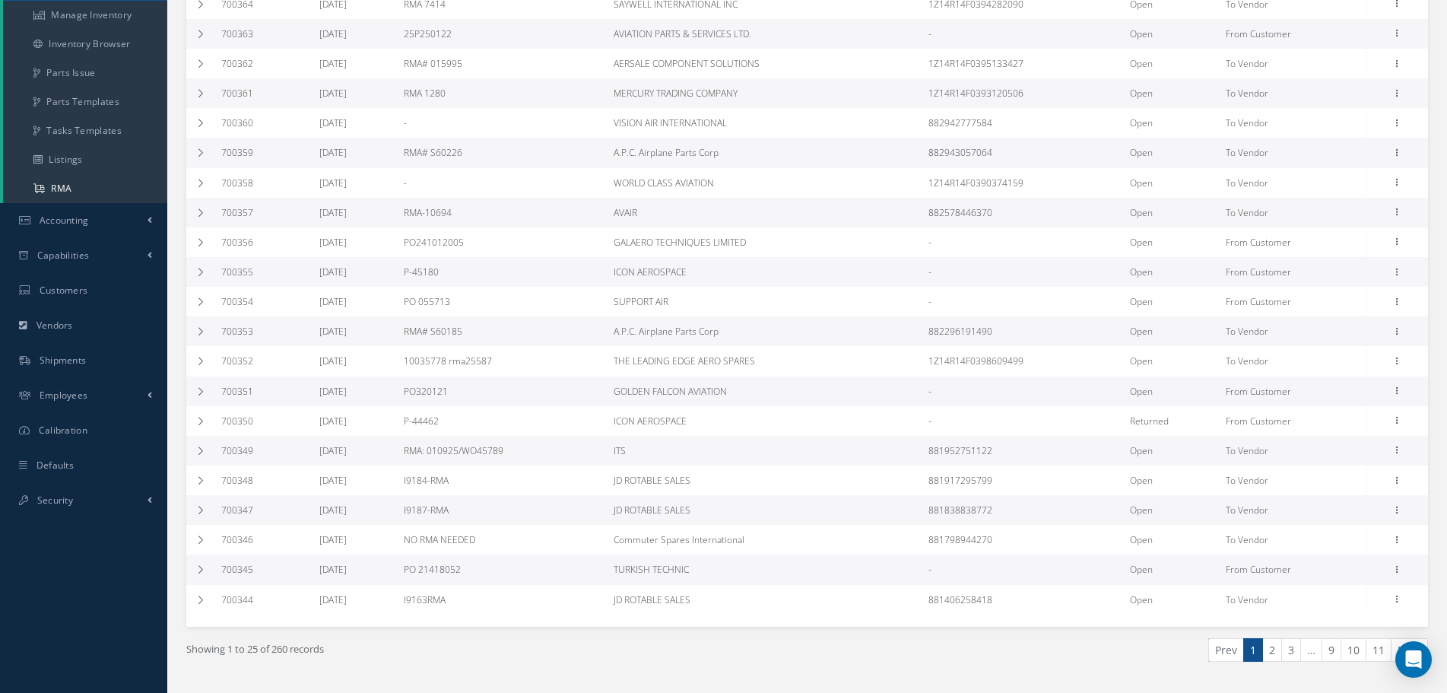
scroll to position [399, 0]
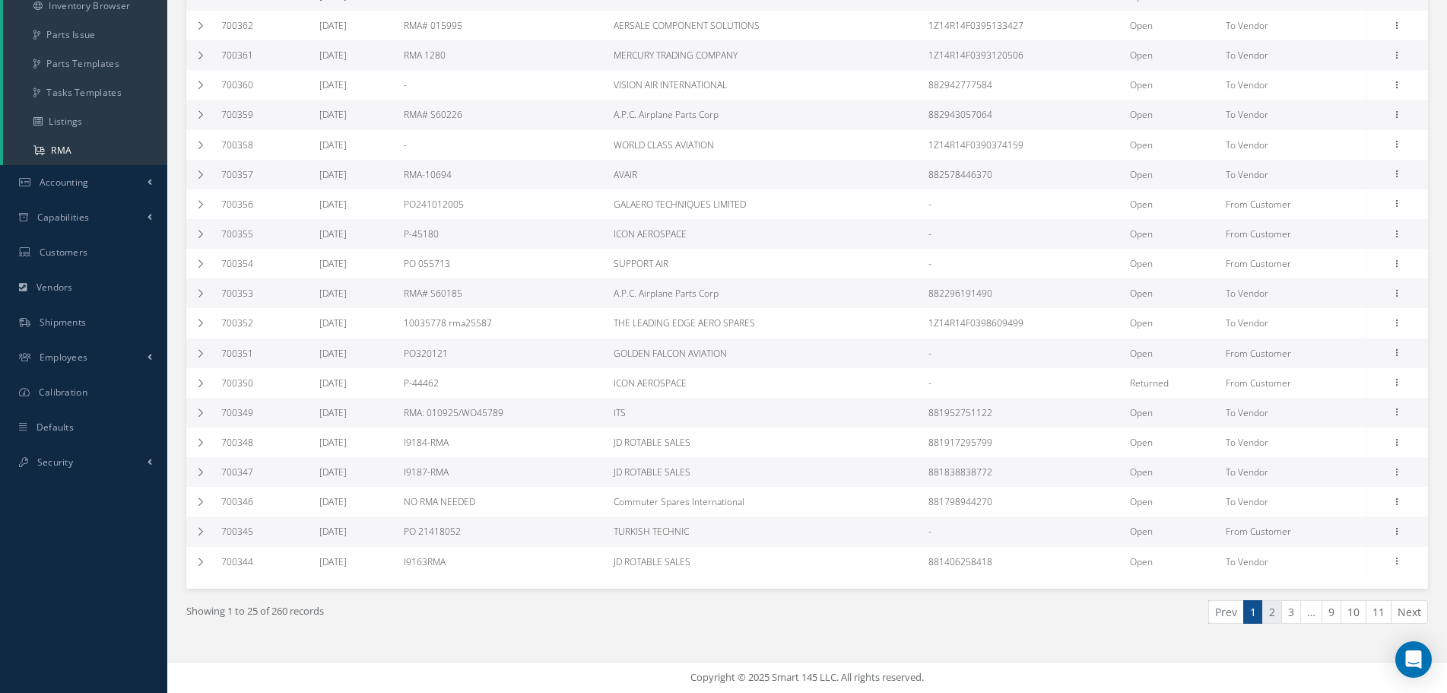
click at [1266, 617] on link "2" at bounding box center [1272, 612] width 20 height 24
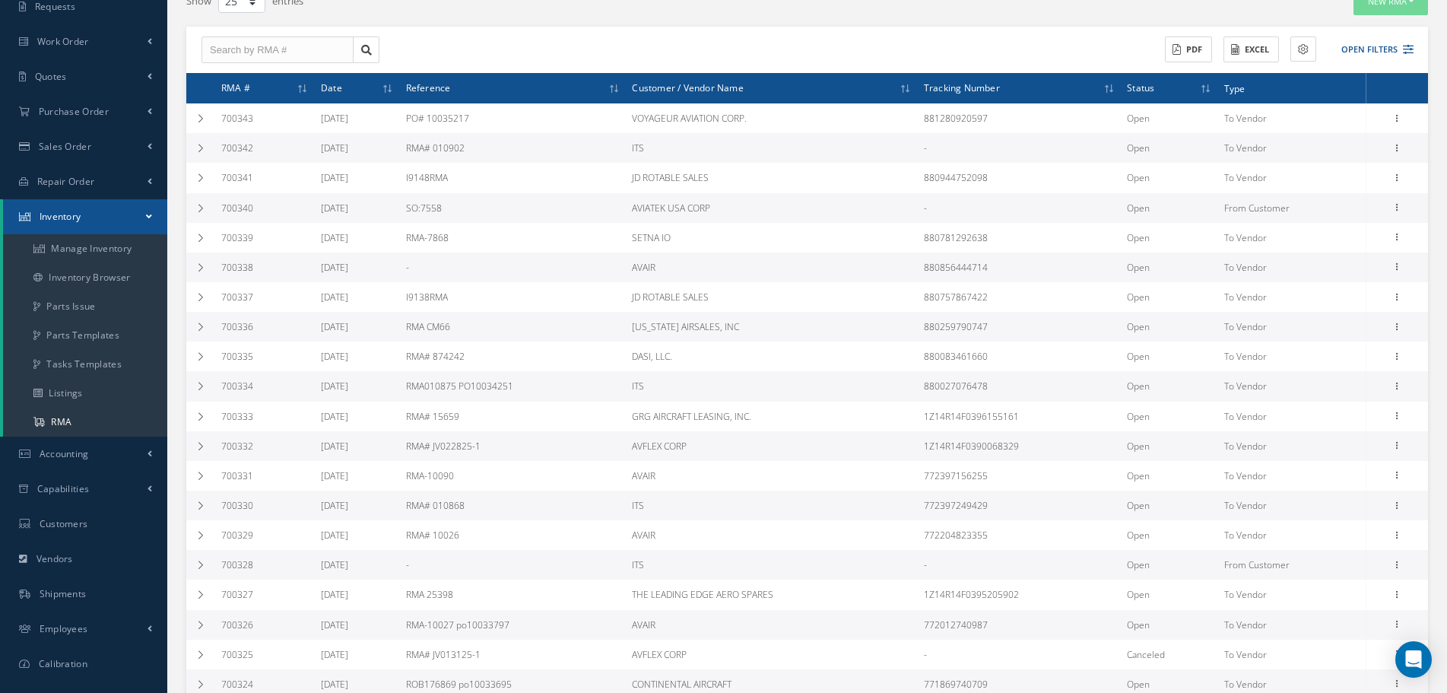
scroll to position [0, 0]
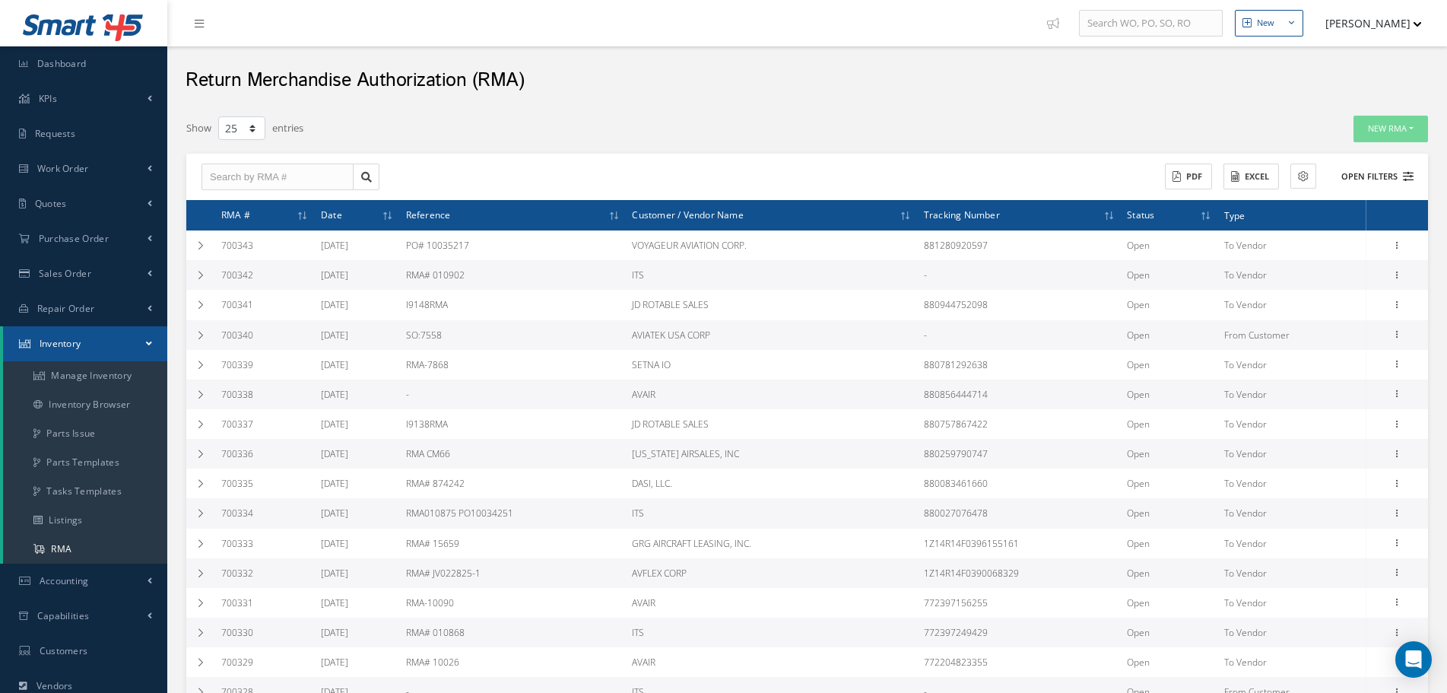
click at [1406, 174] on icon at bounding box center [1408, 176] width 11 height 11
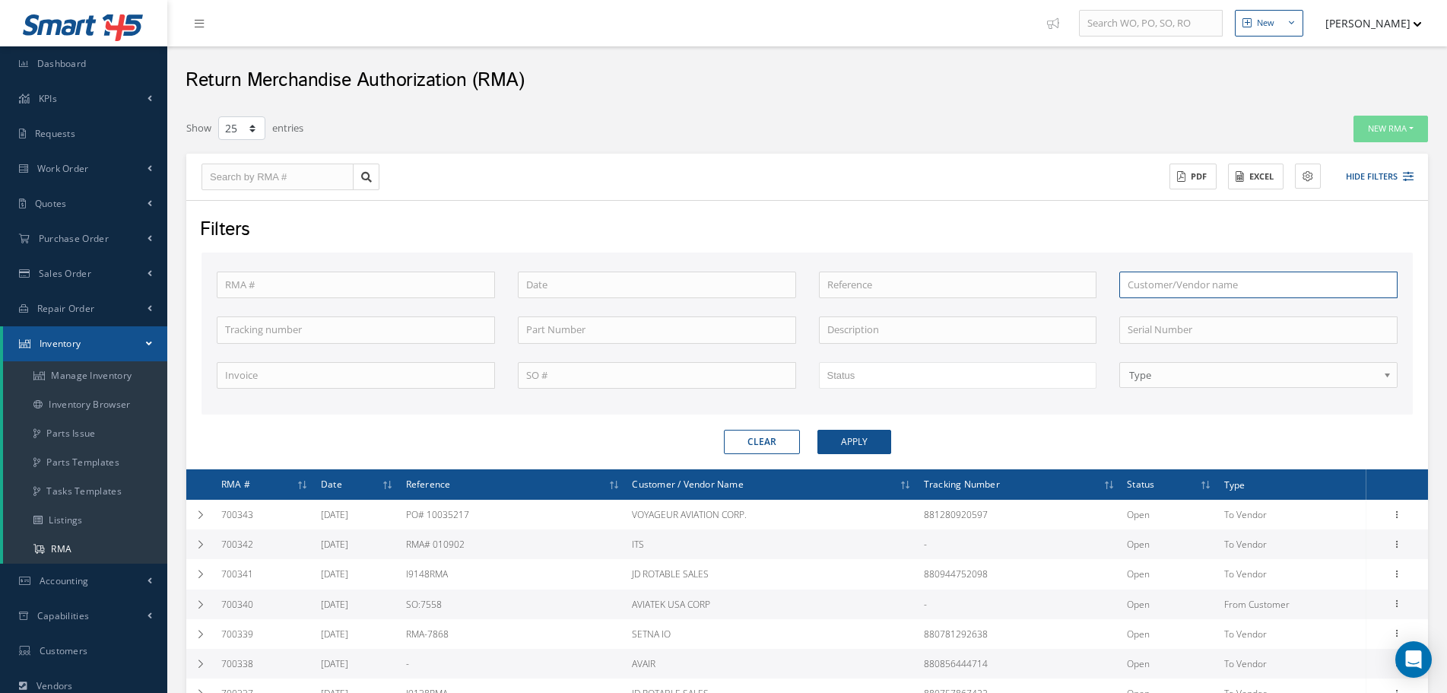
click at [1206, 294] on input "text" at bounding box center [1259, 285] width 278 height 27
paste input "BRITISH INTERNATIONAL INDUSTRIES LTD."
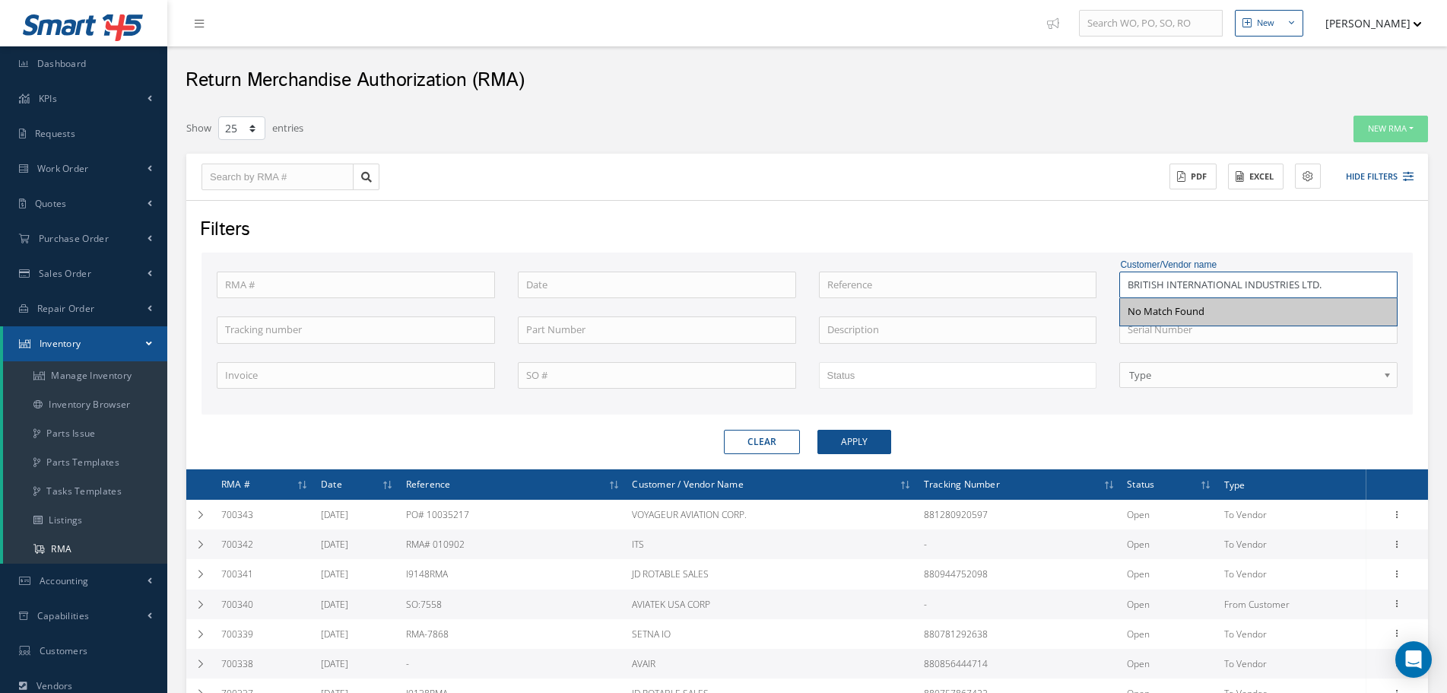
drag, startPoint x: 1326, startPoint y: 285, endPoint x: 1198, endPoint y: 287, distance: 128.6
click at [1198, 287] on input "BRITISH INTERNATIONAL INDUSTRIES LTD." at bounding box center [1259, 285] width 278 height 27
type input "B"
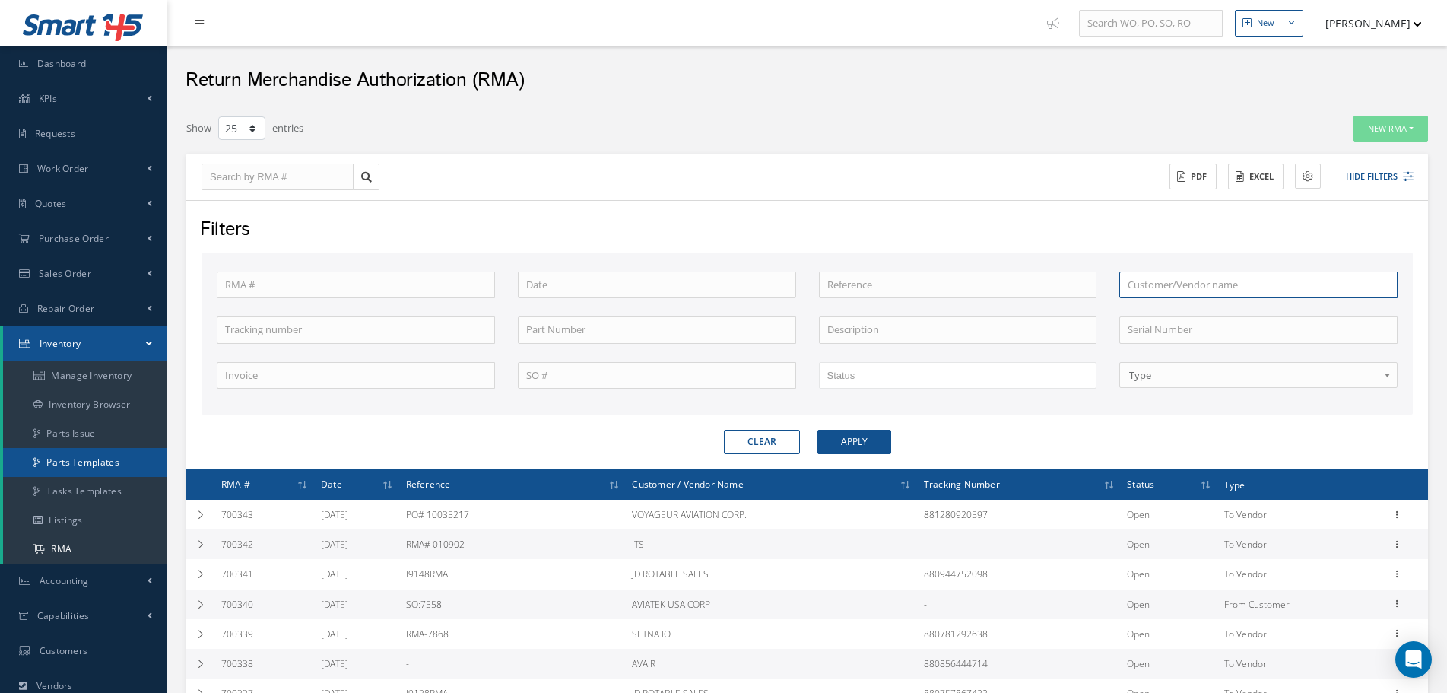
scroll to position [76, 0]
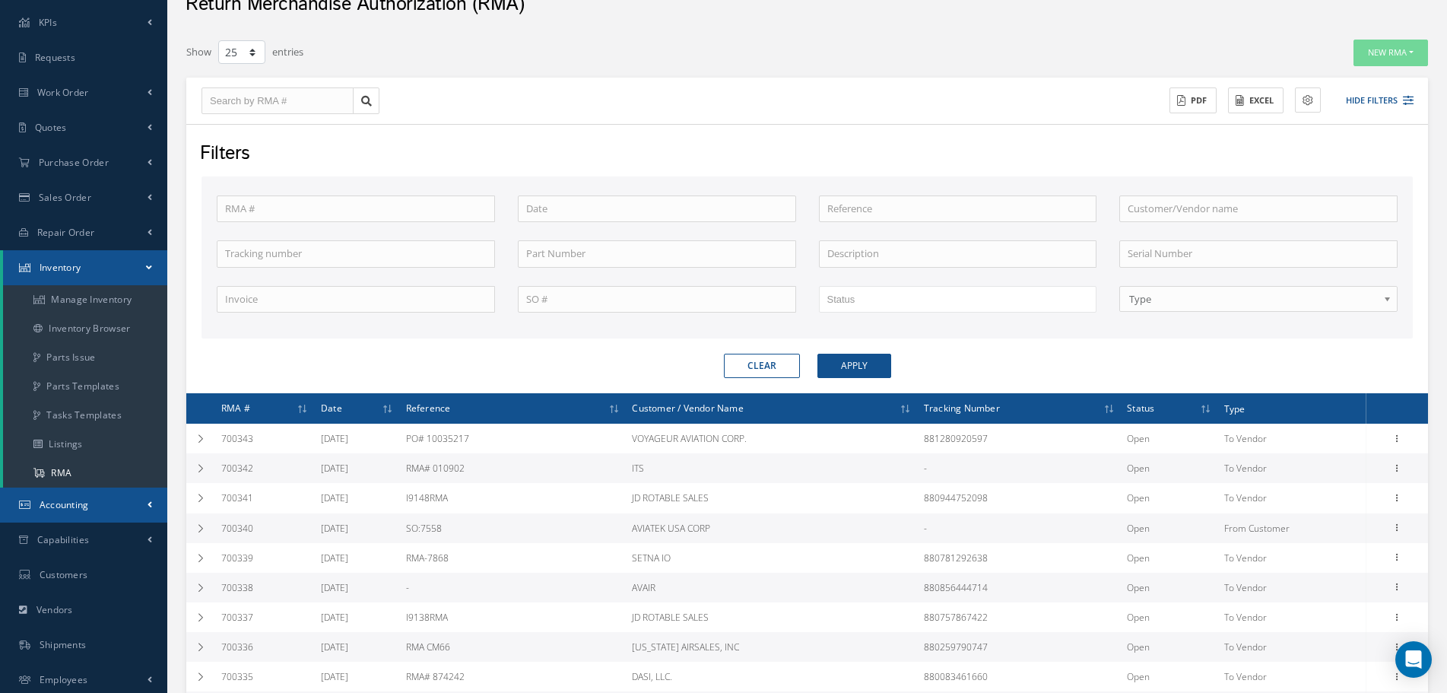
click at [114, 504] on link "Accounting" at bounding box center [83, 505] width 167 height 35
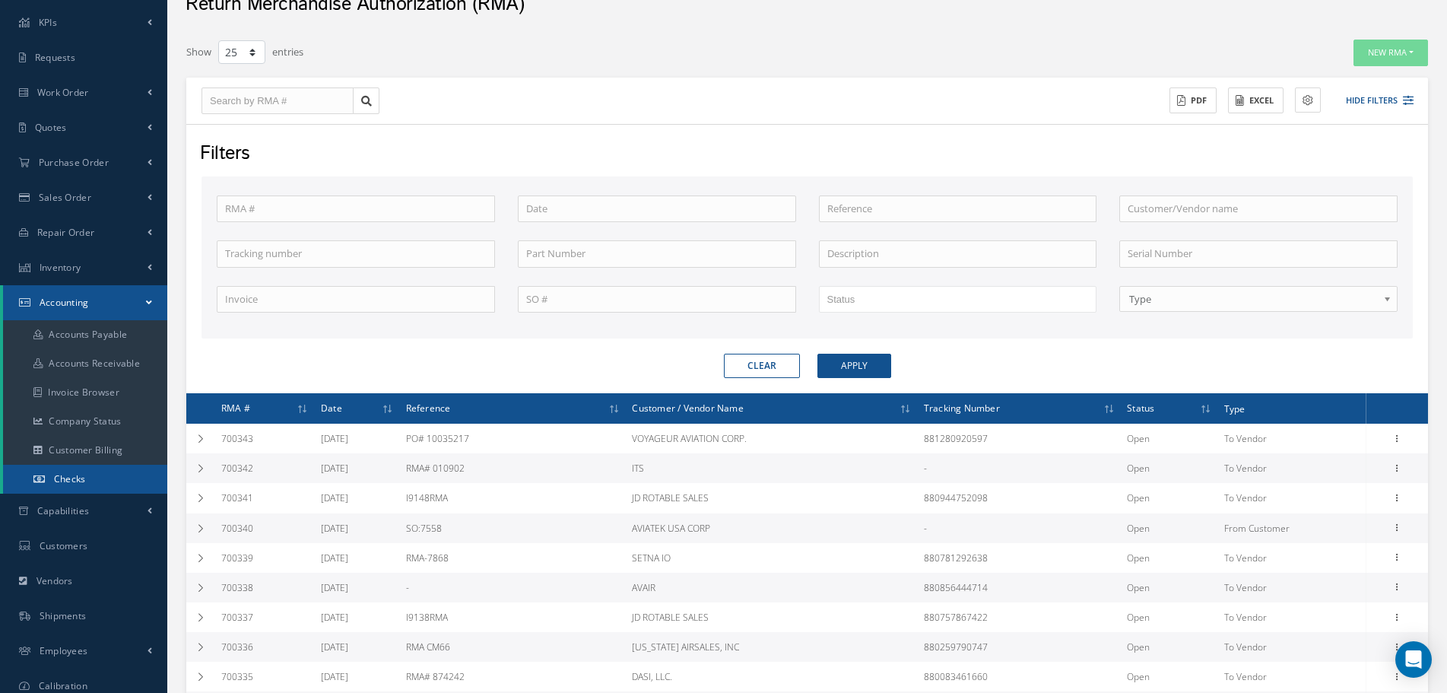
click at [102, 478] on link "Checks" at bounding box center [85, 479] width 164 height 29
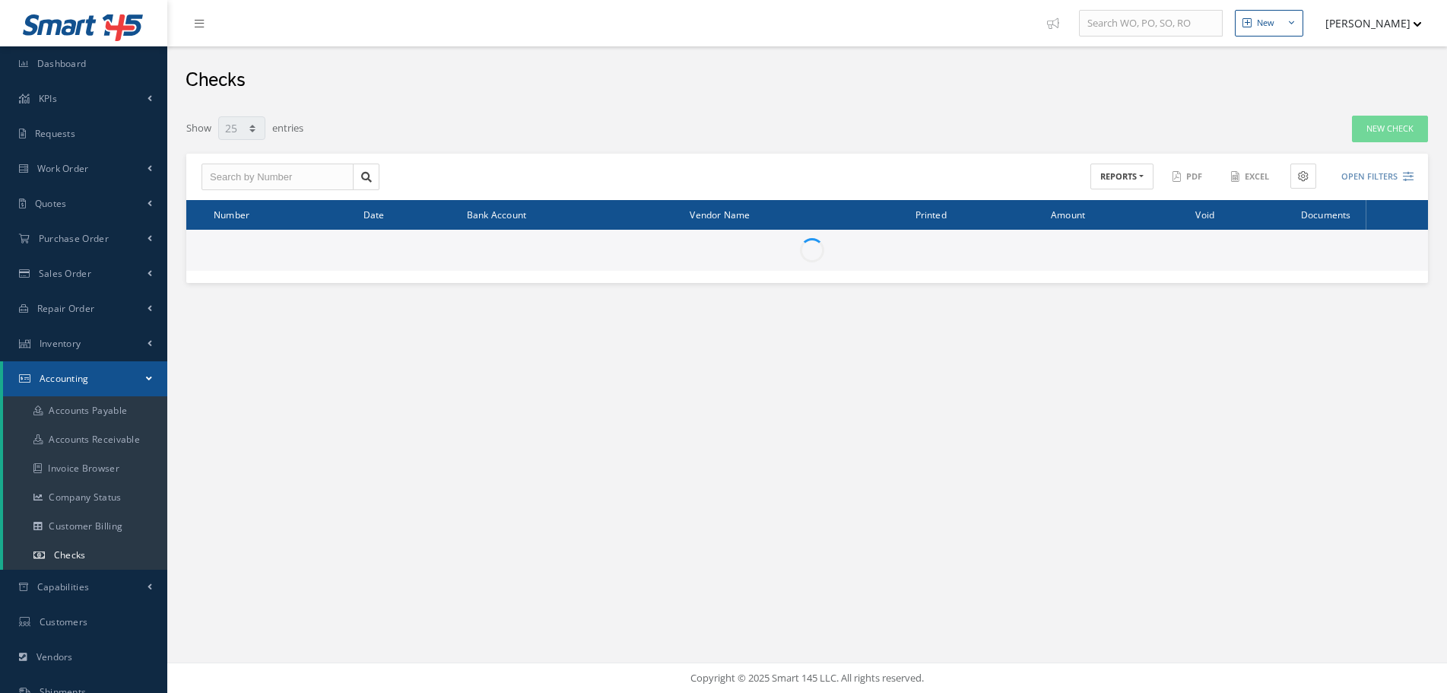
select select "25"
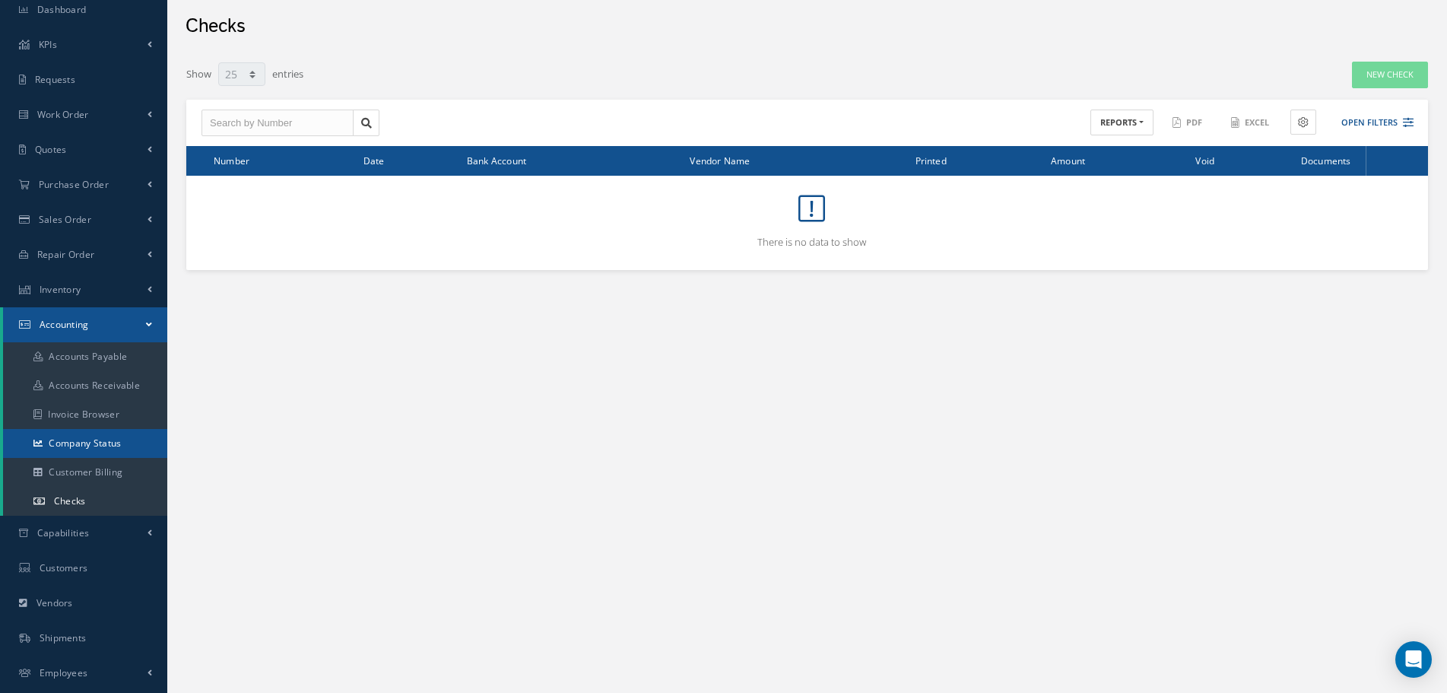
scroll to position [157, 0]
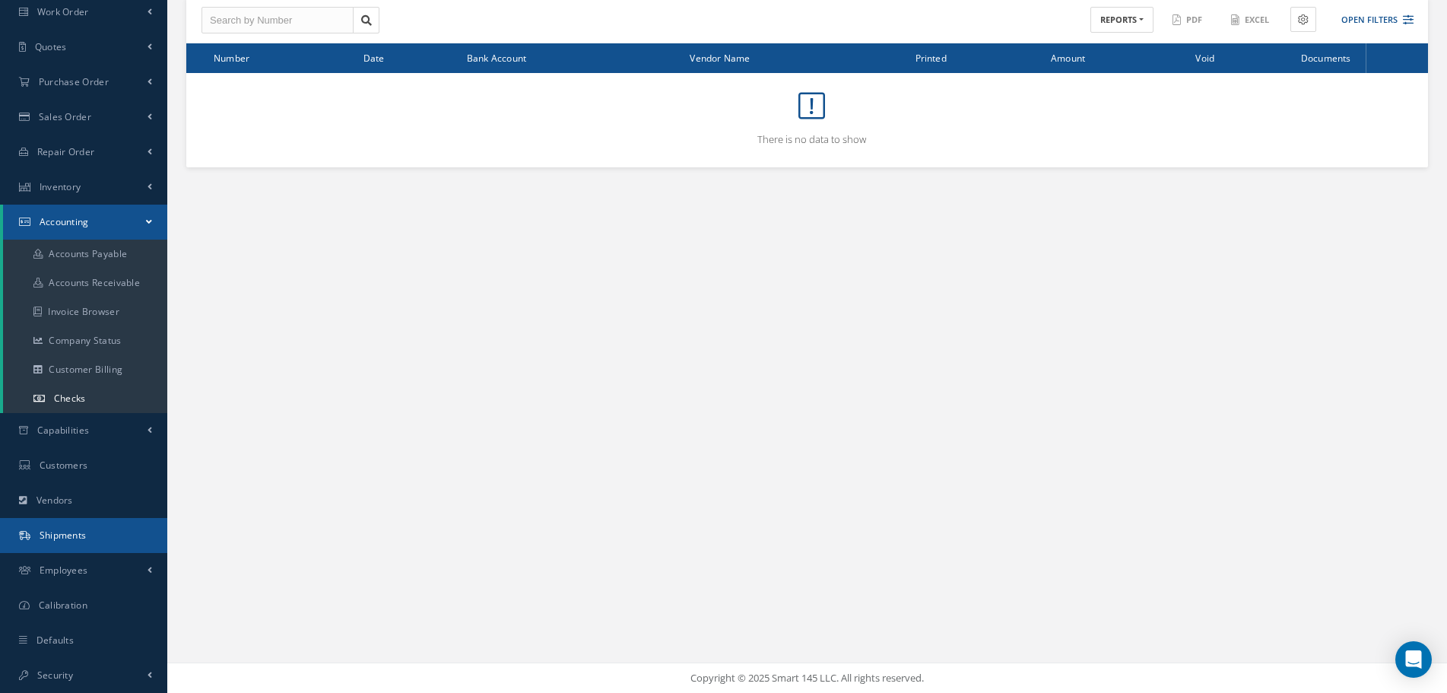
click at [120, 538] on link "Shipments" at bounding box center [83, 535] width 167 height 35
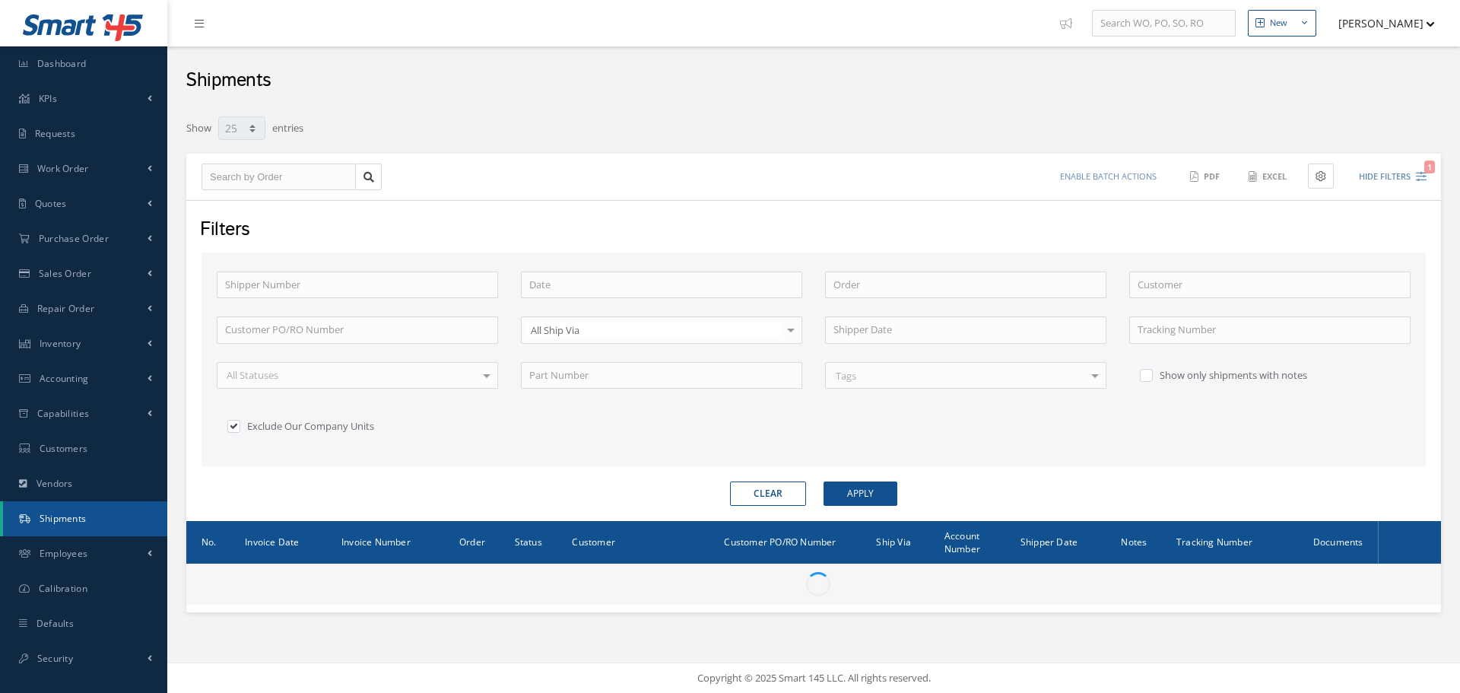
select select "25"
click at [1186, 289] on input "text" at bounding box center [1269, 285] width 281 height 27
paste input "BRITISH INTERNATIONAL INDUSTRIES LTD."
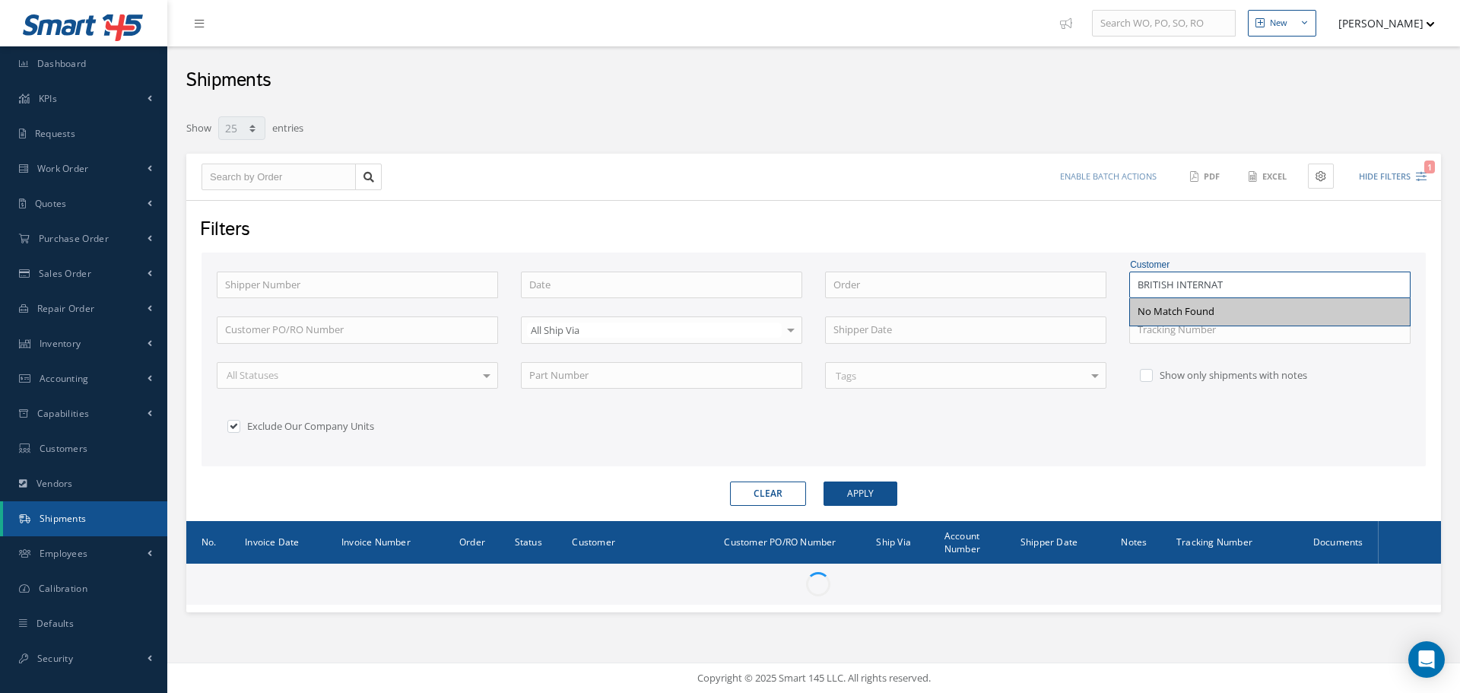
click at [1247, 280] on input "BRITISH INTERNAT" at bounding box center [1269, 285] width 281 height 27
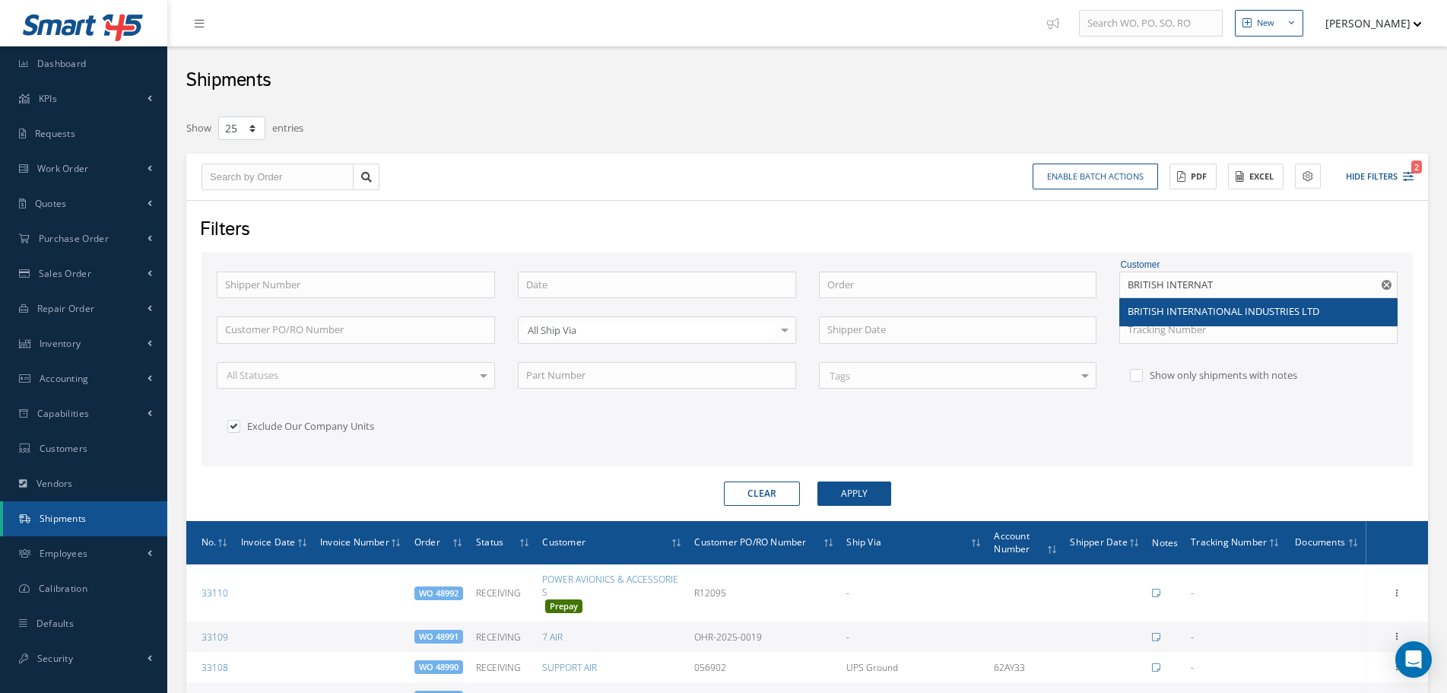
click at [1228, 305] on span "BRITISH INTERNATIONAL INDUSTRIES LTD" at bounding box center [1224, 311] width 192 height 14
type input "BRITISH INTERNATIONAL INDUSTRIES LTD"
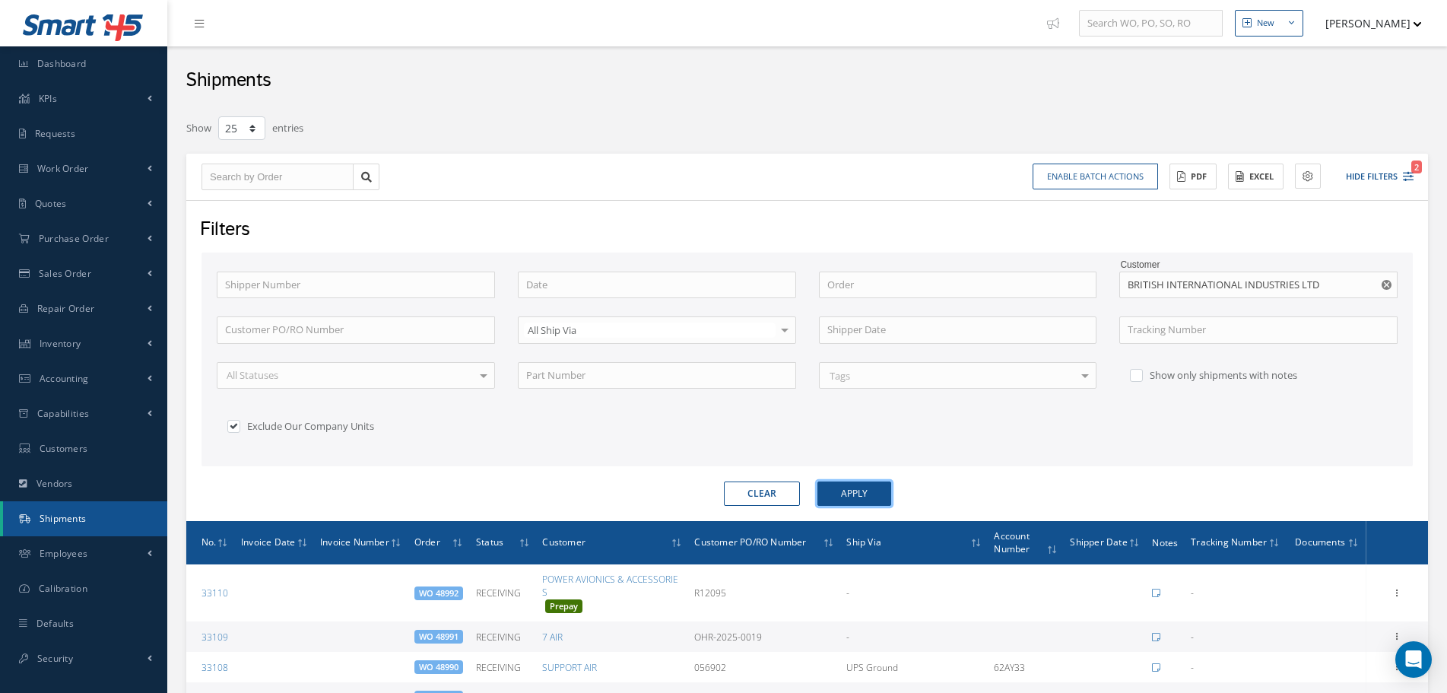
click at [865, 503] on button "Apply" at bounding box center [855, 493] width 74 height 24
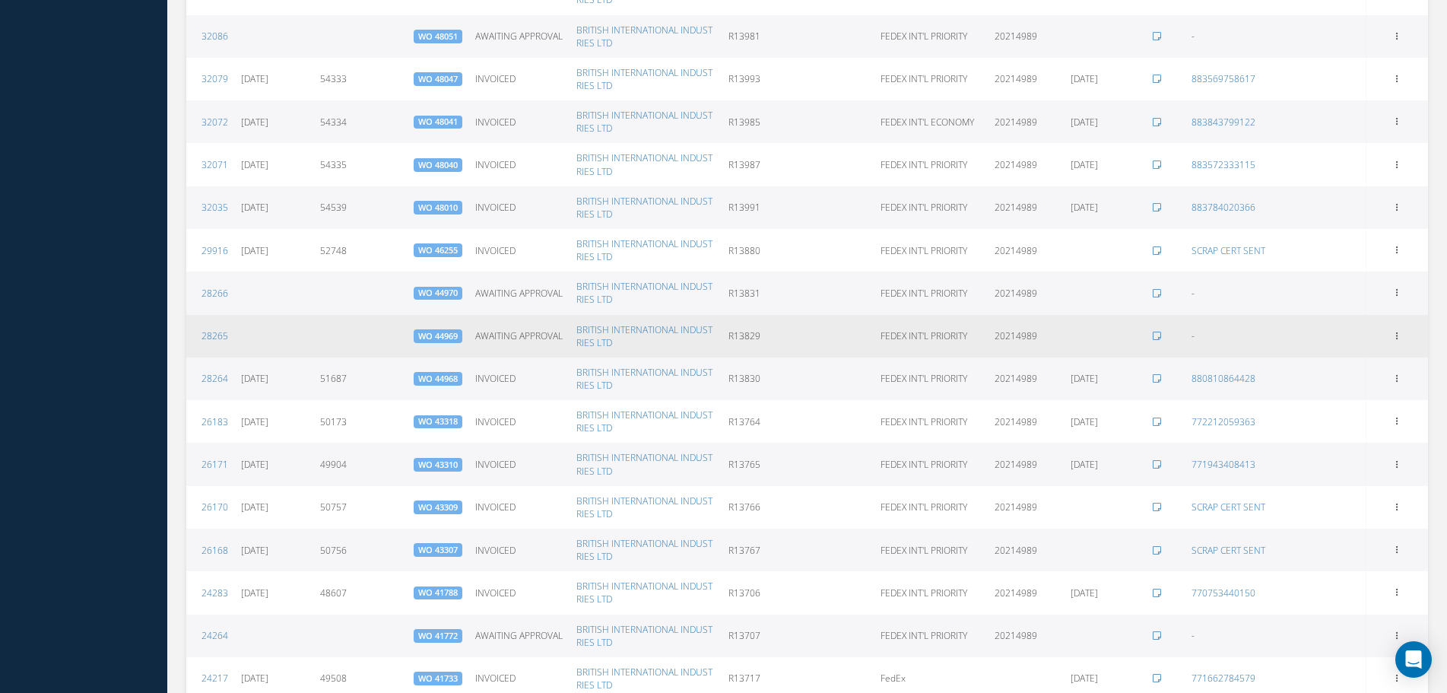
scroll to position [1053, 0]
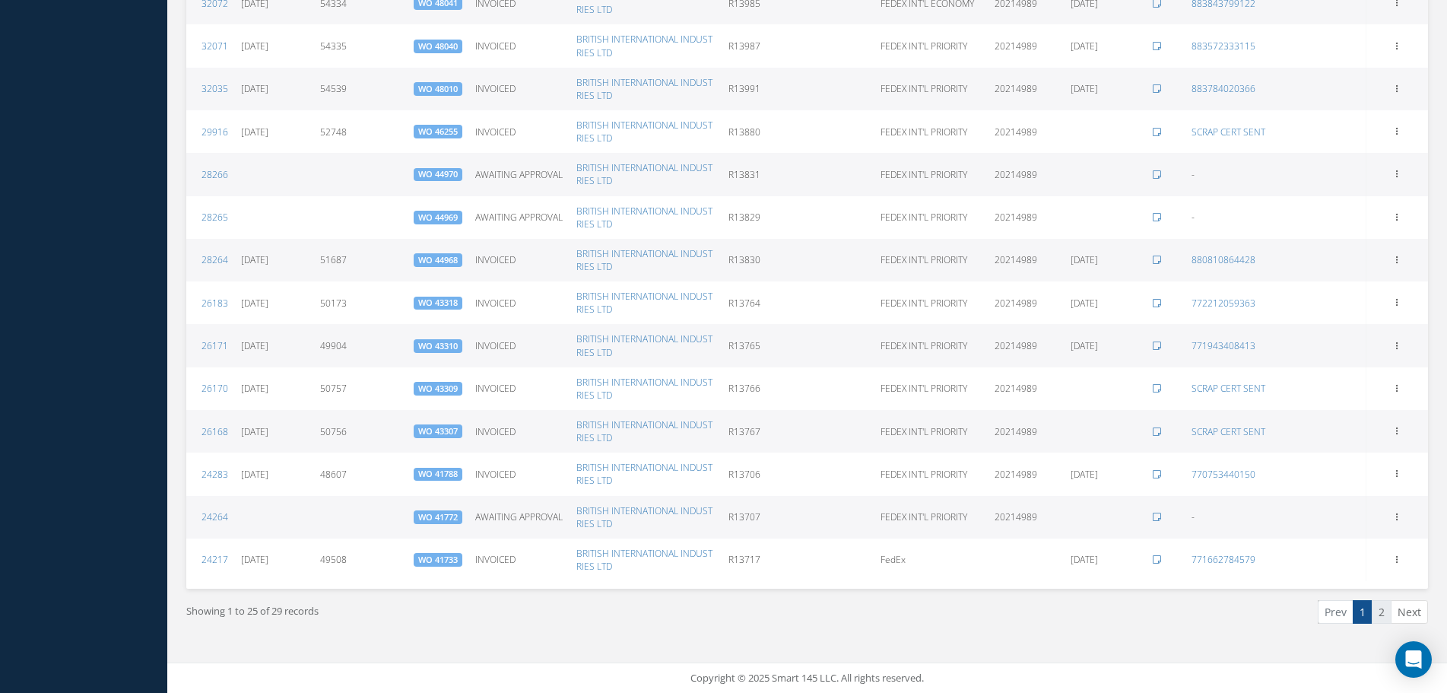
click at [1375, 611] on link "2" at bounding box center [1382, 612] width 20 height 24
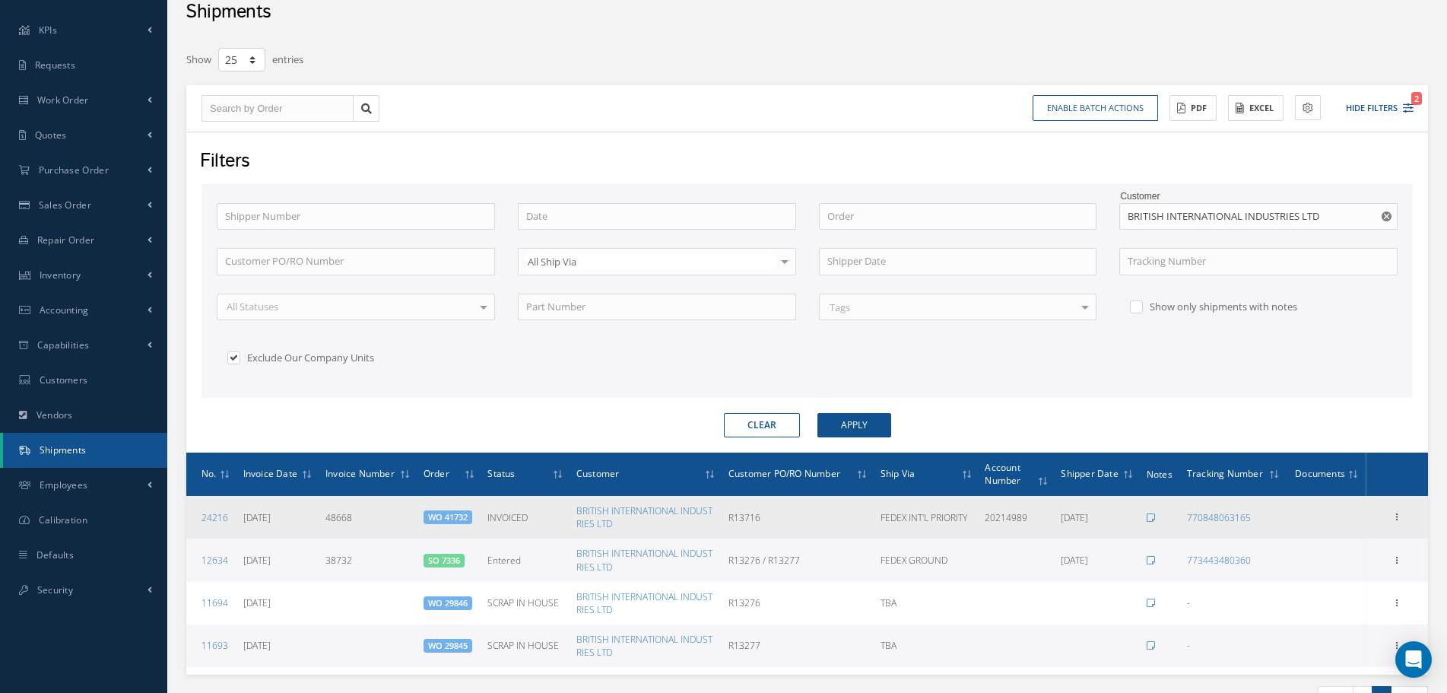
scroll to position [154, 0]
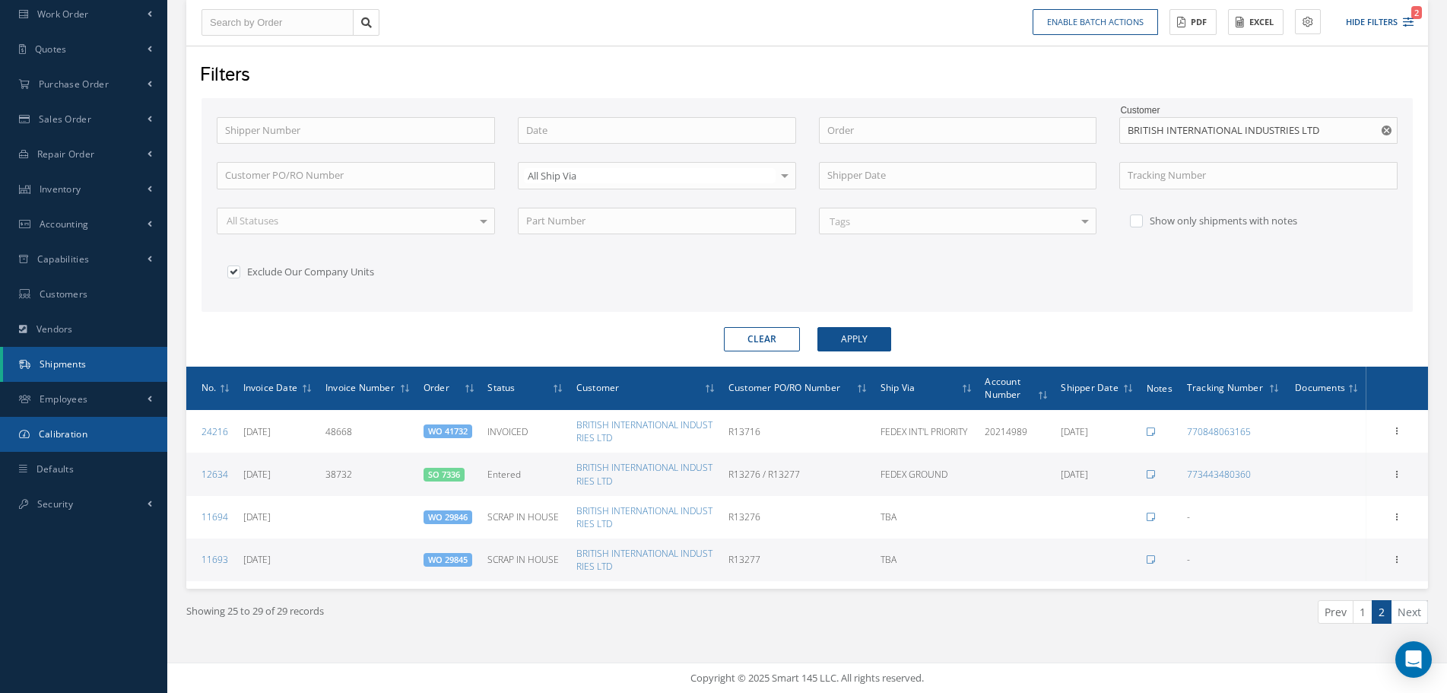
click at [108, 433] on link "Calibration" at bounding box center [83, 434] width 167 height 35
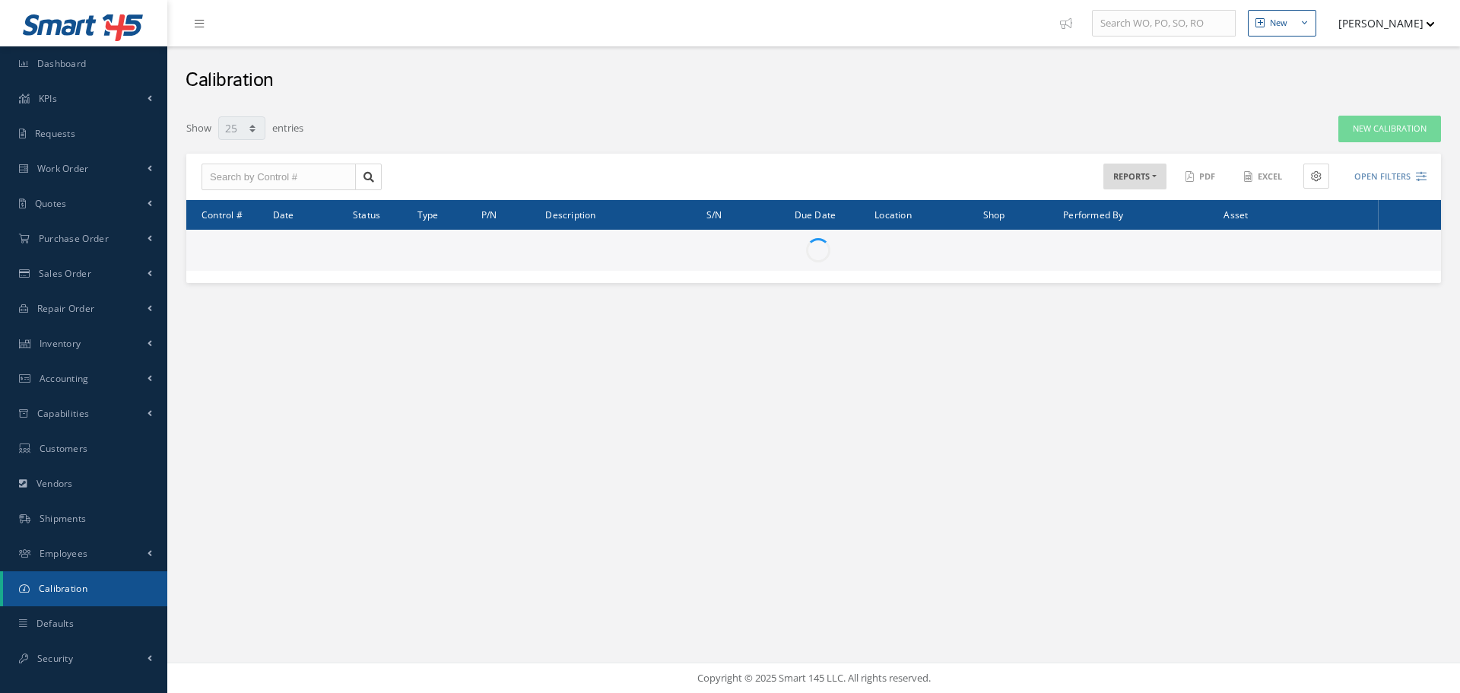
select select "25"
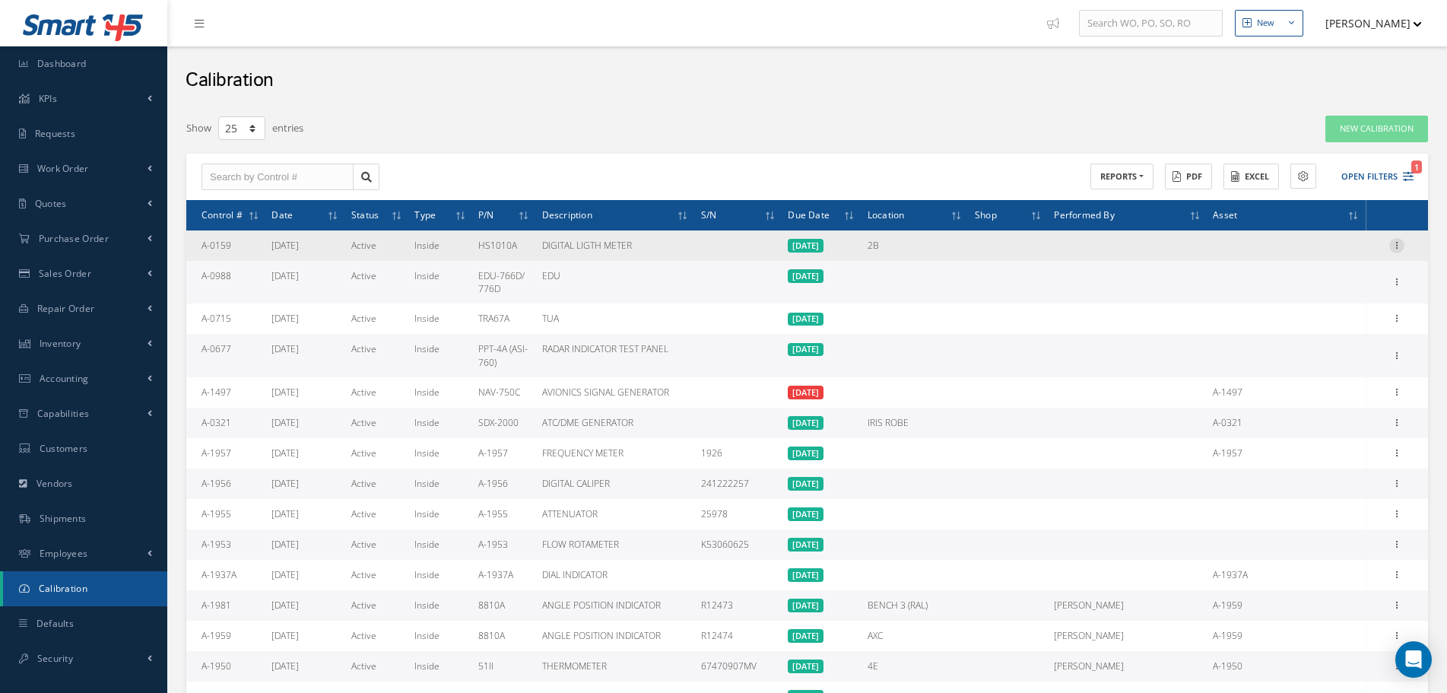
click at [1404, 249] on icon at bounding box center [1397, 244] width 15 height 12
click at [1358, 271] on link "Edit" at bounding box center [1327, 275] width 120 height 20
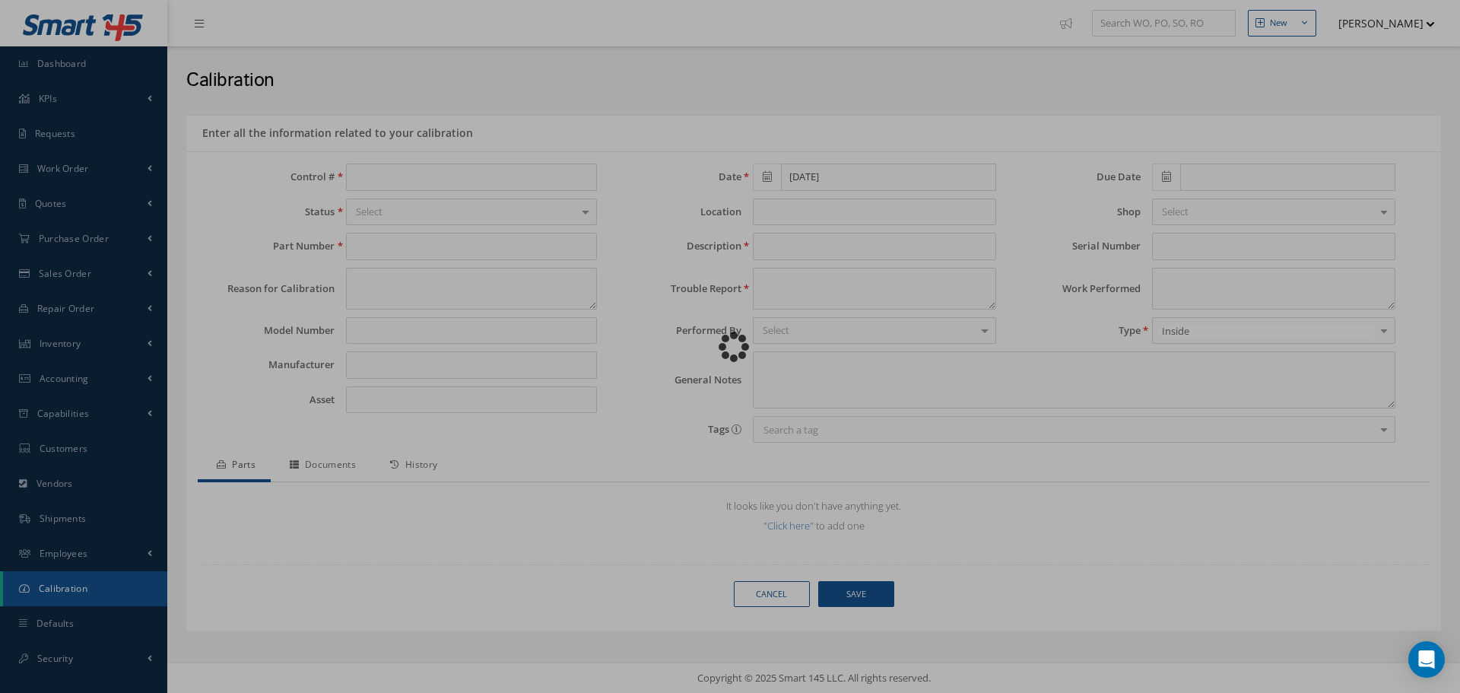
type input "A-0159"
type input "HS1010A"
type input "[DATE]"
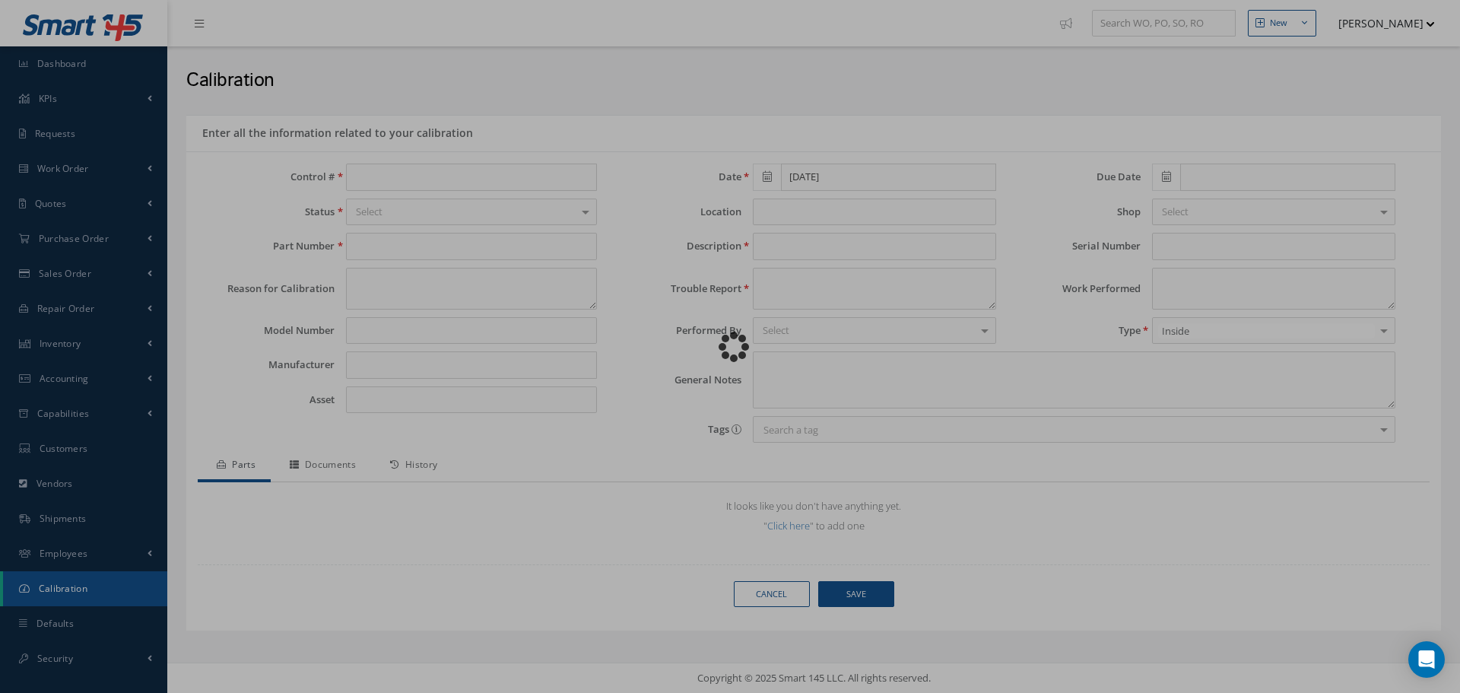
type input "2B"
type input "DIGITAL LIGTH METER"
type textarea "CALIBRATION"
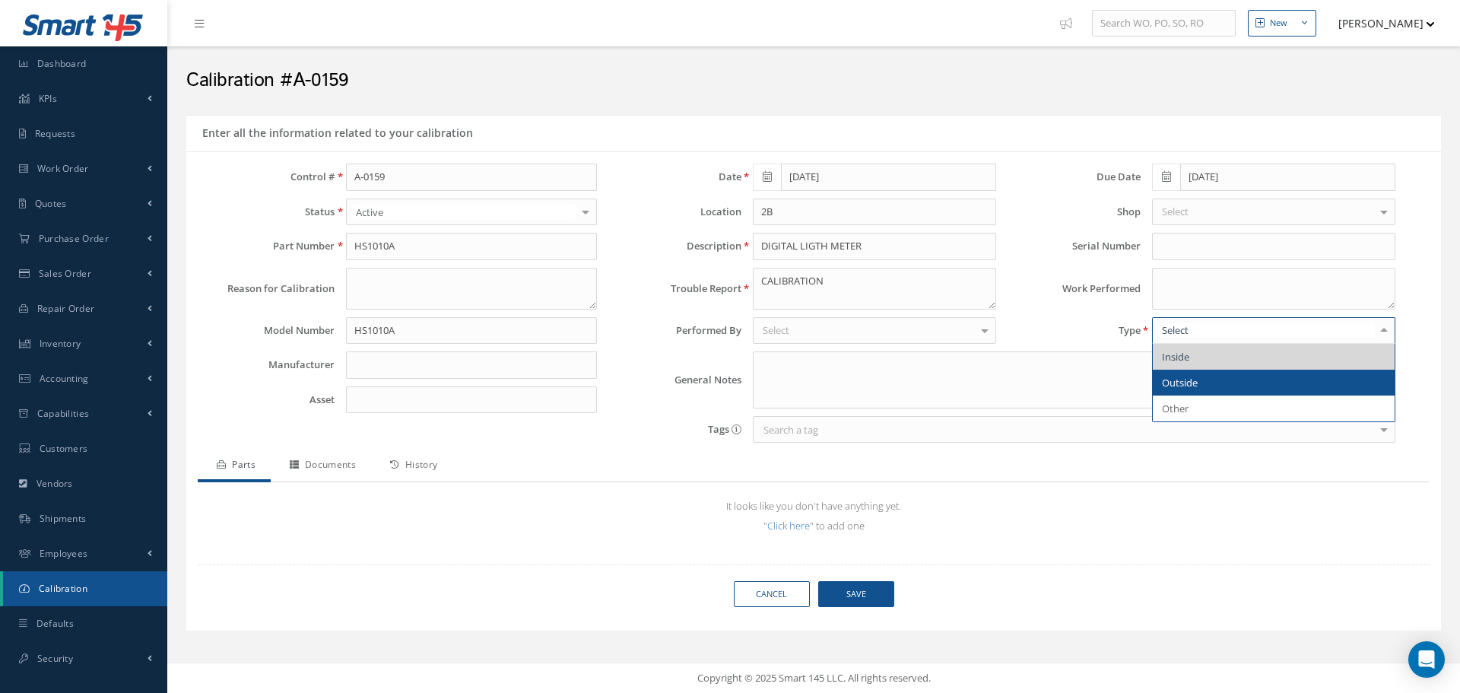
click at [1218, 378] on span "Outside" at bounding box center [1274, 383] width 242 height 26
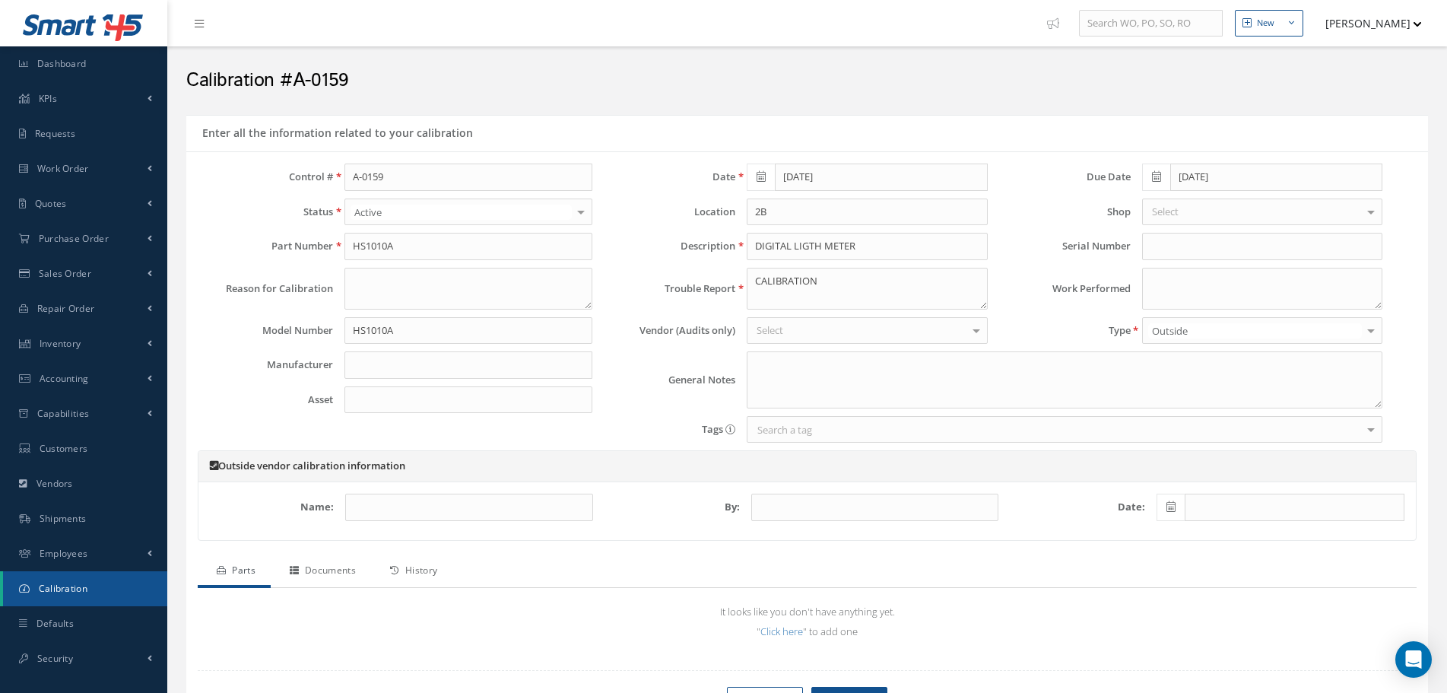
click at [839, 326] on div "Select" at bounding box center [867, 330] width 240 height 27
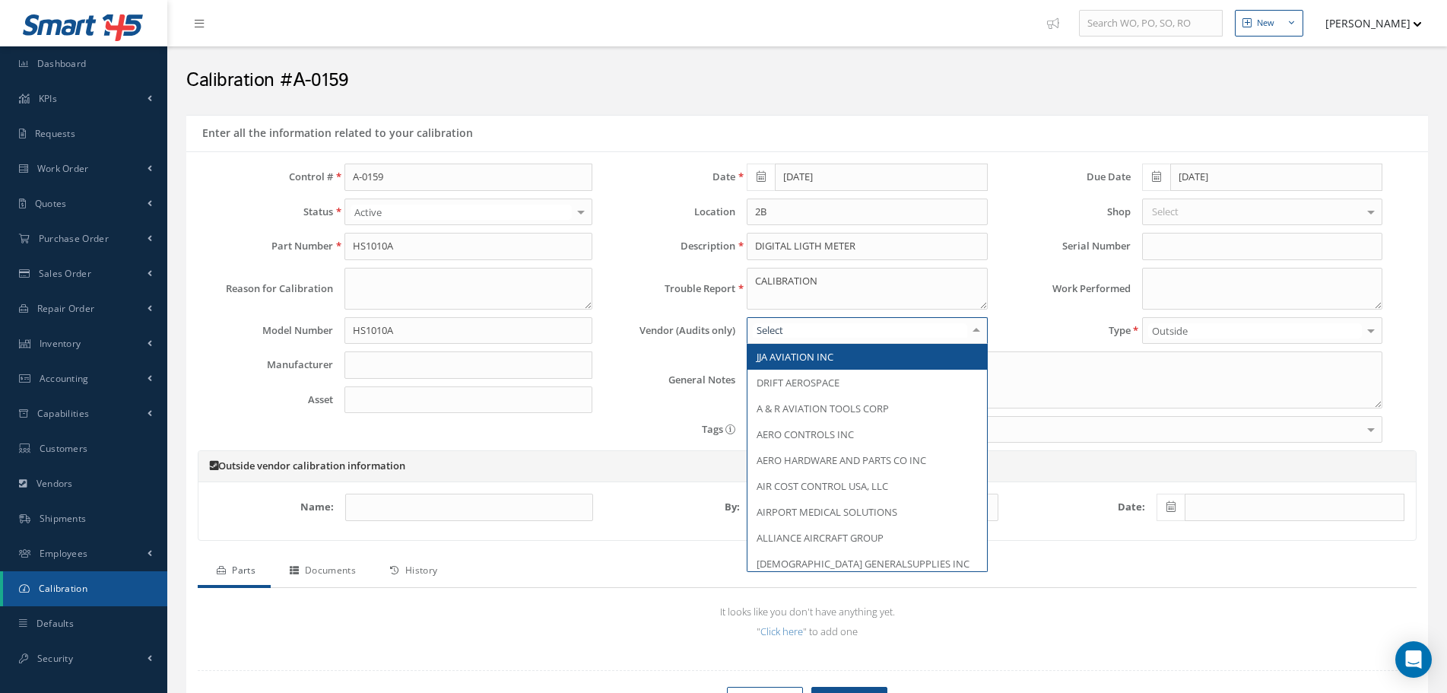
click at [1114, 349] on div "Type Outside Inside Outside Other No elements found. List is empty." at bounding box center [1196, 334] width 395 height 35
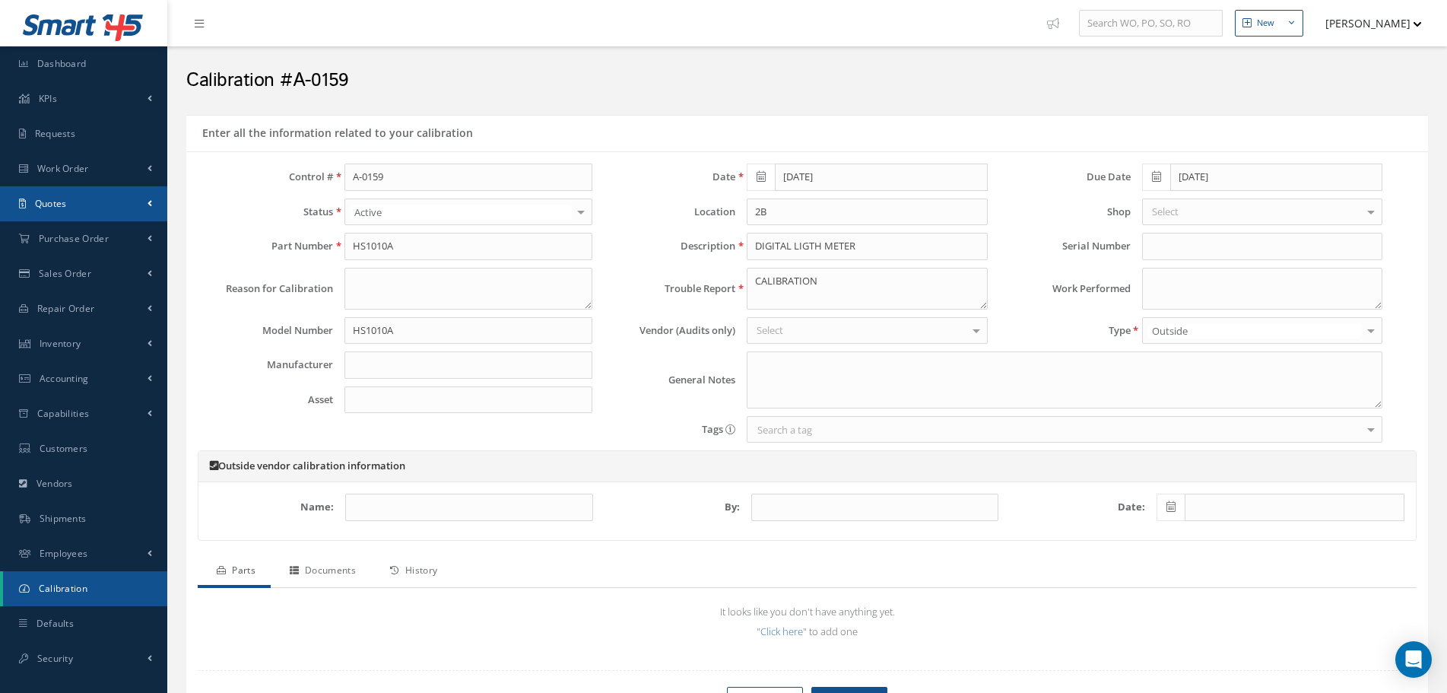
click at [110, 195] on link "Quotes" at bounding box center [83, 203] width 167 height 35
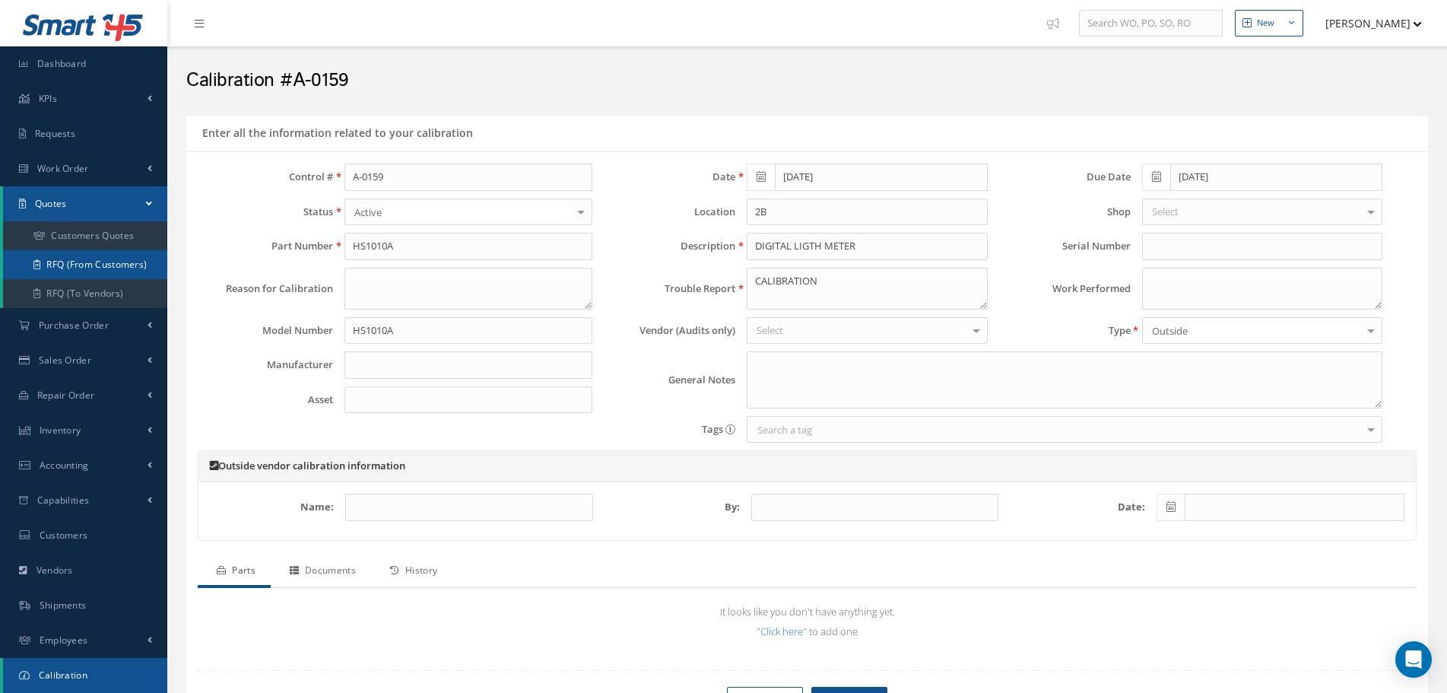
click at [100, 261] on link "RFQ (From Customers)" at bounding box center [85, 264] width 164 height 29
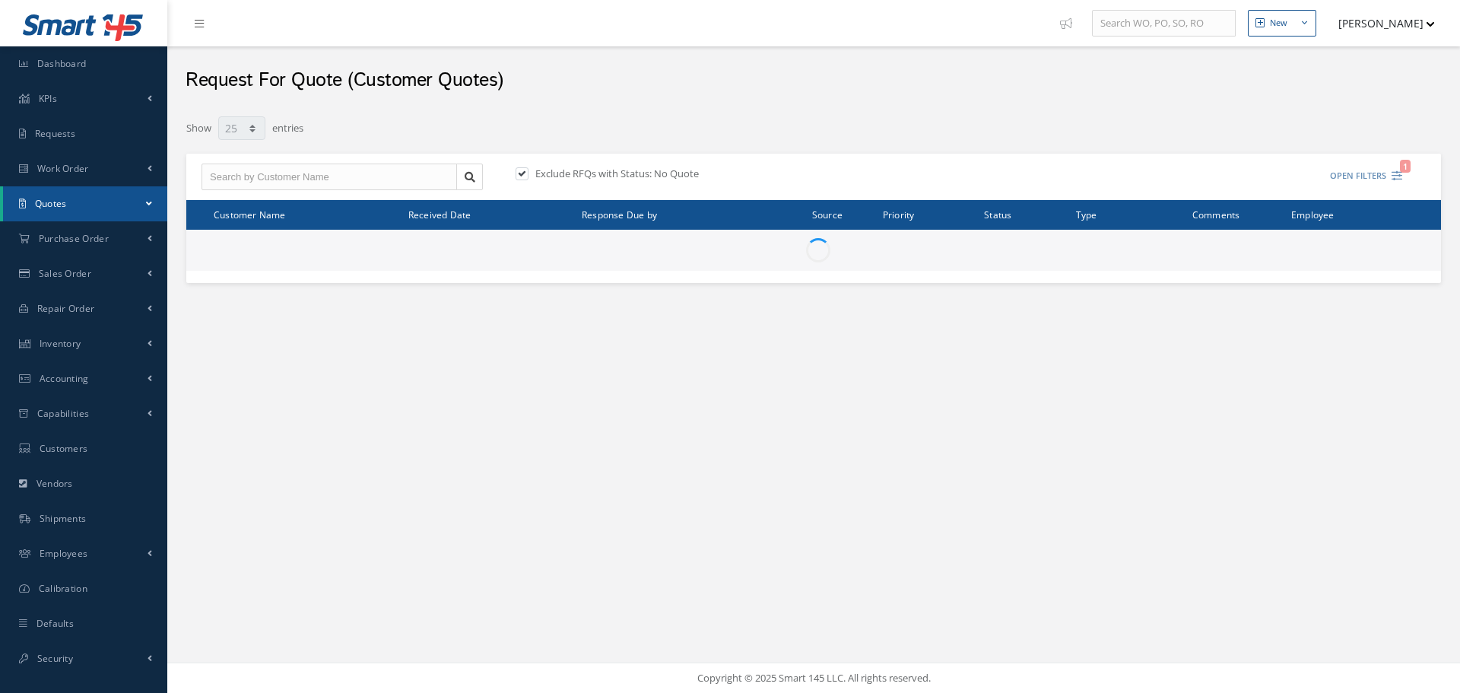
select select "25"
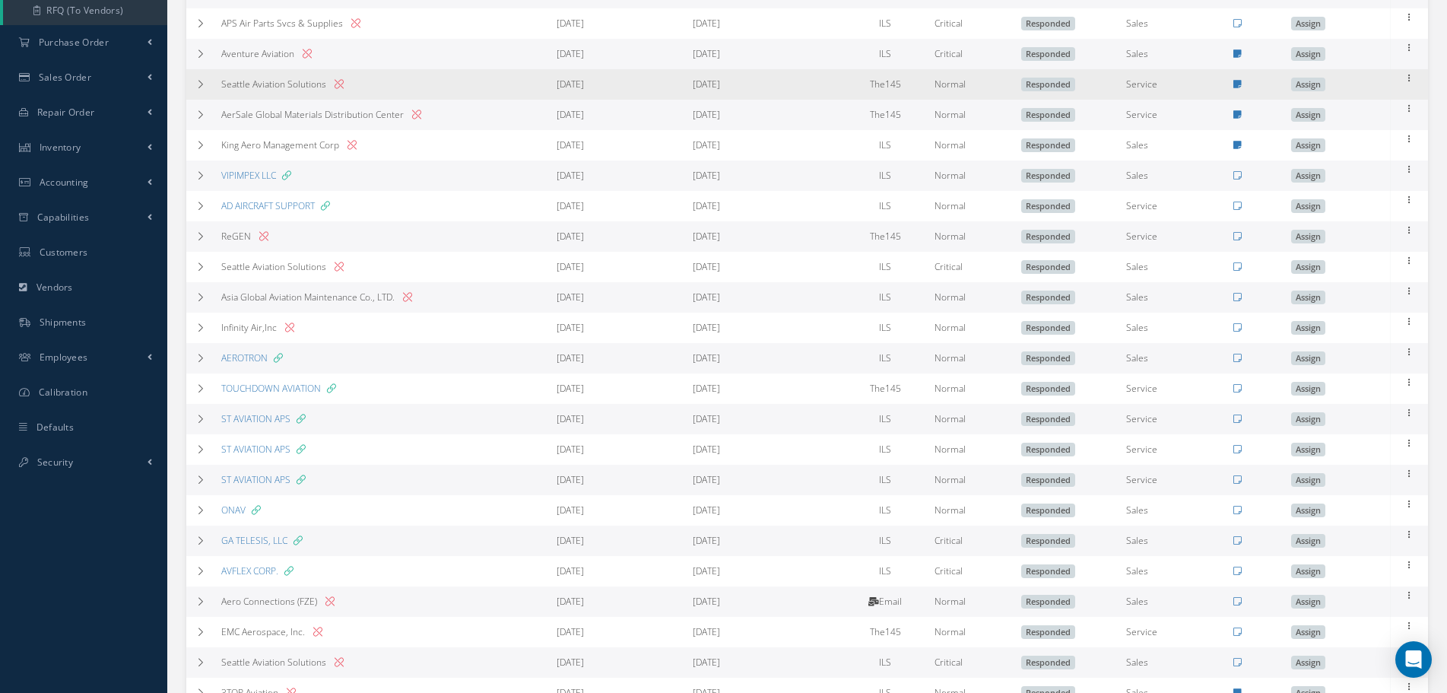
scroll to position [414, 0]
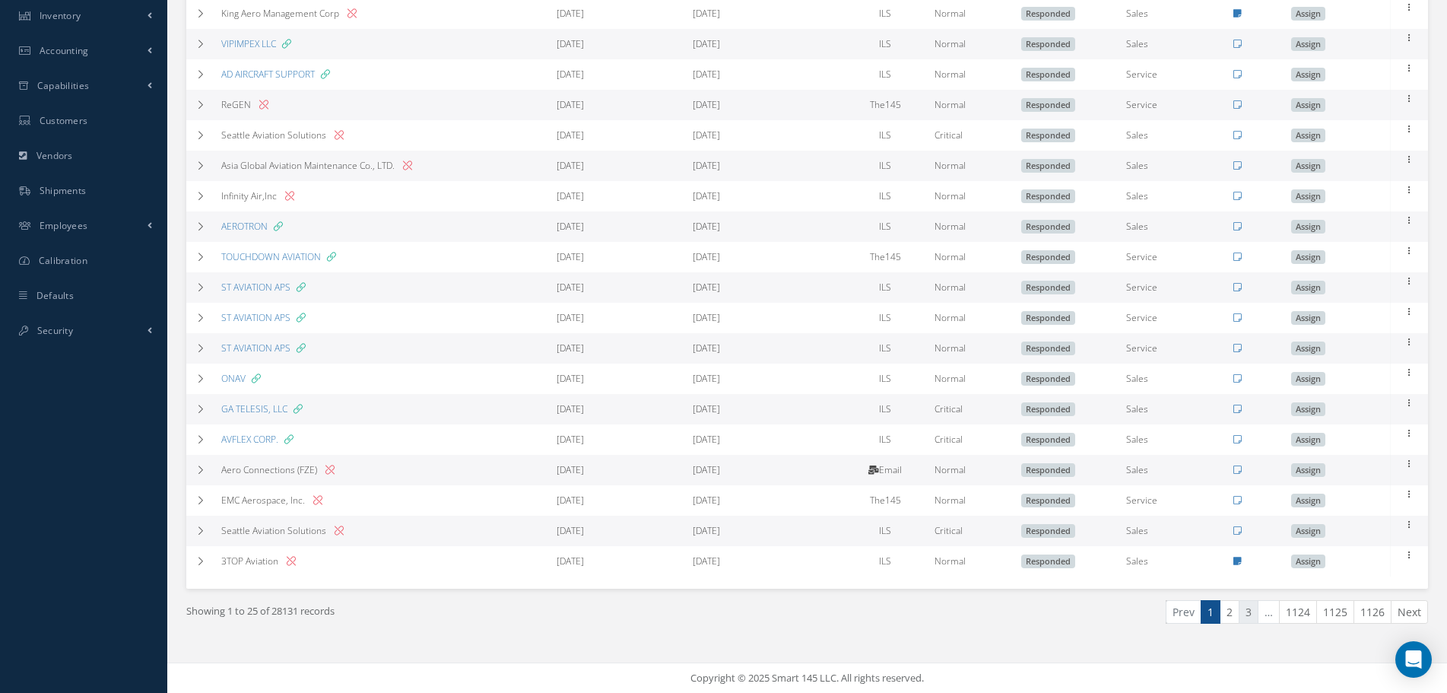
click at [1256, 610] on link "3" at bounding box center [1249, 612] width 20 height 24
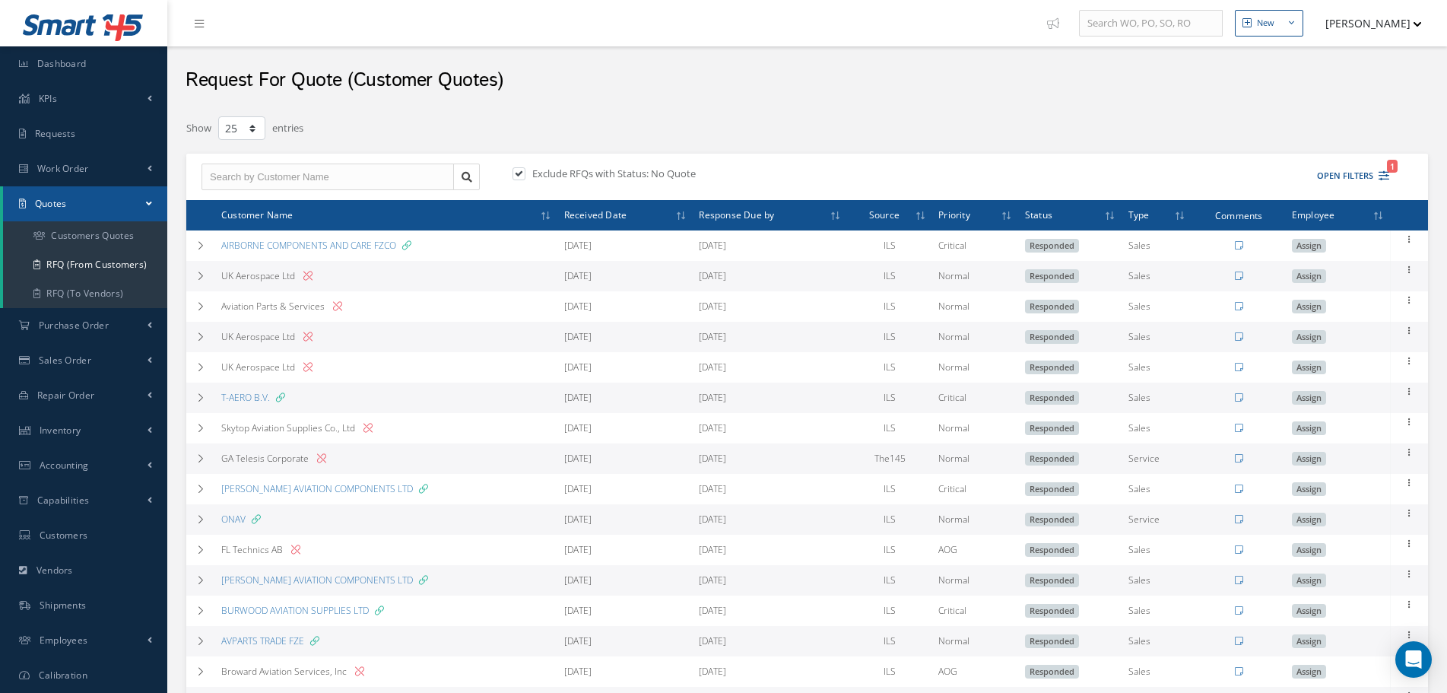
click at [1390, 173] on div "ACTIONS Receive Payments Select Customer JJA AVIATION INC. JET ONE AEROSPACE 11…" at bounding box center [1149, 176] width 489 height 25
click at [1383, 176] on icon "1" at bounding box center [1384, 175] width 11 height 11
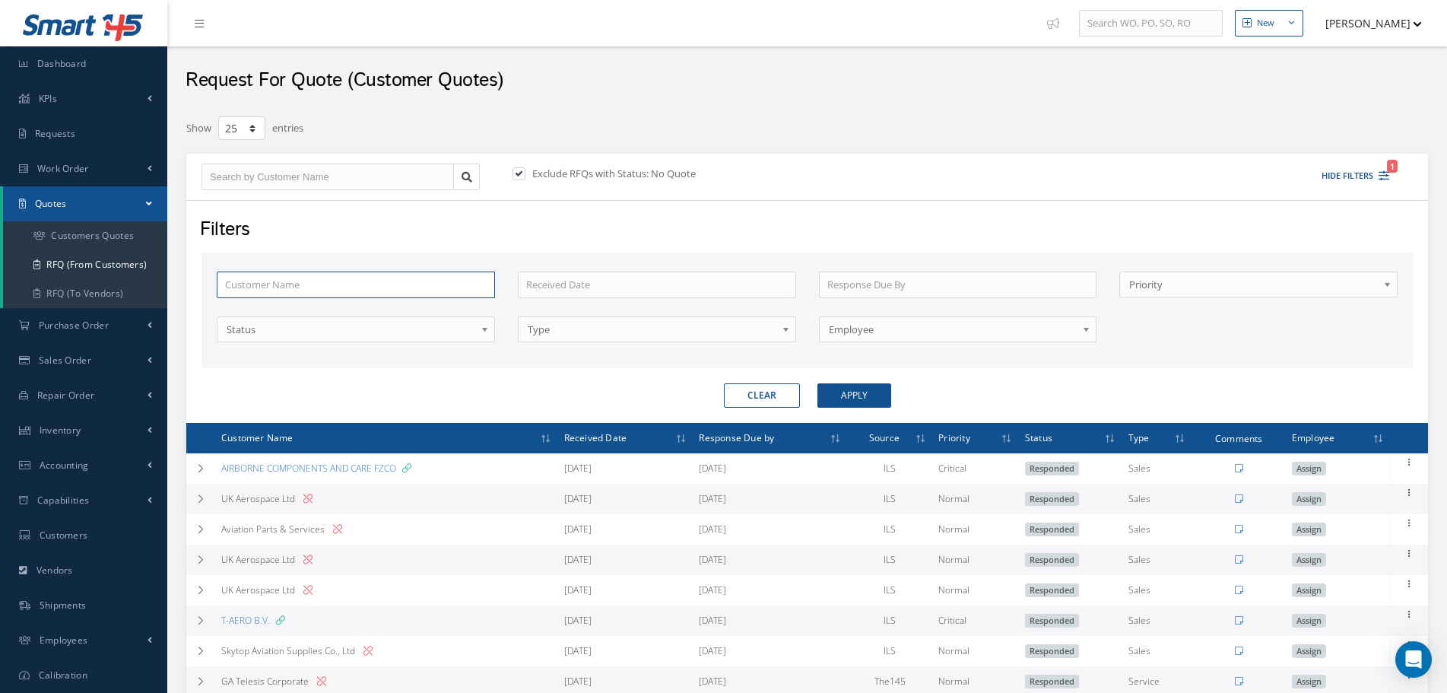
click at [389, 283] on input "text" at bounding box center [356, 285] width 278 height 27
paste input "BRITISH INTERNATIONAL INDUSTRIES LTD."
type input "BRITISH INTERNATIONAL INDUSTRIES LTD."
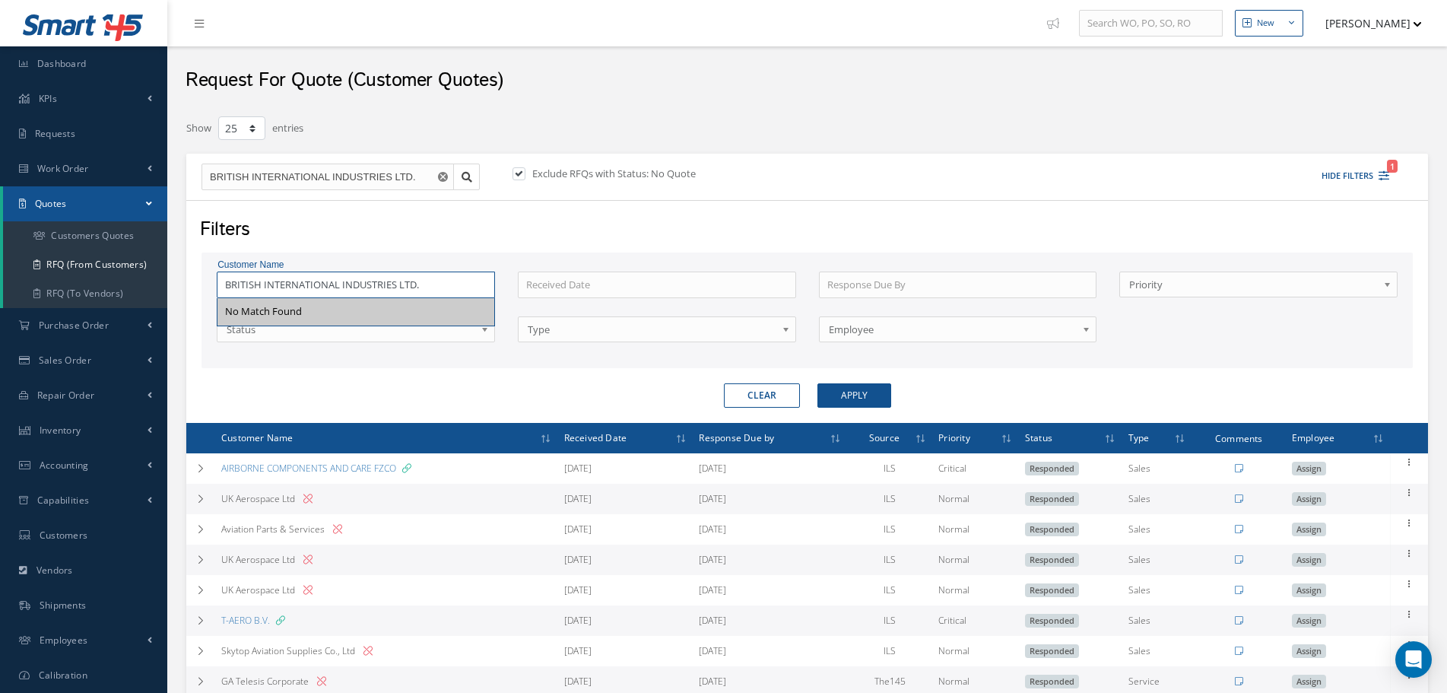
drag, startPoint x: 421, startPoint y: 287, endPoint x: 348, endPoint y: 296, distance: 73.6
click at [284, 299] on div "BRITISH INTERNATIONAL INDUSTRIES LTD. No Match Found" at bounding box center [356, 285] width 278 height 27
type input "BRITISH INTE"
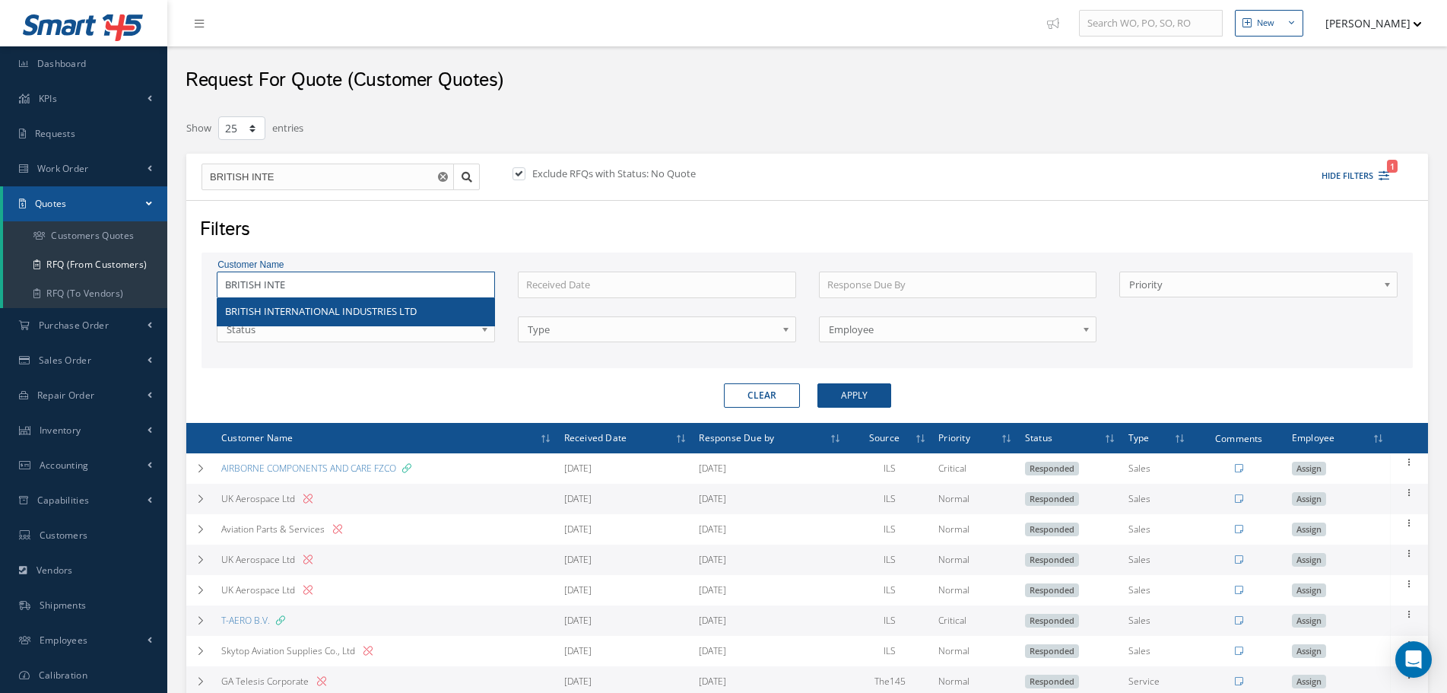
type input "BRITISH INTE"
click at [357, 315] on span "BRITISH INTERNATIONAL INDUSTRIES LTD" at bounding box center [321, 311] width 192 height 14
type input "BRITISH INTERNATIONAL INDUSTRIES LTD"
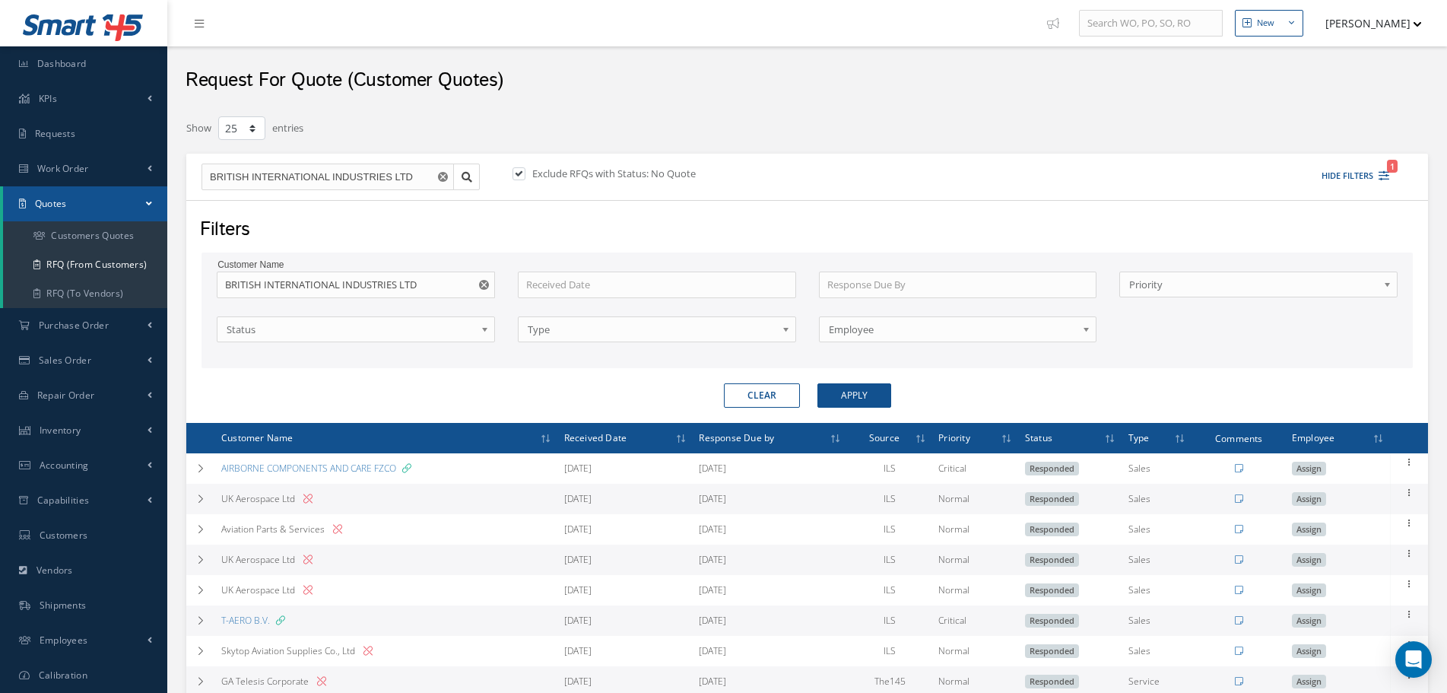
click at [832, 411] on div "Filters Customer Name BRITISH INTERNATIONAL INDUSTRIES LTD All Priorities Norma…" at bounding box center [807, 311] width 1242 height 223
click at [834, 403] on button "Apply" at bounding box center [855, 395] width 74 height 24
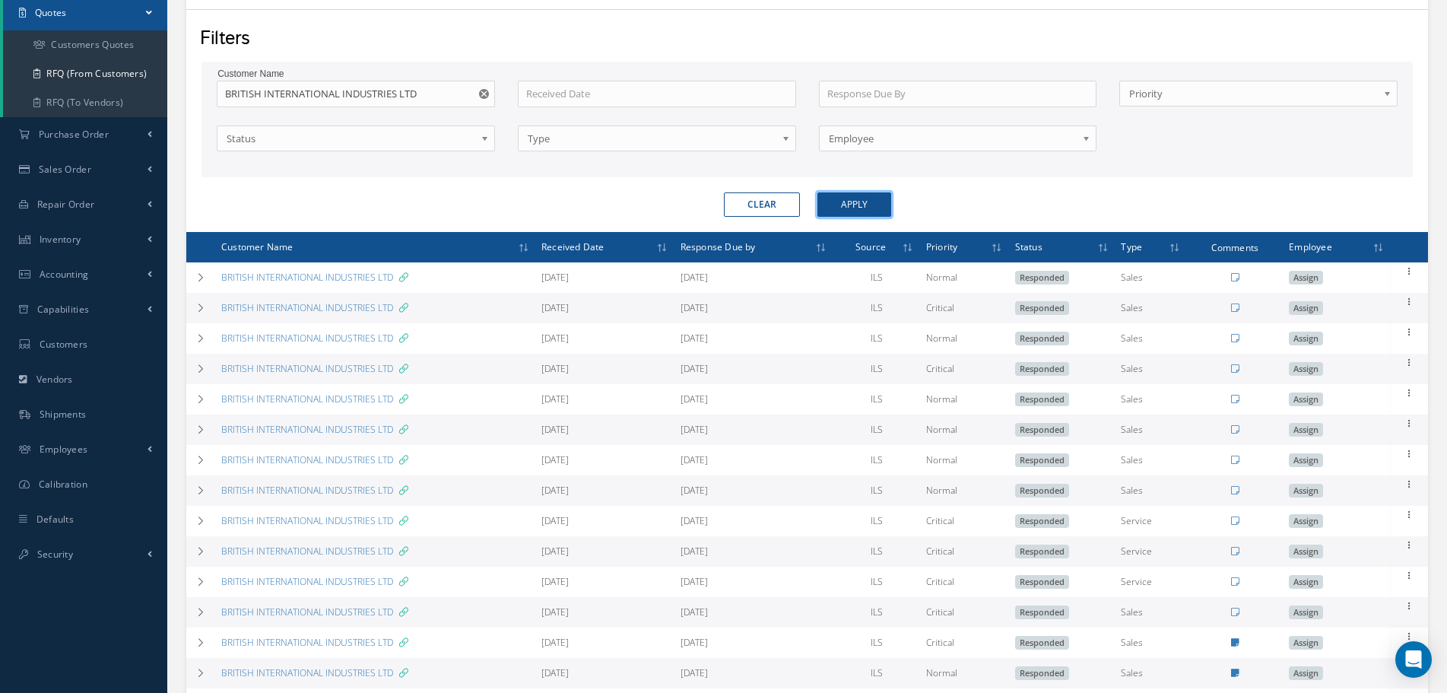
scroll to position [304, 0]
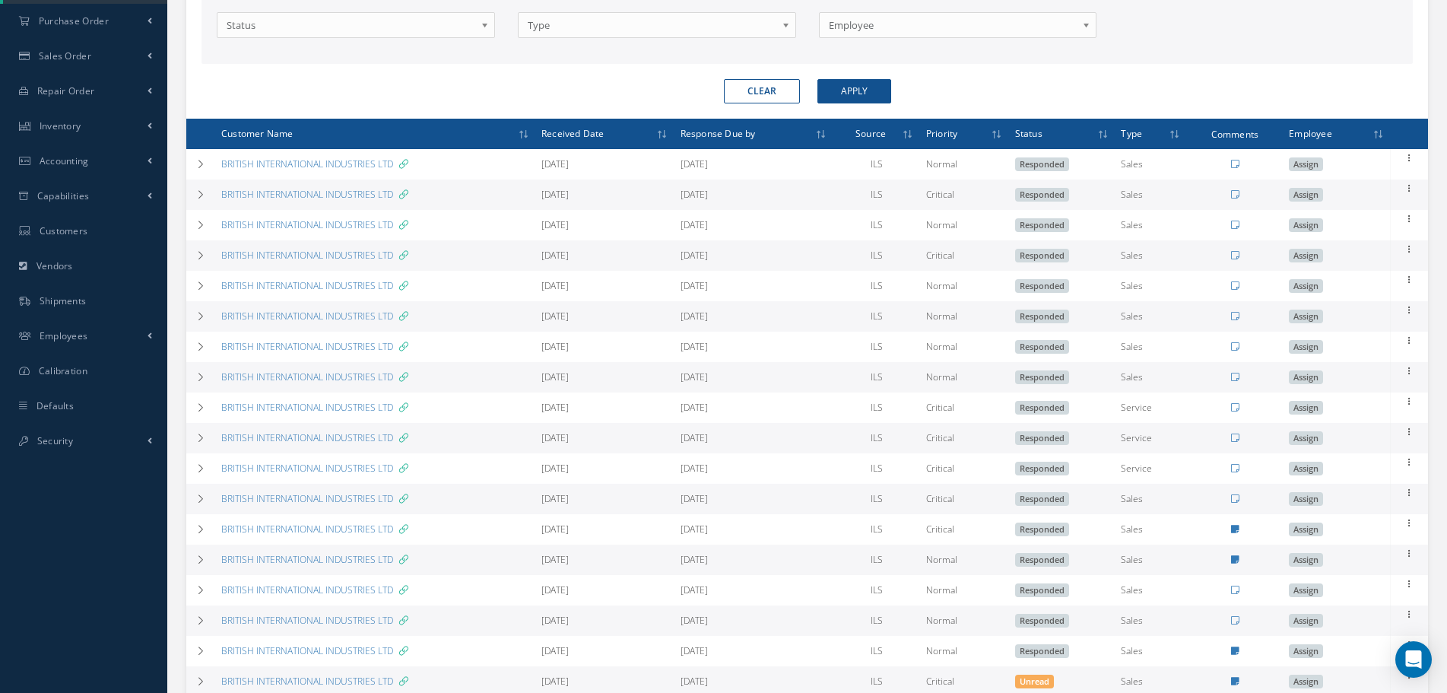
drag, startPoint x: 613, startPoint y: 256, endPoint x: 525, endPoint y: 264, distance: 88.6
click at [525, 264] on tr "BRITISH INTERNATIONAL INDUSTRIES LTD 05/16/2025 05/16/2025 ILS Critical Respond…" at bounding box center [807, 255] width 1242 height 30
click at [203, 260] on icon at bounding box center [200, 255] width 11 height 9
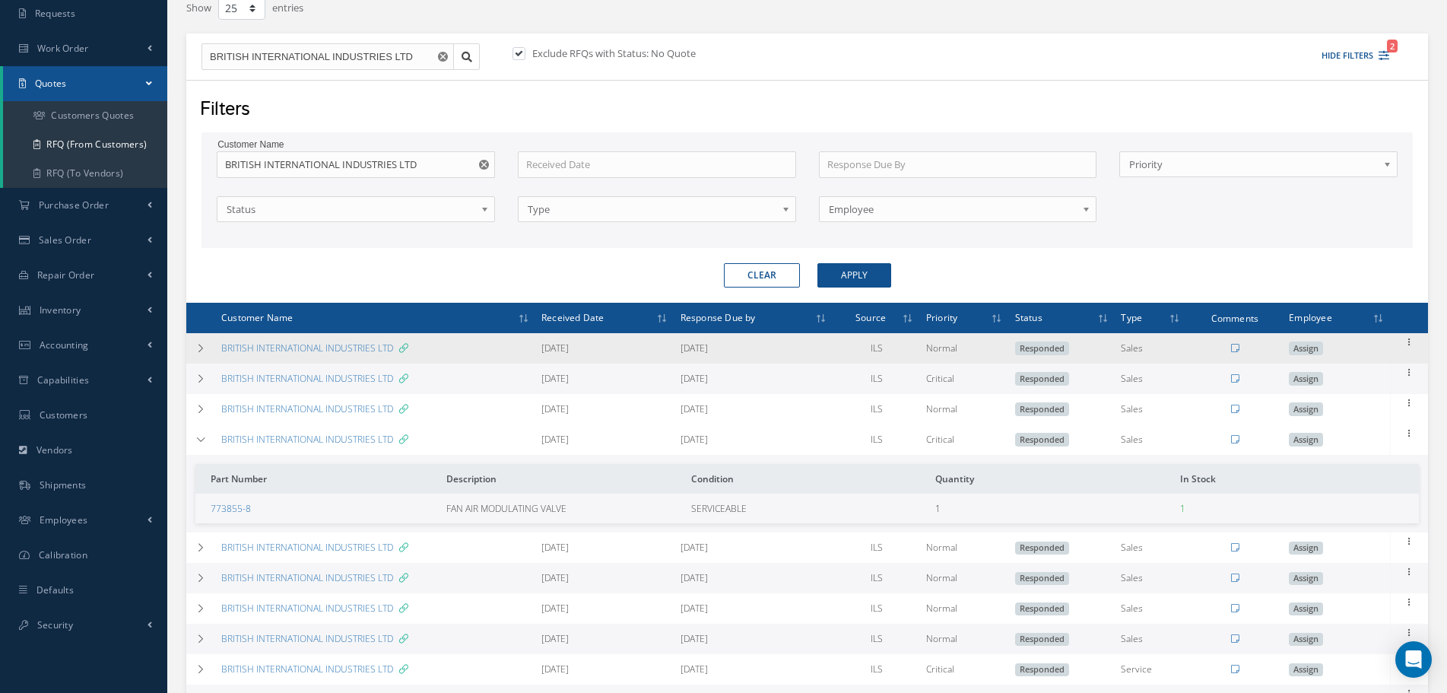
scroll to position [106, 0]
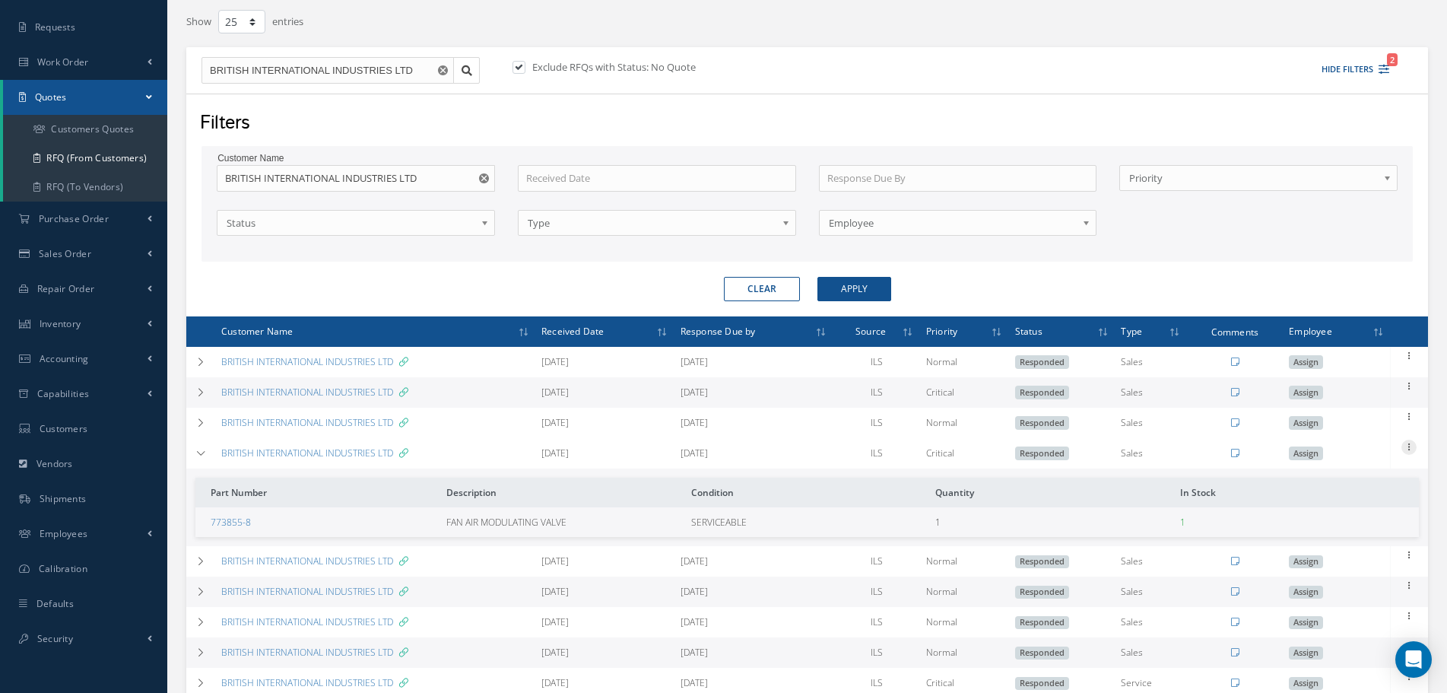
click at [1412, 446] on icon at bounding box center [1409, 446] width 15 height 12
click at [1365, 463] on link "Show" at bounding box center [1339, 457] width 120 height 20
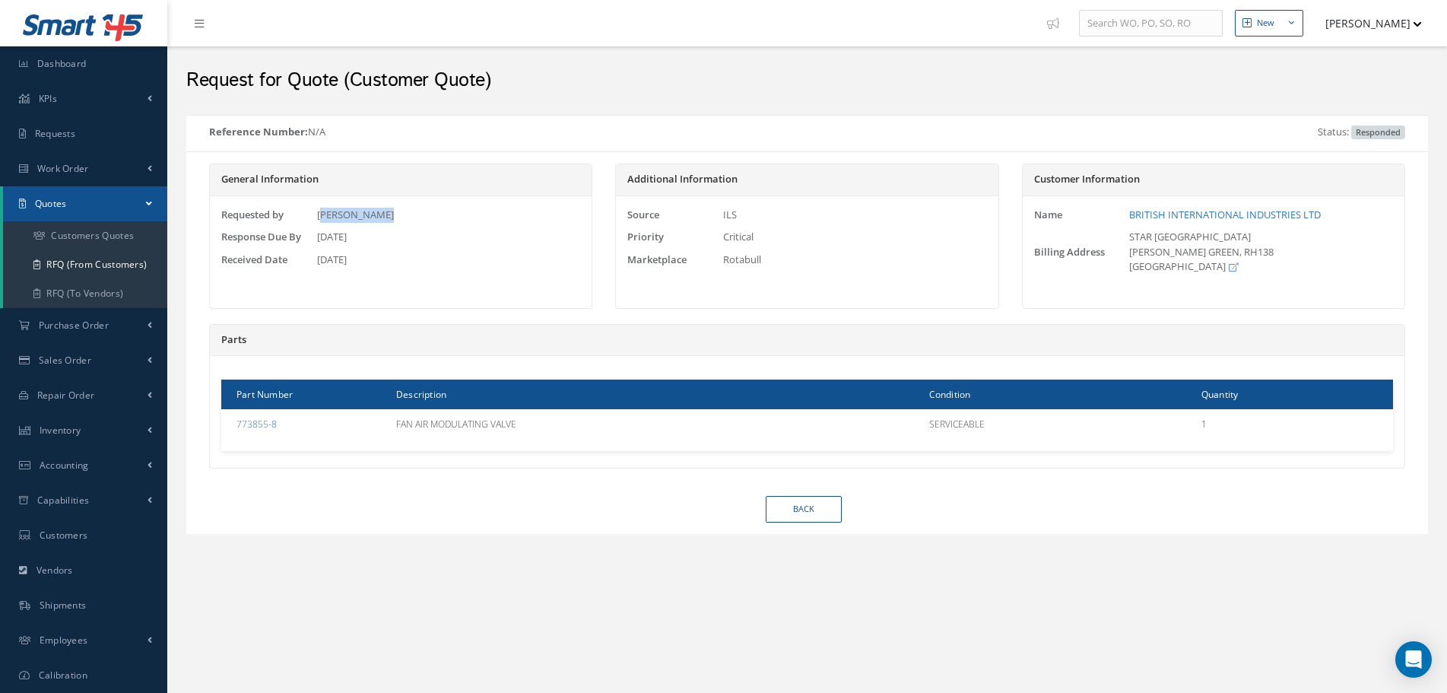
drag, startPoint x: 321, startPoint y: 210, endPoint x: 386, endPoint y: 208, distance: 64.7
click at [386, 208] on div "Rory Corcoran" at bounding box center [449, 215] width 287 height 15
click at [392, 216] on div "Rory Corcoran" at bounding box center [449, 215] width 287 height 15
drag, startPoint x: 319, startPoint y: 220, endPoint x: 392, endPoint y: 219, distance: 73.0
click at [392, 219] on div "Rory Corcoran" at bounding box center [449, 215] width 287 height 15
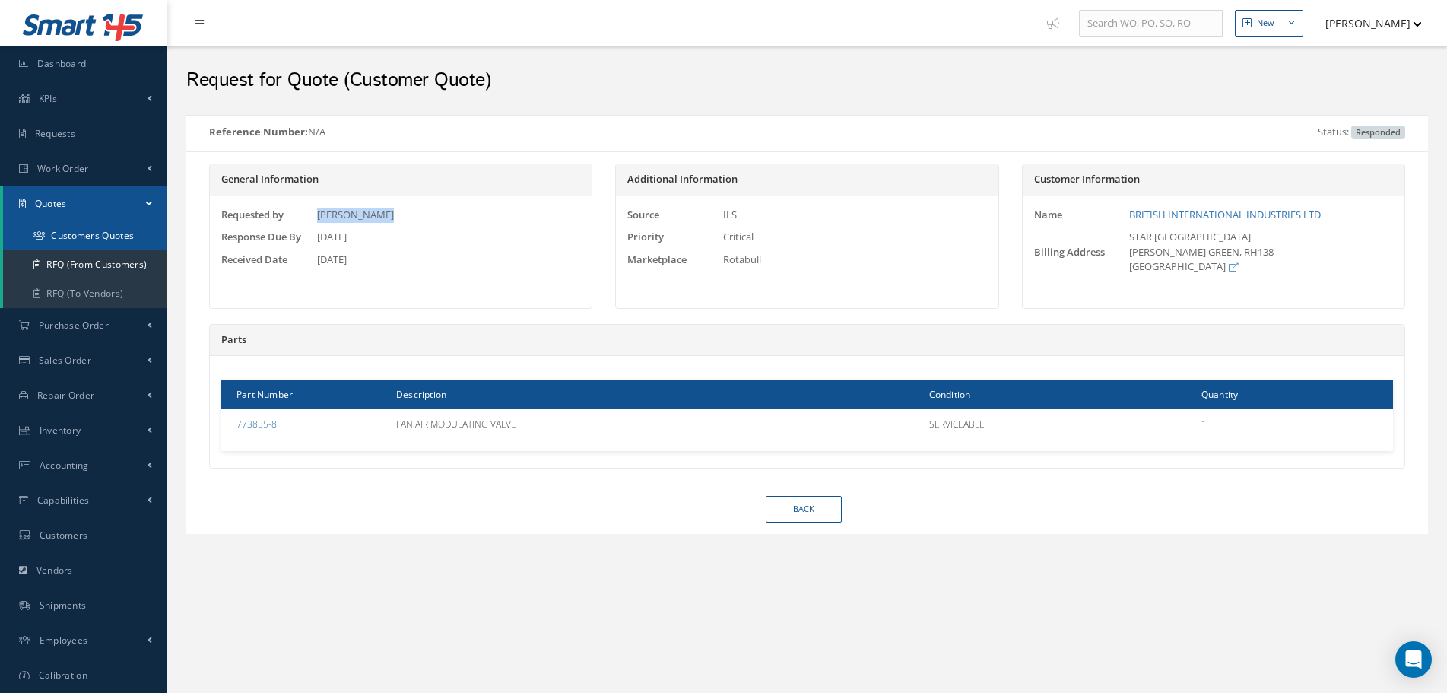
click at [116, 237] on link "Customers Quotes" at bounding box center [85, 235] width 164 height 29
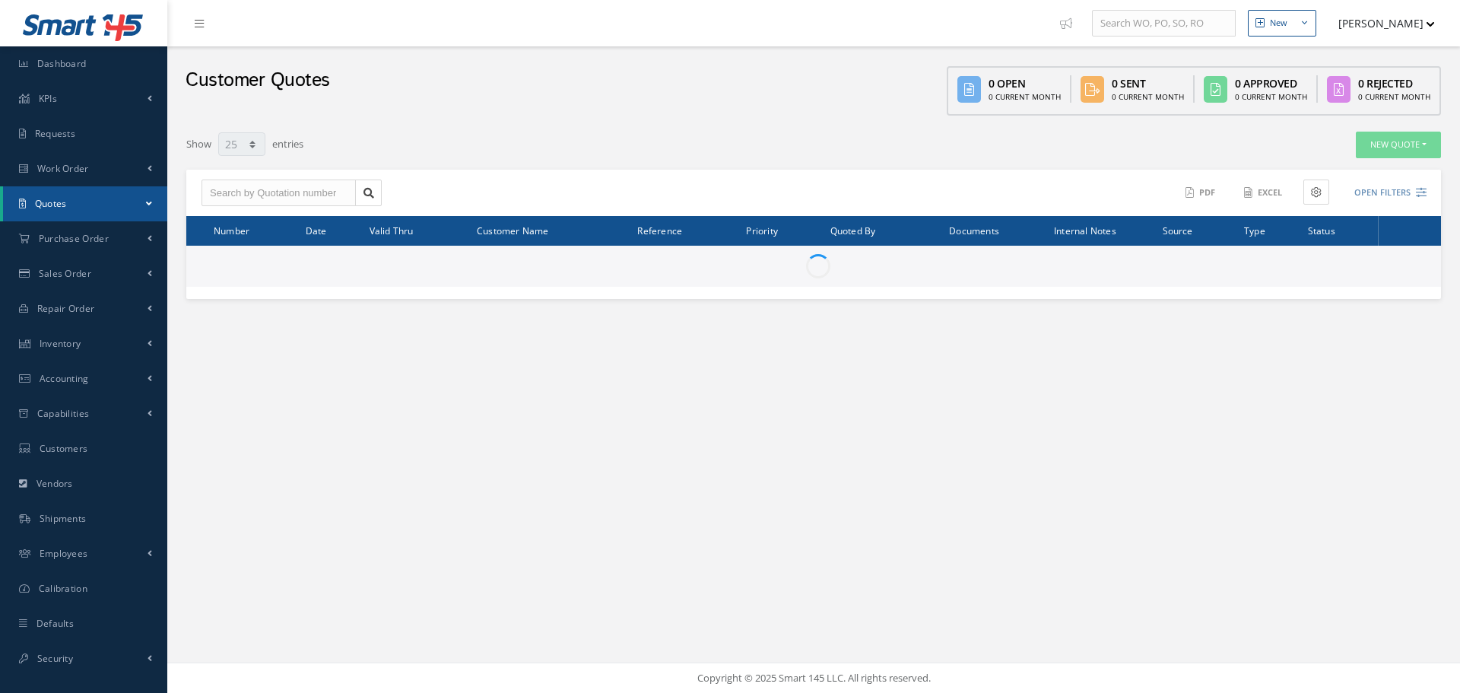
select select "25"
